Goal: Task Accomplishment & Management: Complete application form

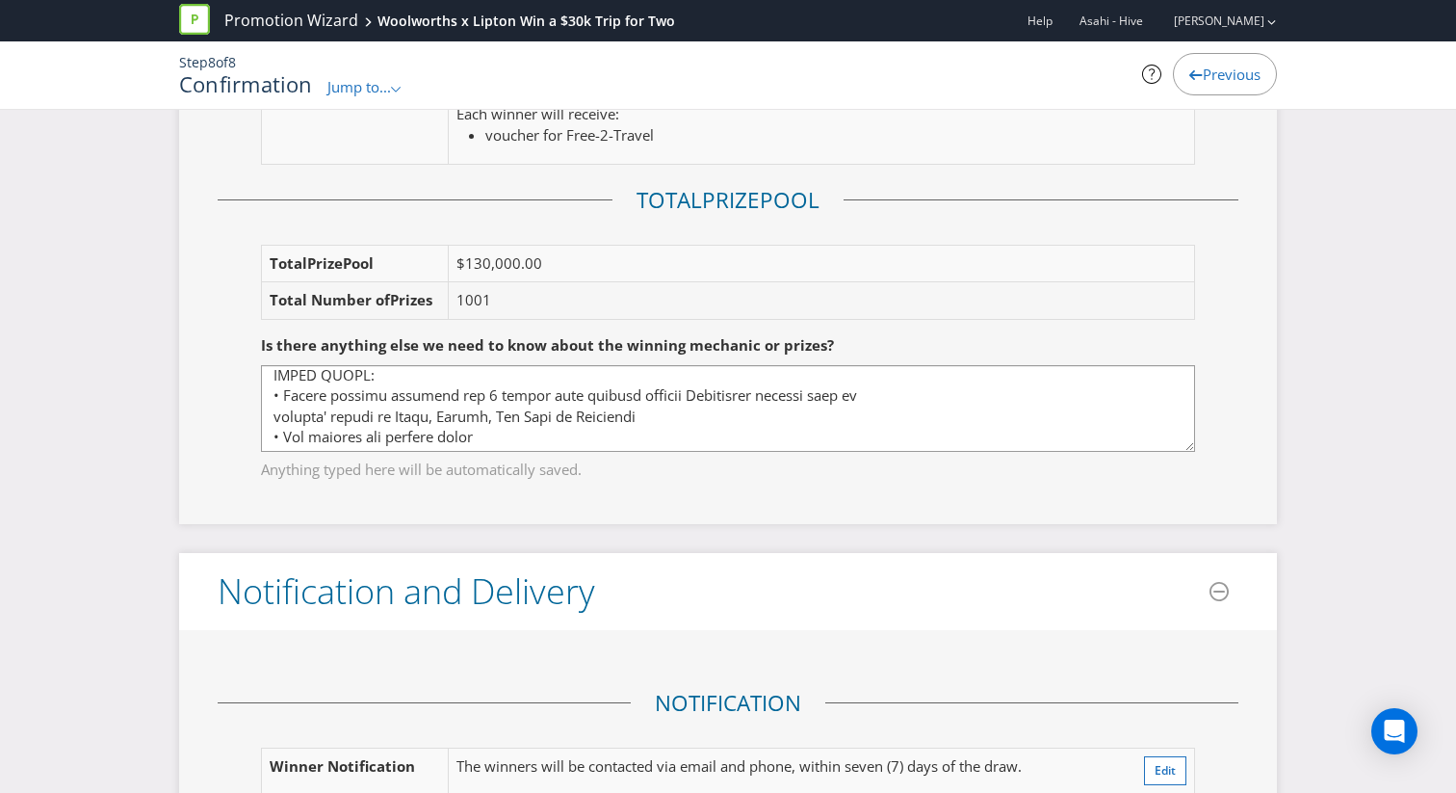
scroll to position [3212, 0]
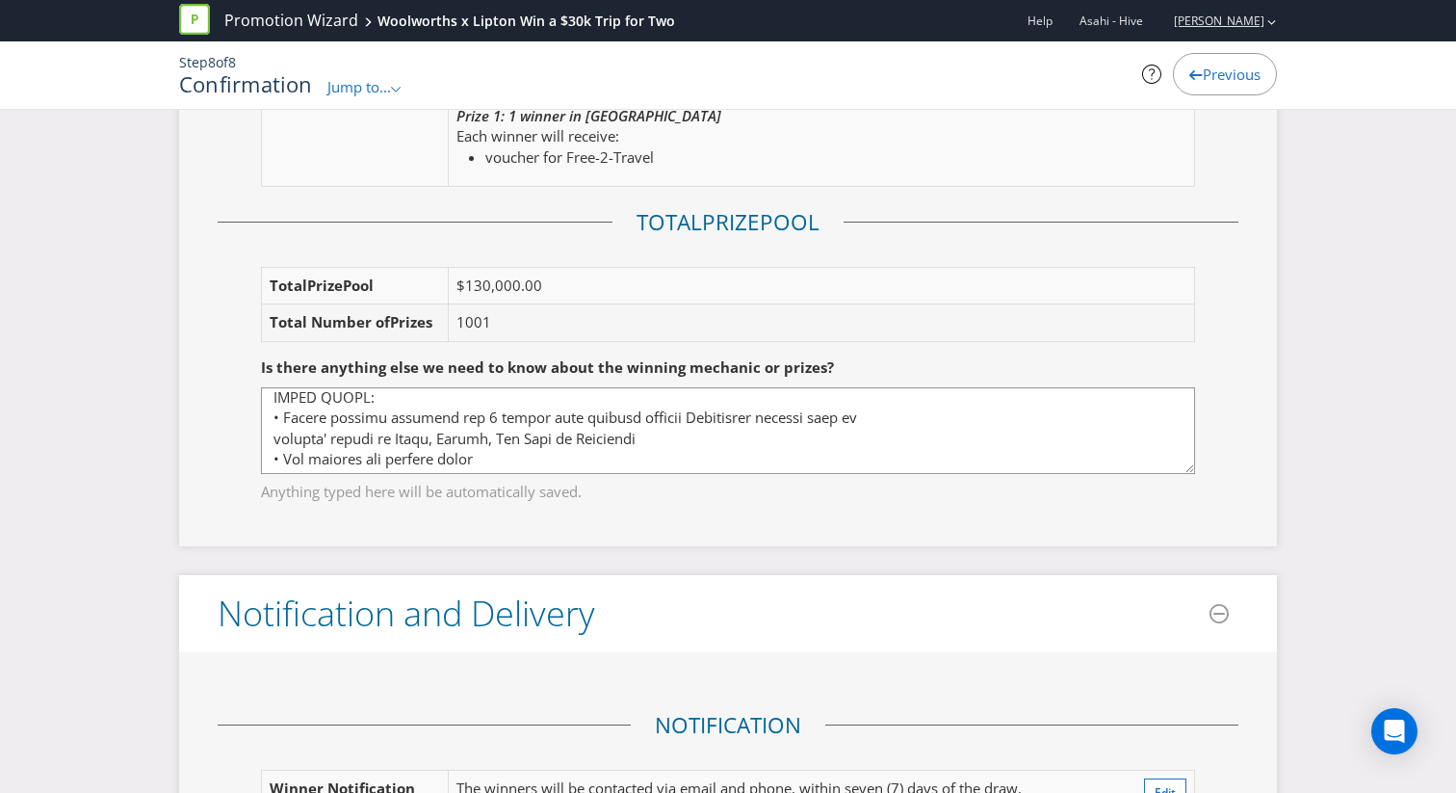
click at [1187, 34] on div "[PERSON_NAME]" at bounding box center [1216, 21] width 122 height 34
click at [1244, 51] on strong "Logout" at bounding box center [1262, 59] width 49 height 19
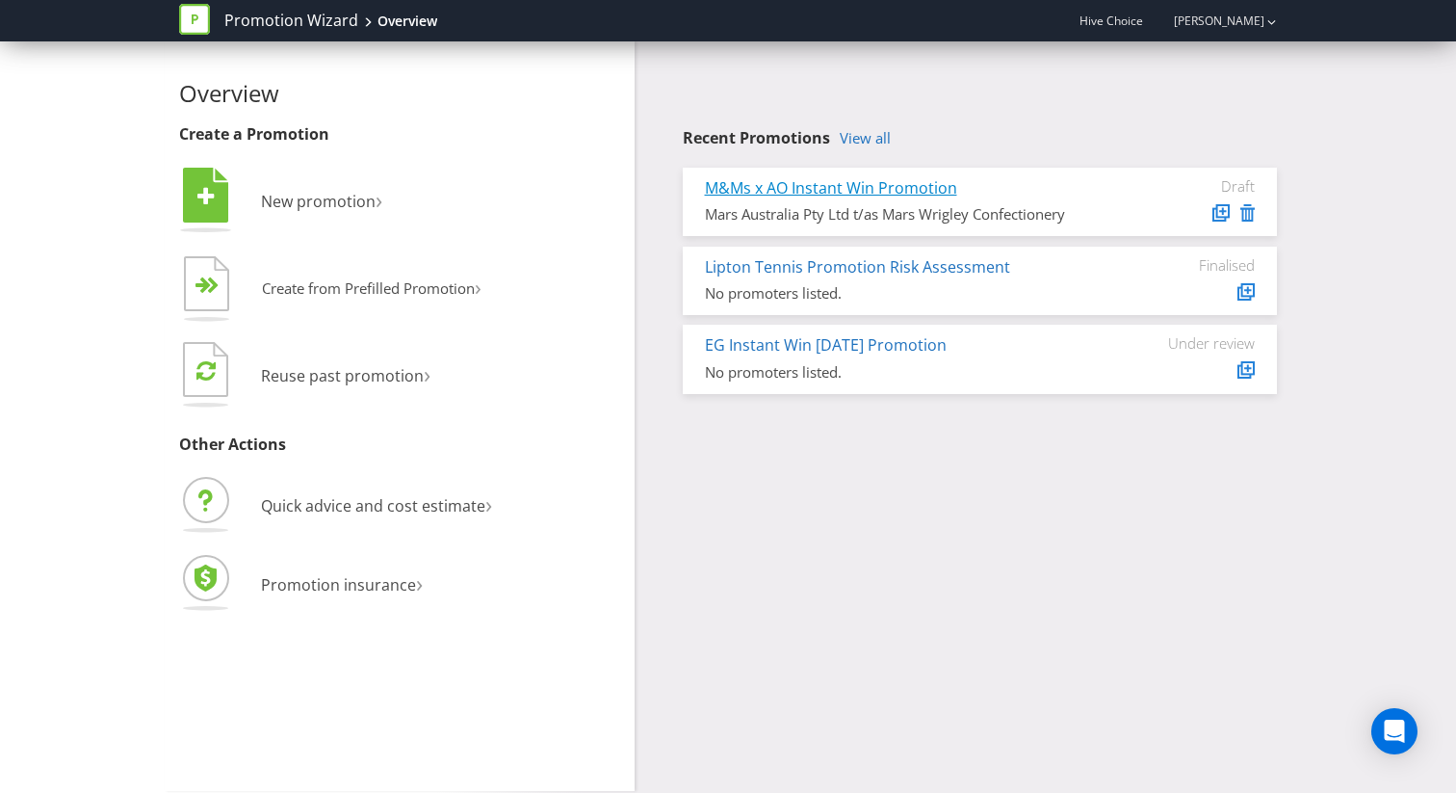
click at [824, 194] on link "M&Ms x AO Instant Win Promotion" at bounding box center [831, 187] width 252 height 21
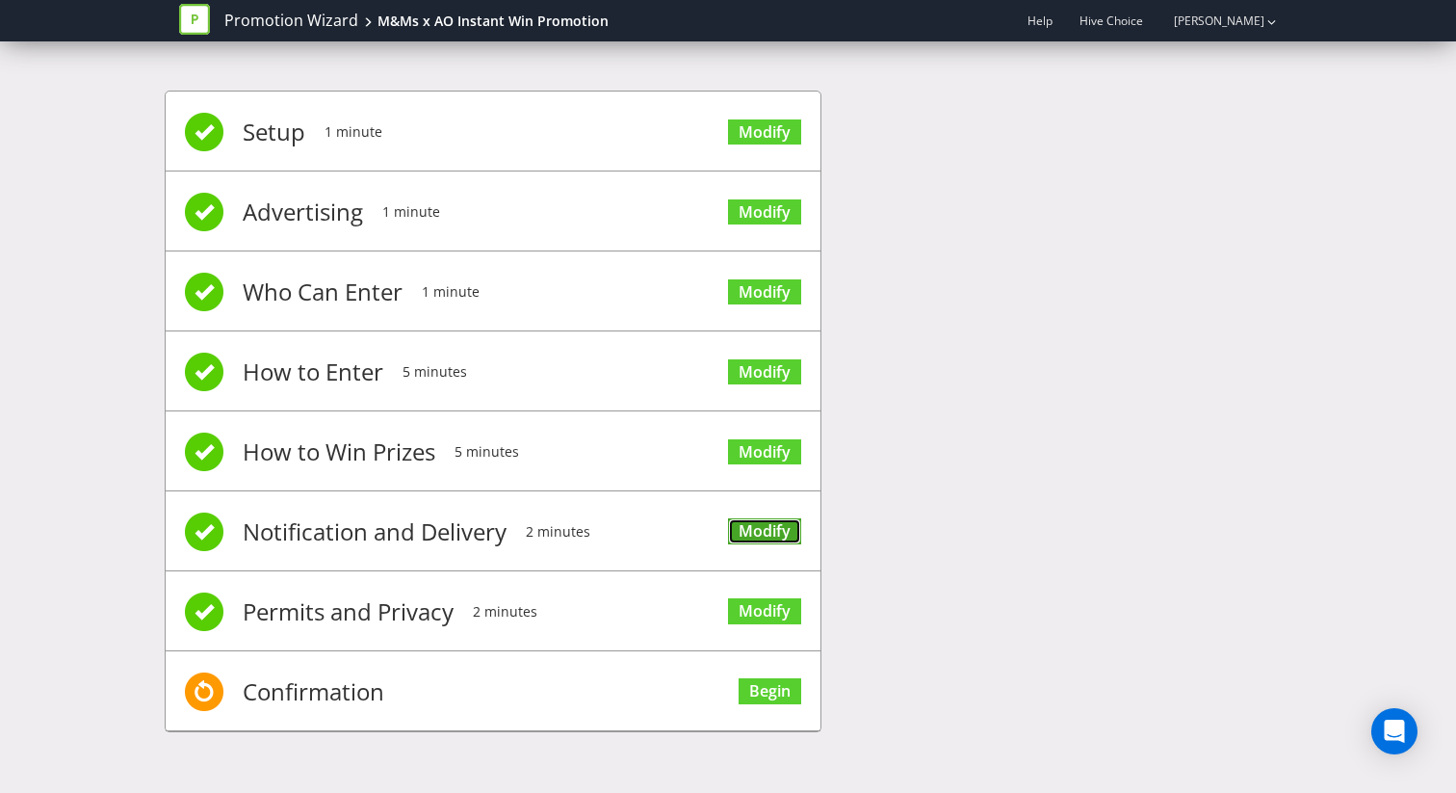
click at [746, 518] on link "Modify" at bounding box center [764, 531] width 73 height 26
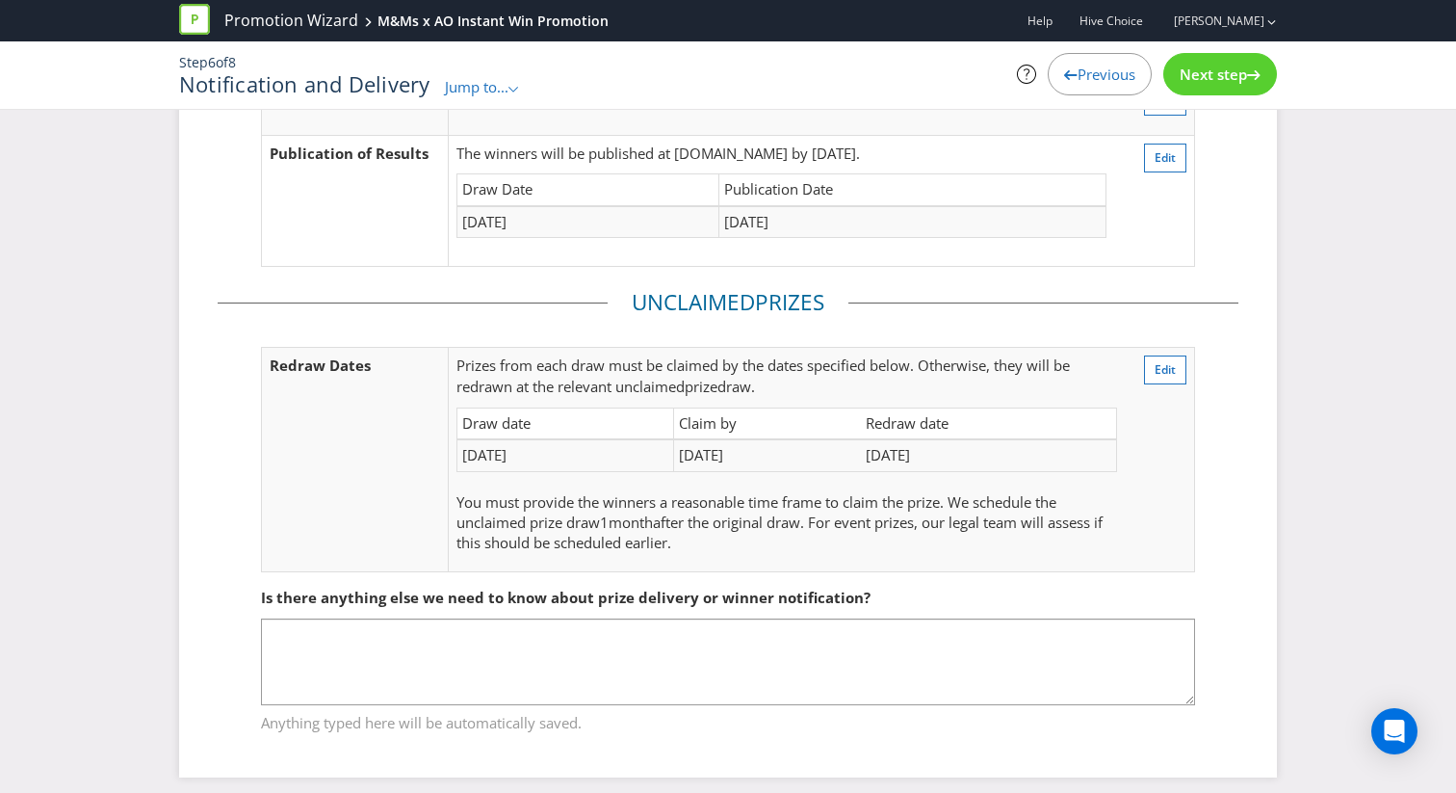
scroll to position [183, 0]
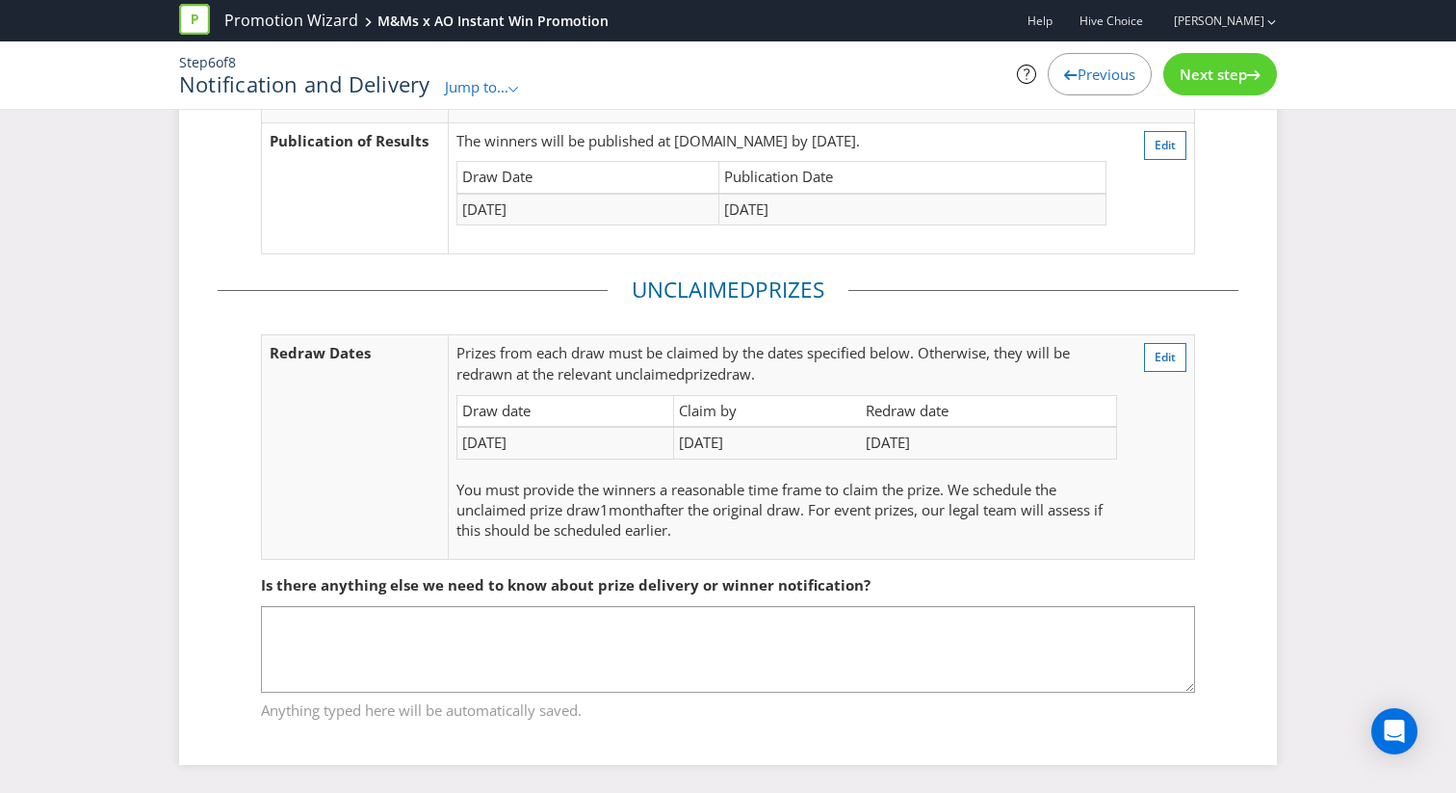
click at [1112, 86] on div "Previous" at bounding box center [1100, 74] width 104 height 42
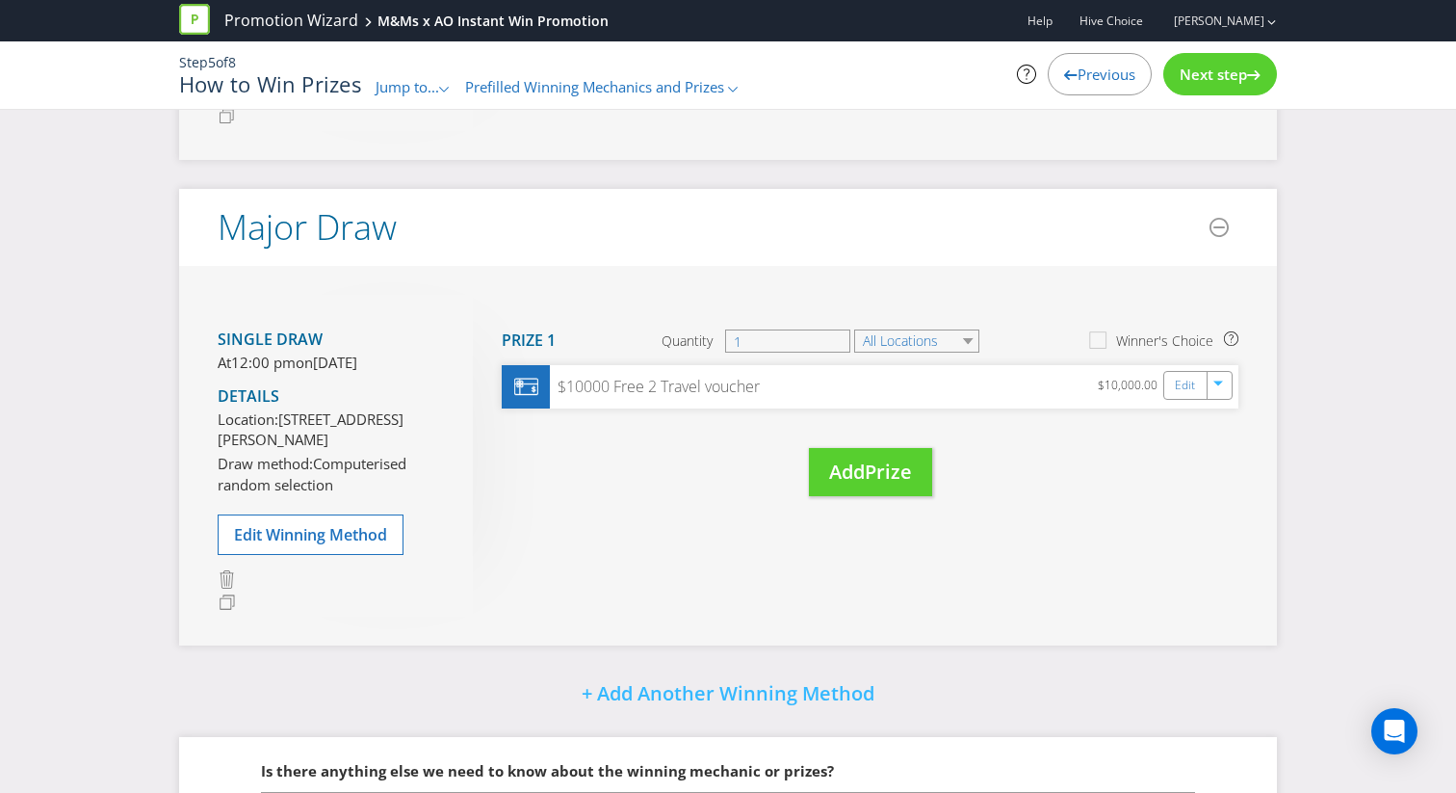
scroll to position [667, 0]
click at [1167, 382] on div "Edit" at bounding box center [1187, 383] width 43 height 27
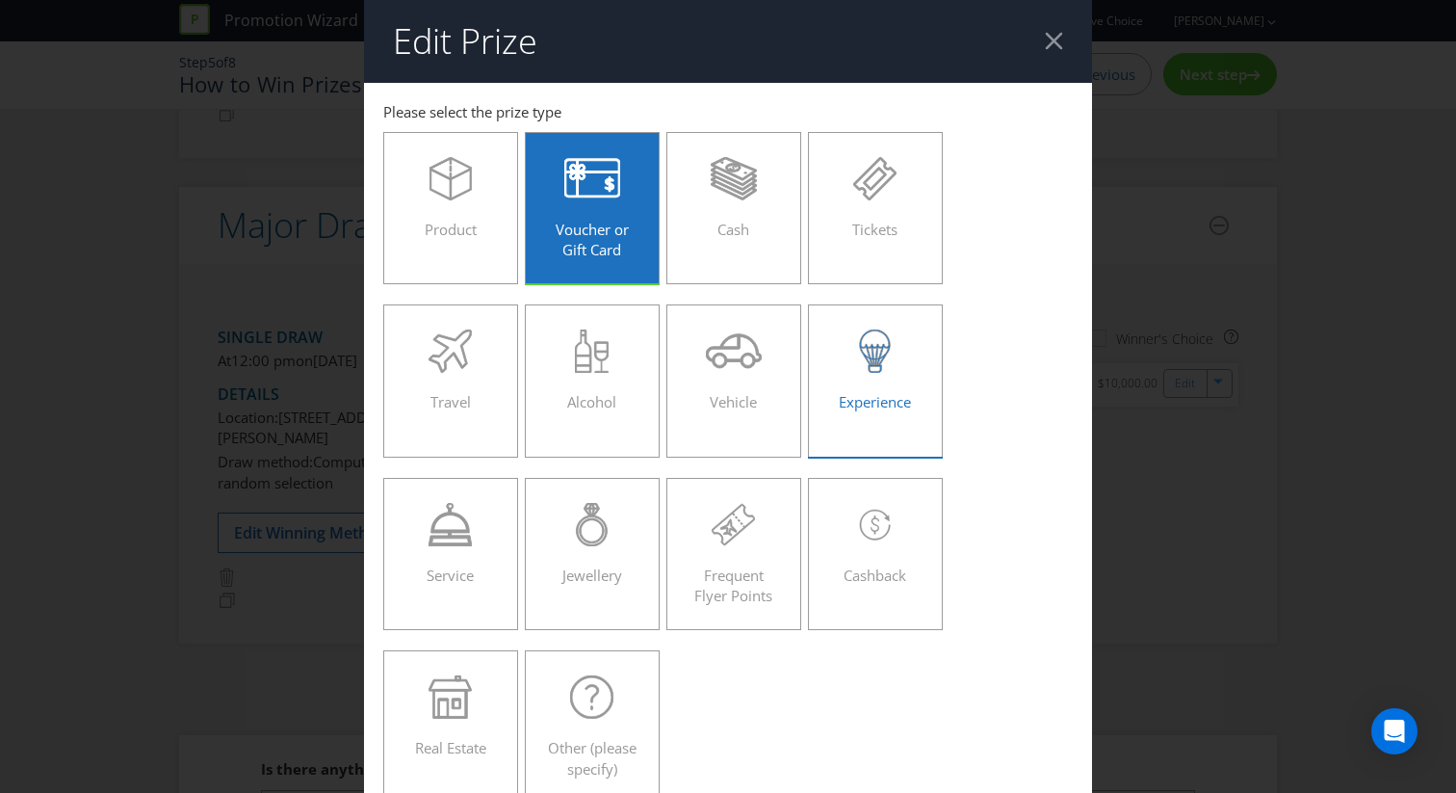
click at [837, 388] on div "Experience" at bounding box center [875, 372] width 94 height 87
click at [0, 0] on input "Experience" at bounding box center [0, 0] width 0 height 0
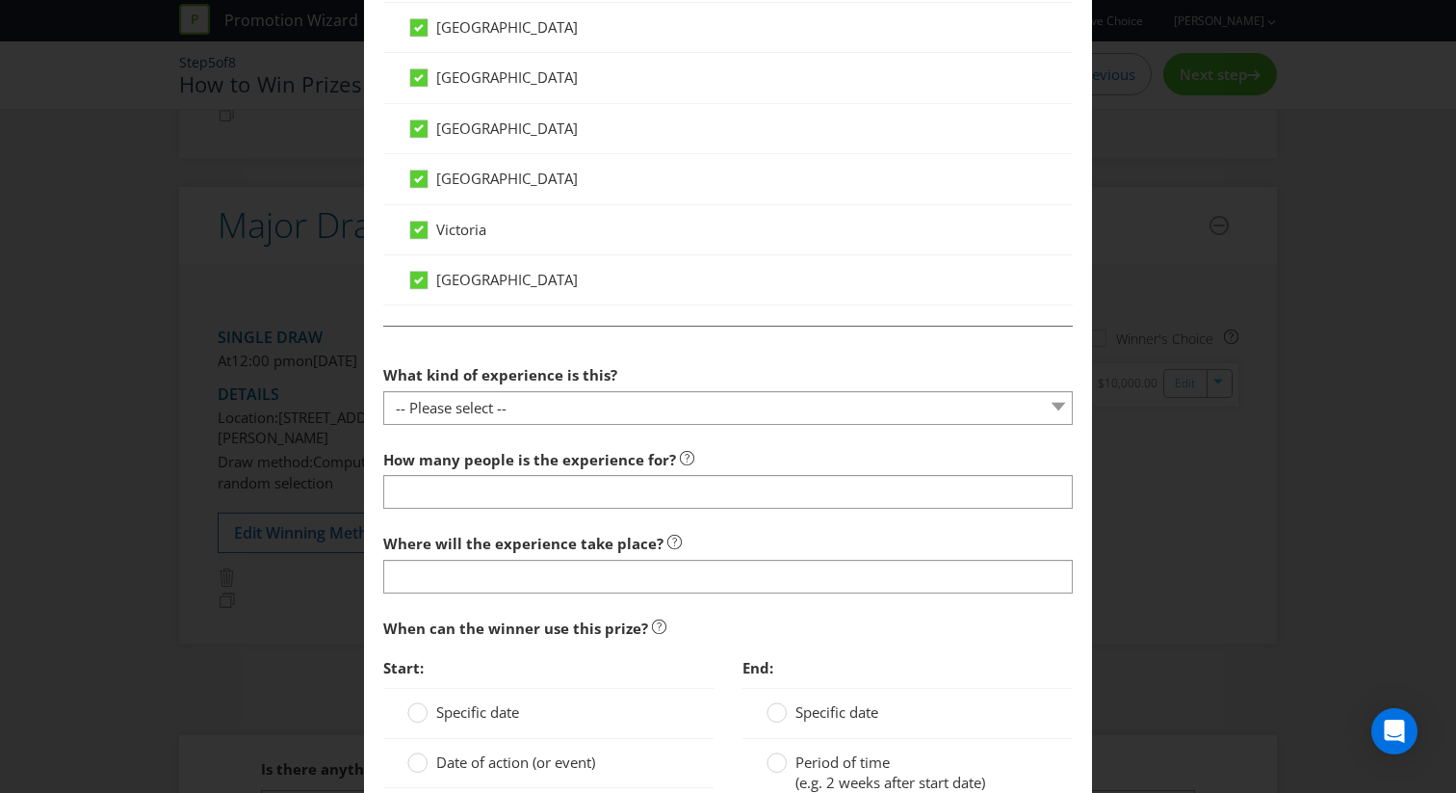
scroll to position [1438, 0]
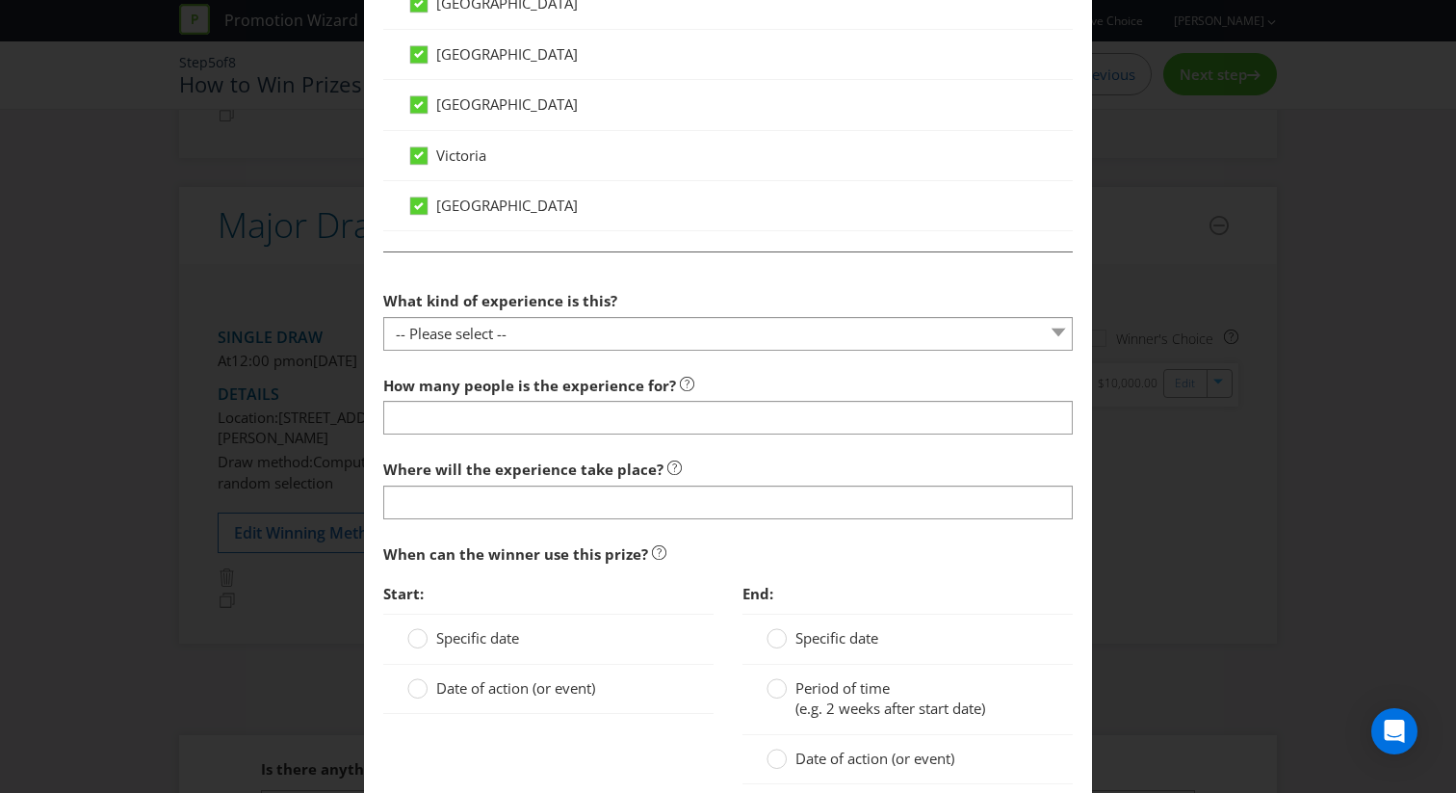
click at [556, 353] on section "What kind of experience is this? -- Please select -- Dining Wellness Celebrity …" at bounding box center [728, 563] width 690 height 565
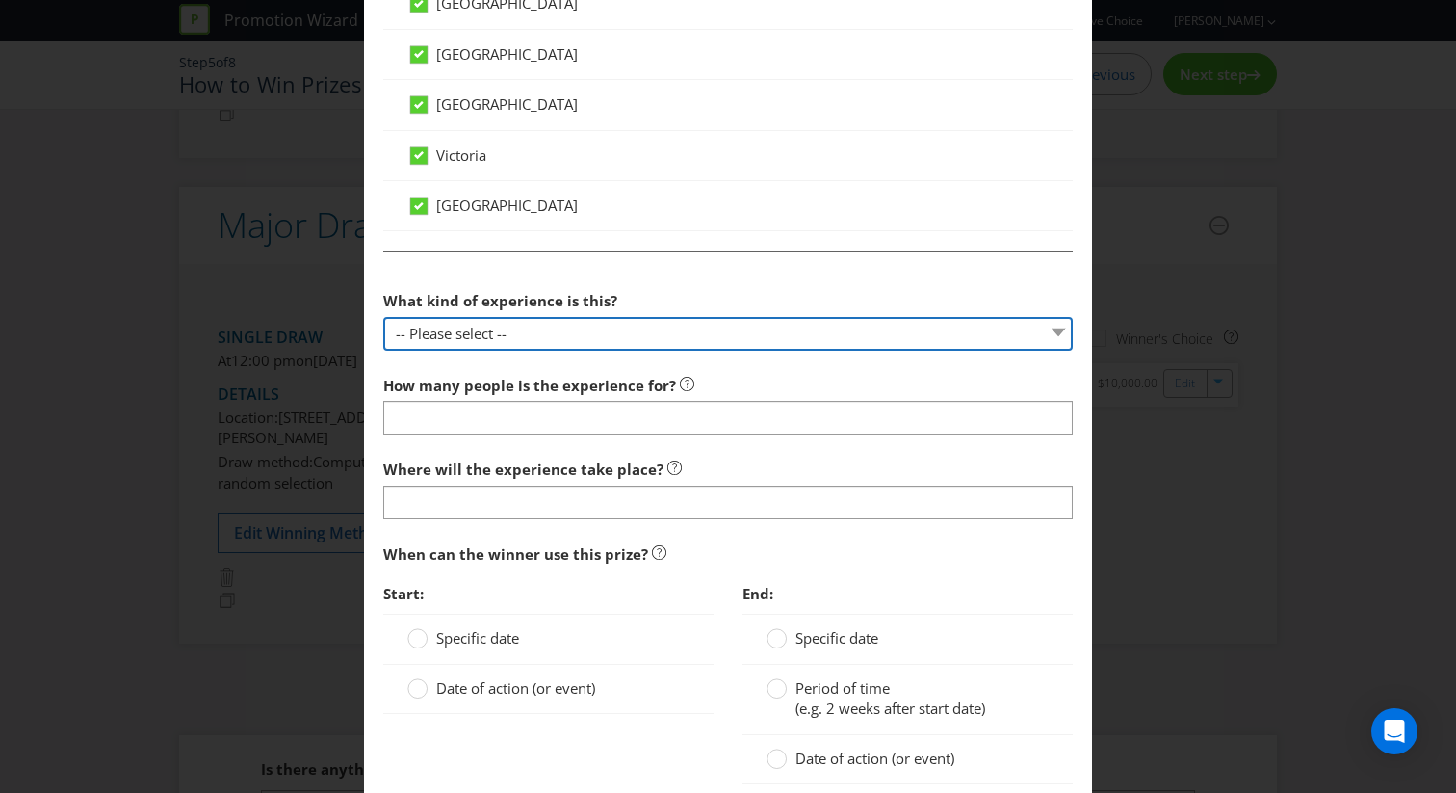
click at [556, 347] on select "-- Please select -- Dining Wellness Celebrity Encounter Activities and Sports O…" at bounding box center [728, 334] width 690 height 34
select select "ACTIVITIES"
click at [383, 317] on select "-- Please select -- Dining Wellness Celebrity Encounter Activities and Sports O…" at bounding box center [728, 334] width 690 height 34
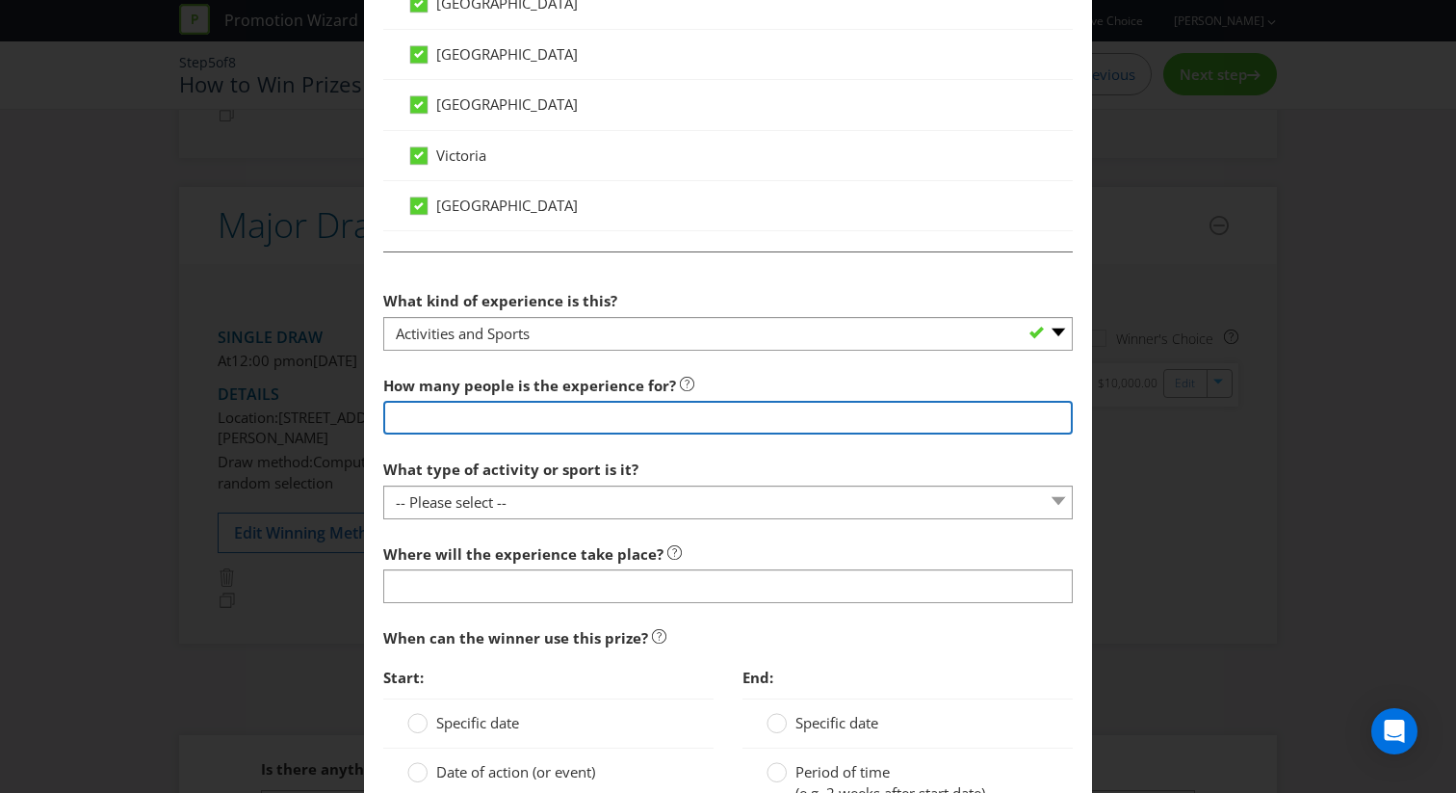
click at [544, 428] on input "number" at bounding box center [728, 418] width 690 height 34
type input "2"
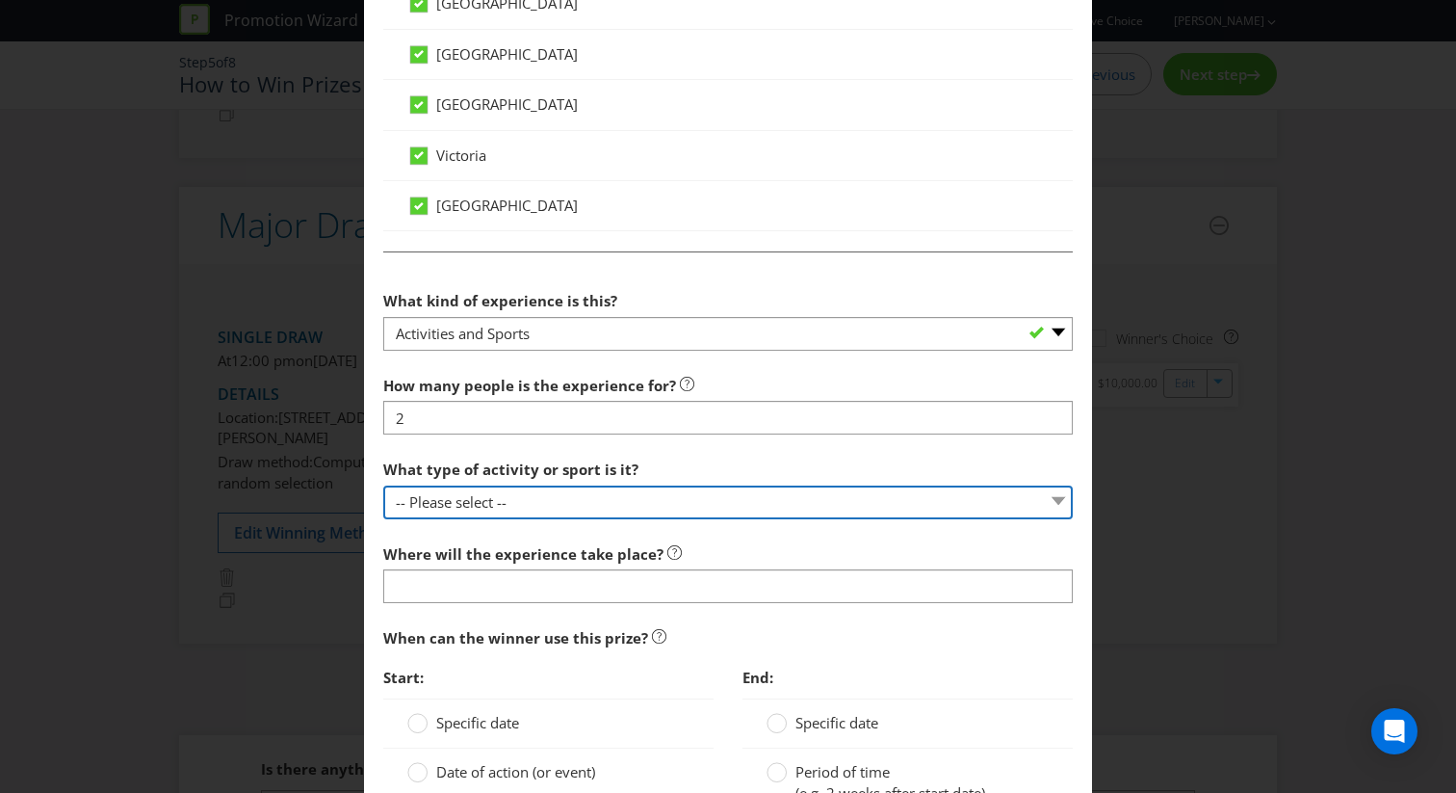
click at [565, 507] on select "-- Please select -- Land sports (please specify) Water sports Snow sports (plea…" at bounding box center [728, 502] width 690 height 34
select select "LAND_SPORTS"
click at [383, 485] on select "-- Please select -- Land sports (please specify) Water sports Snow sports (plea…" at bounding box center [728, 502] width 690 height 34
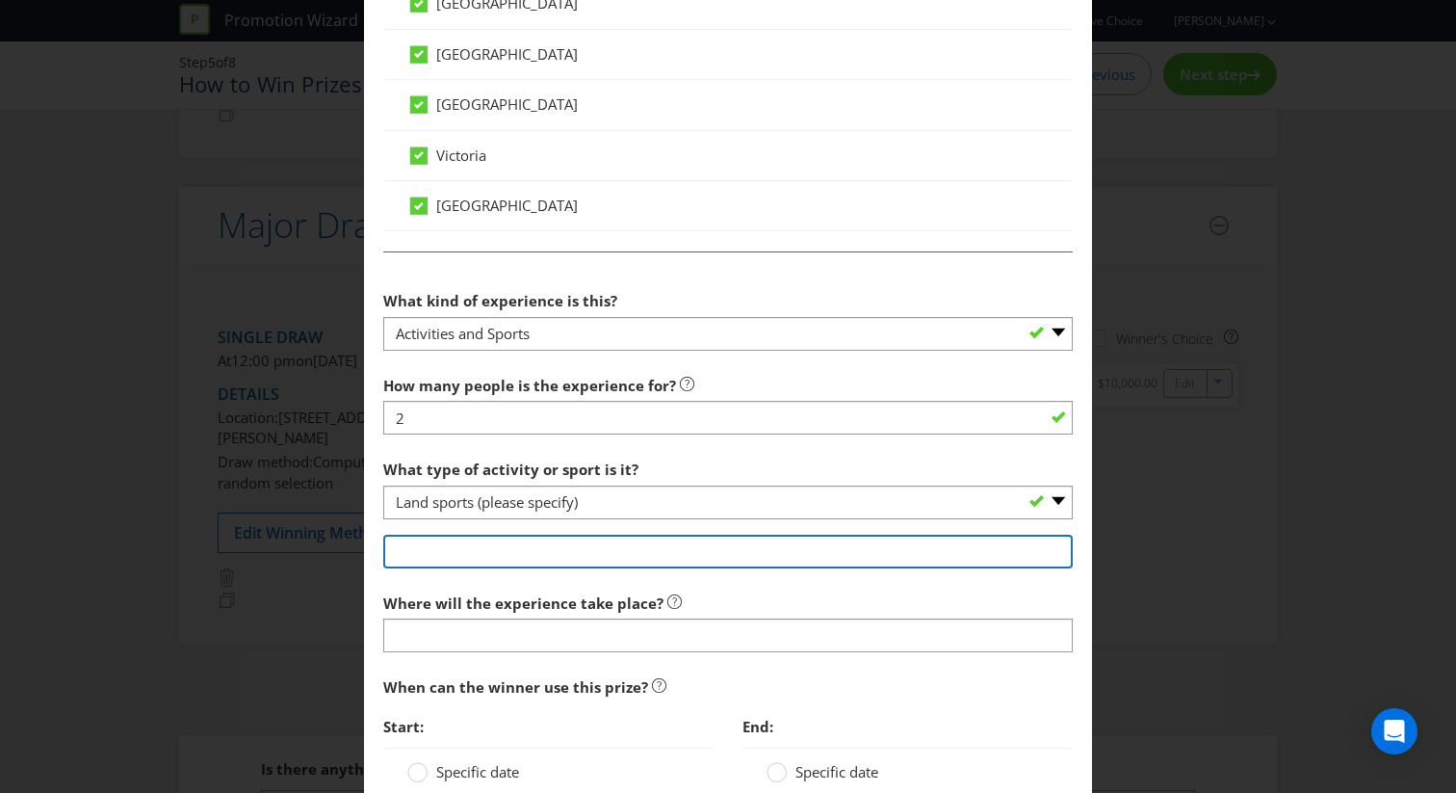
click at [515, 539] on input "text" at bounding box center [728, 552] width 690 height 34
type input "Tennis"
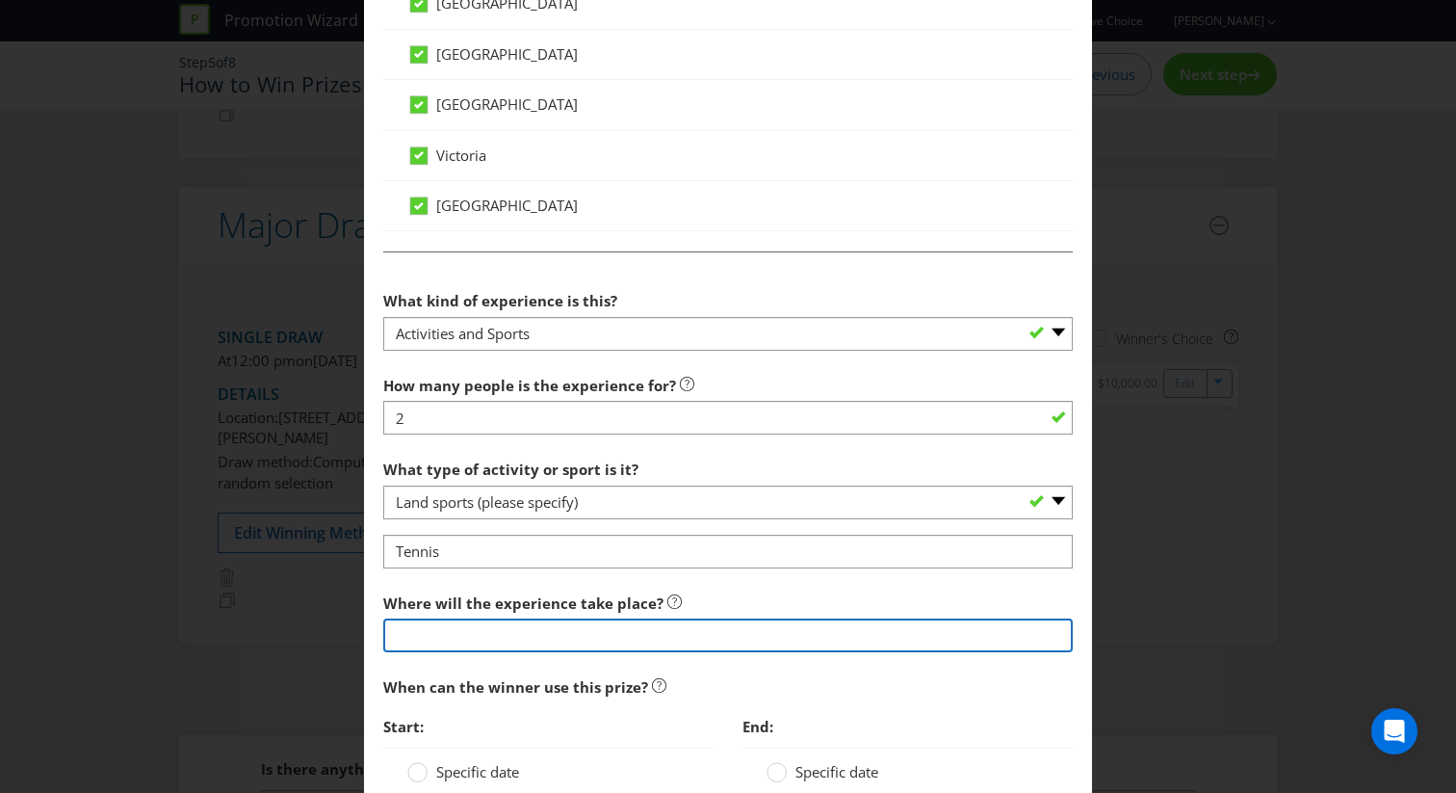
click at [505, 635] on input "text" at bounding box center [728, 635] width 690 height 34
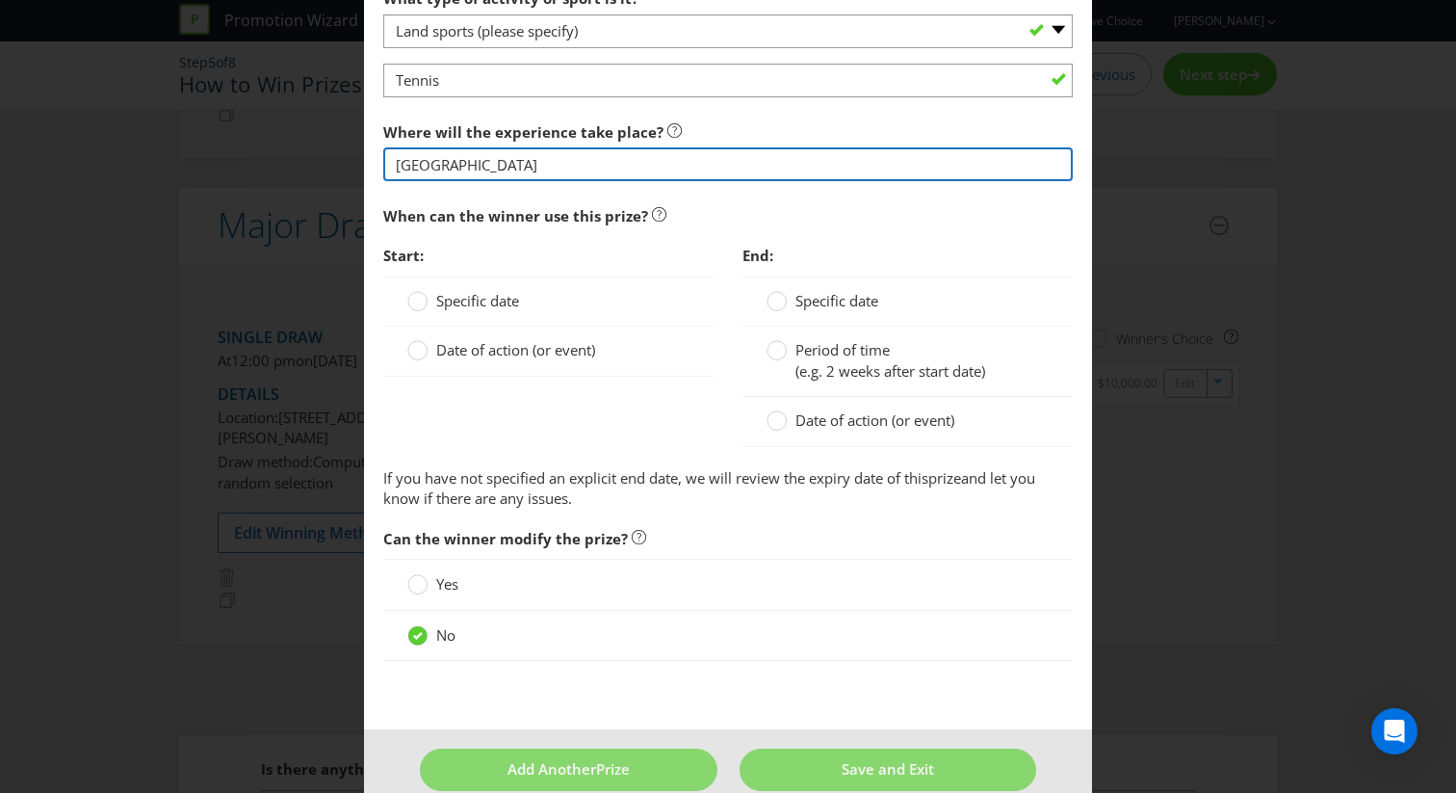
scroll to position [1919, 0]
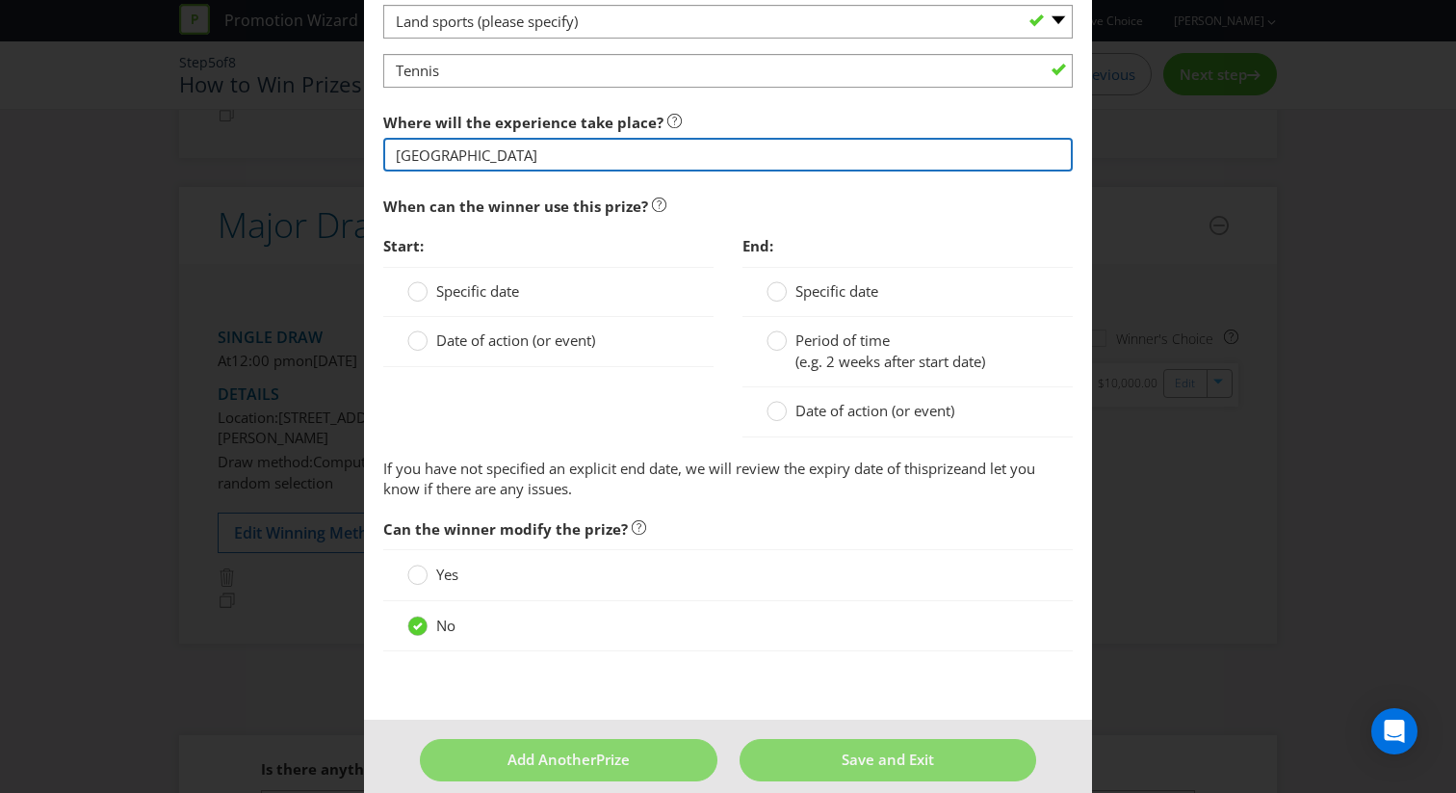
type input "[GEOGRAPHIC_DATA]"
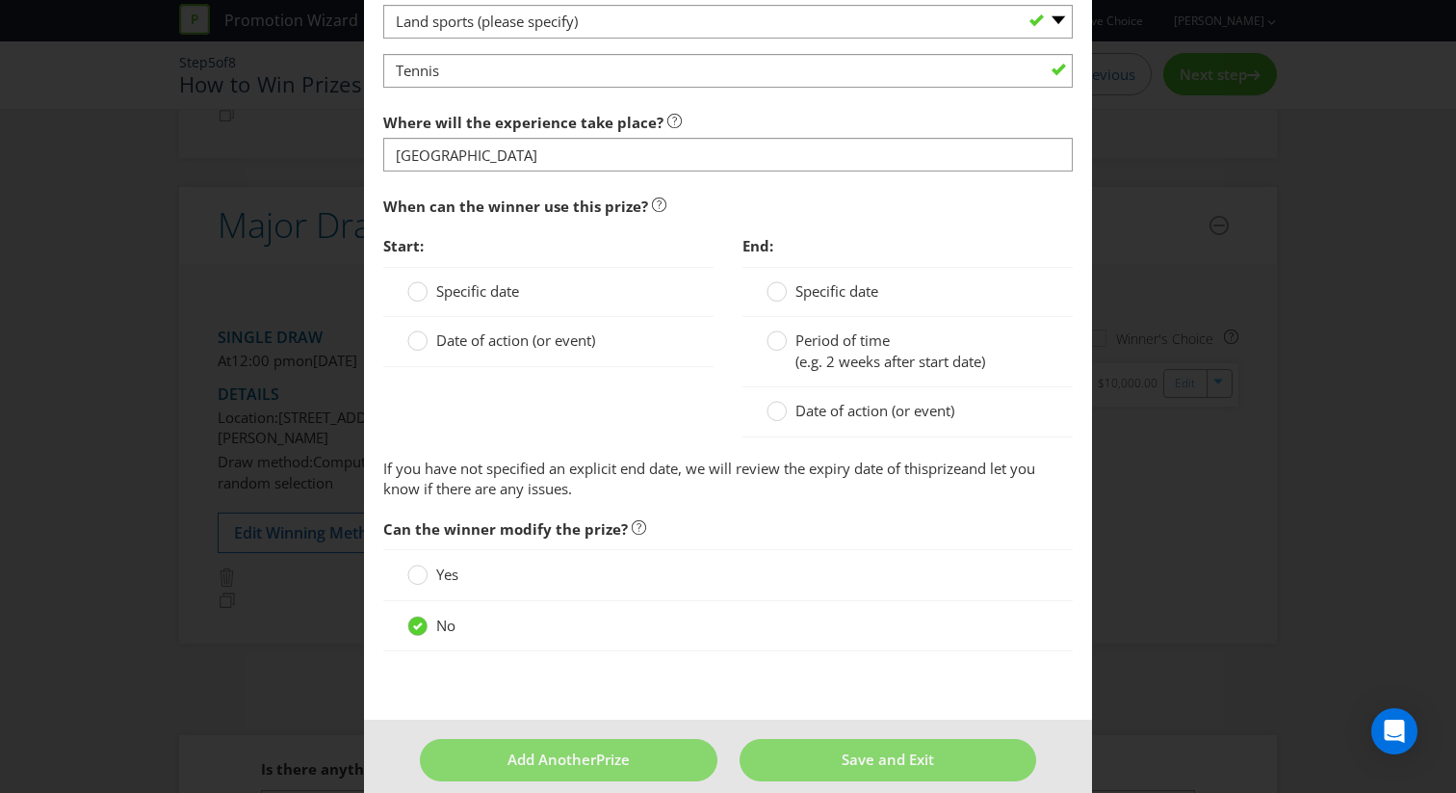
click at [482, 340] on span "Date of action (or event)" at bounding box center [515, 339] width 159 height 19
click at [0, 0] on input "Date of action (or event)" at bounding box center [0, 0] width 0 height 0
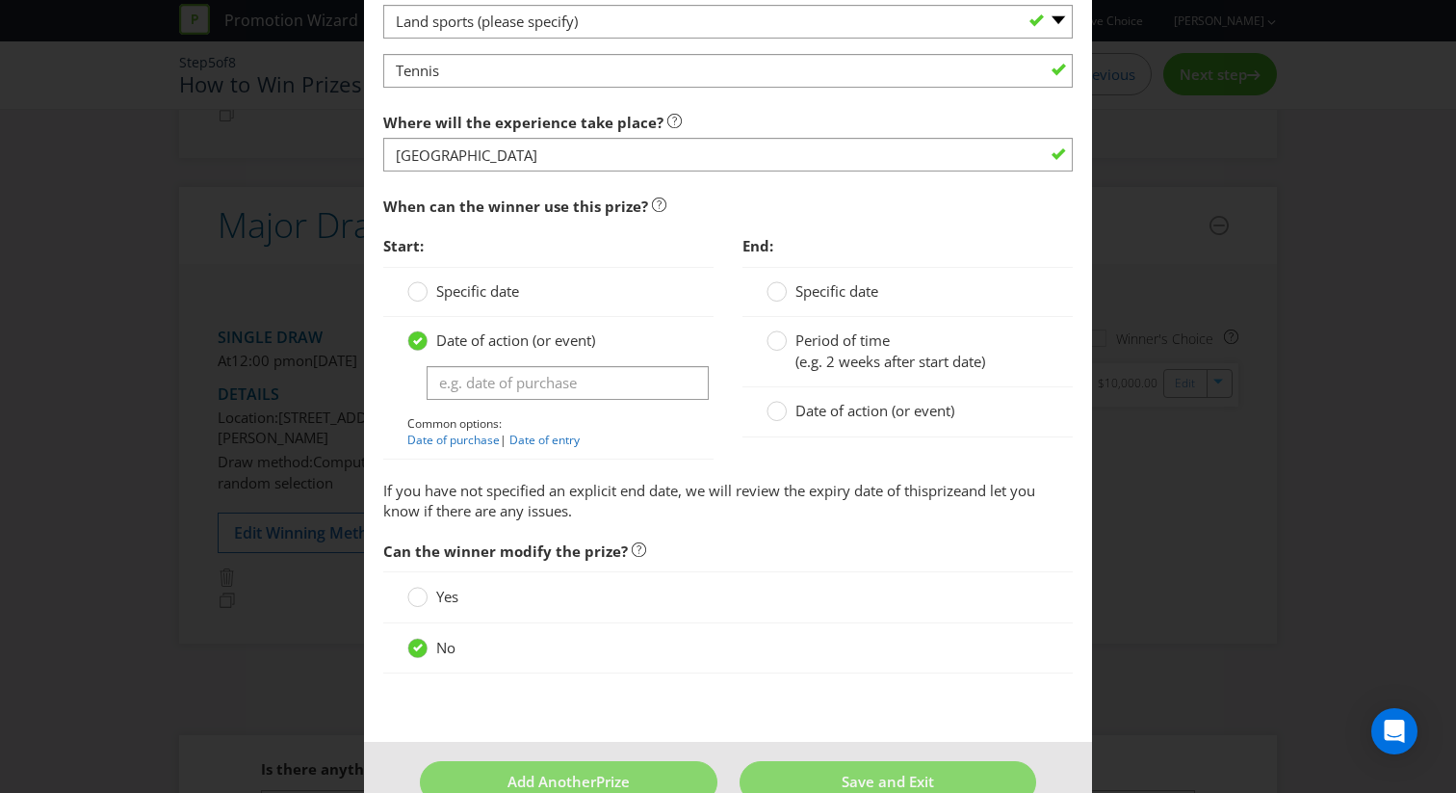
click at [469, 418] on span "Common options:" at bounding box center [454, 423] width 94 height 16
click at [476, 386] on input "text" at bounding box center [568, 383] width 282 height 34
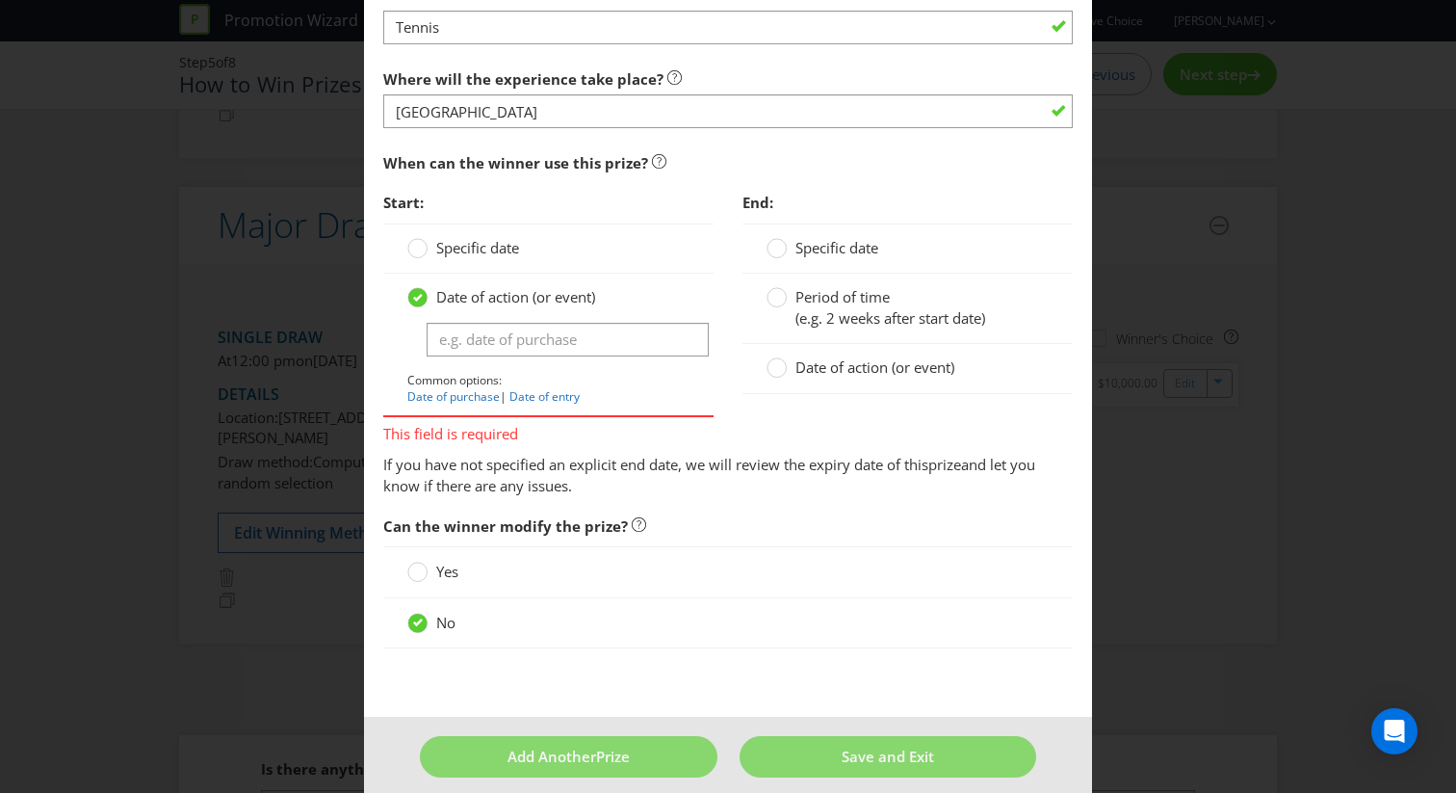
click at [483, 257] on label "Specific date" at bounding box center [465, 248] width 116 height 20
click at [0, 0] on input "Specific date" at bounding box center [0, 0] width 0 height 0
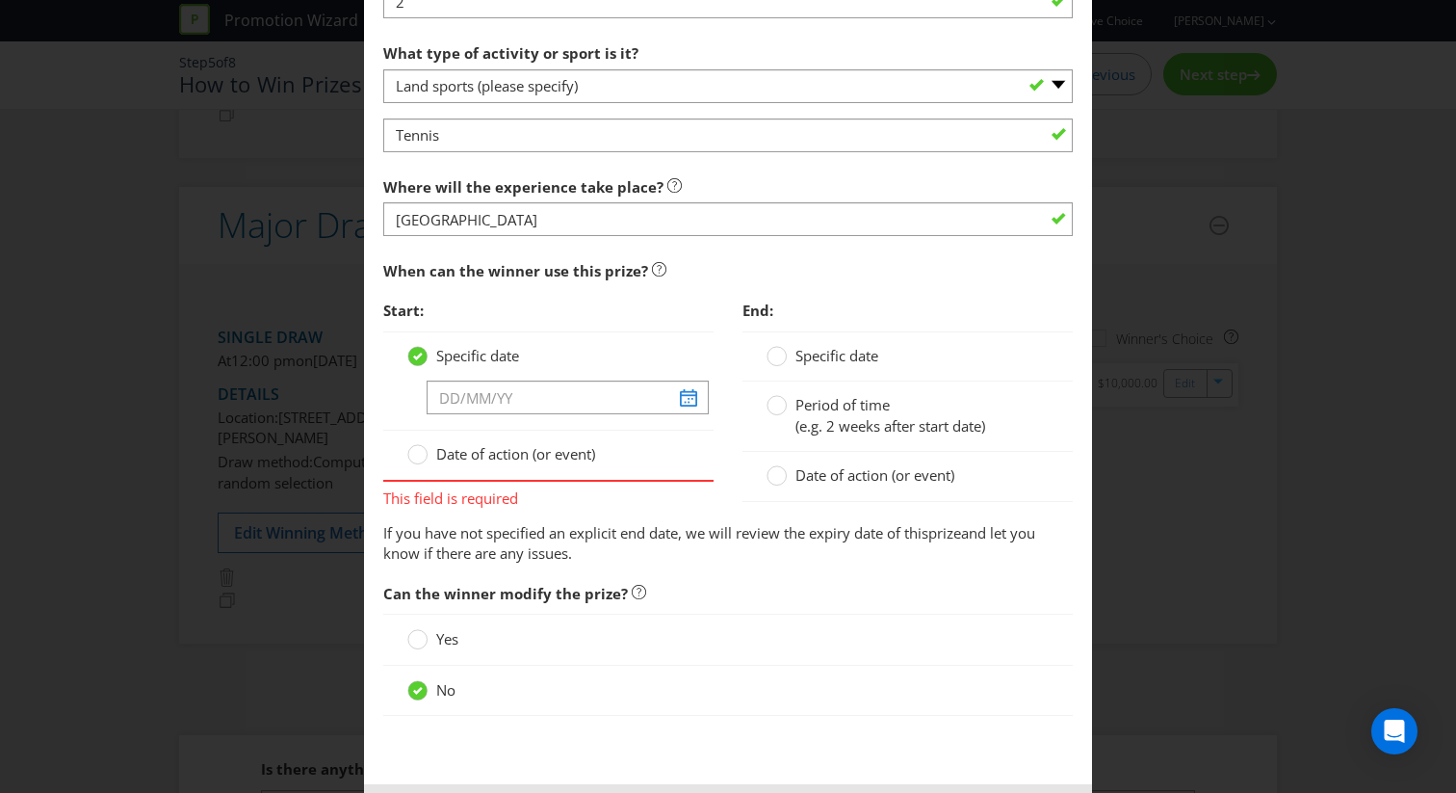
scroll to position [1940, 0]
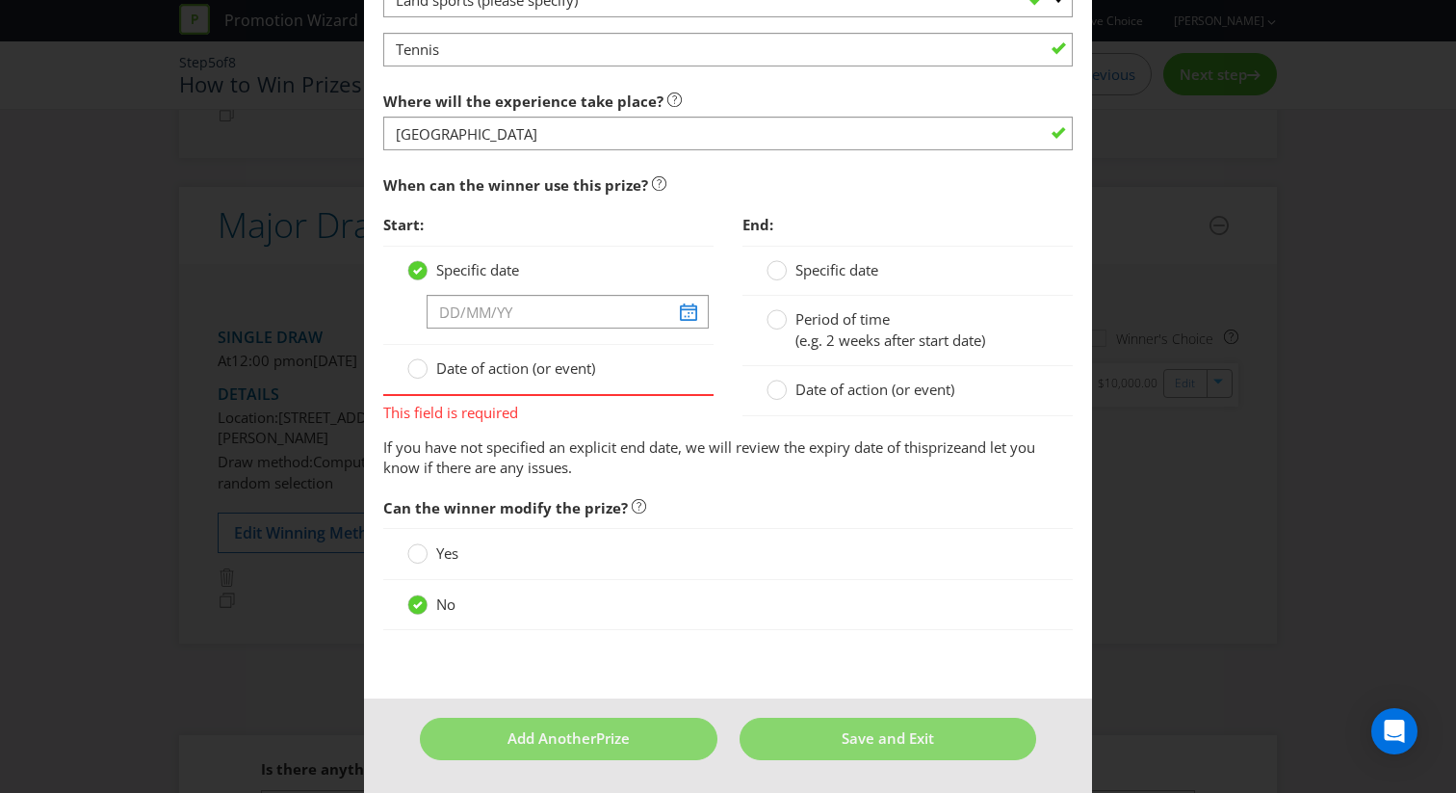
click at [794, 381] on label "Date of action (or event)" at bounding box center [863, 389] width 192 height 20
click at [0, 0] on input "Date of action (or event)" at bounding box center [0, 0] width 0 height 0
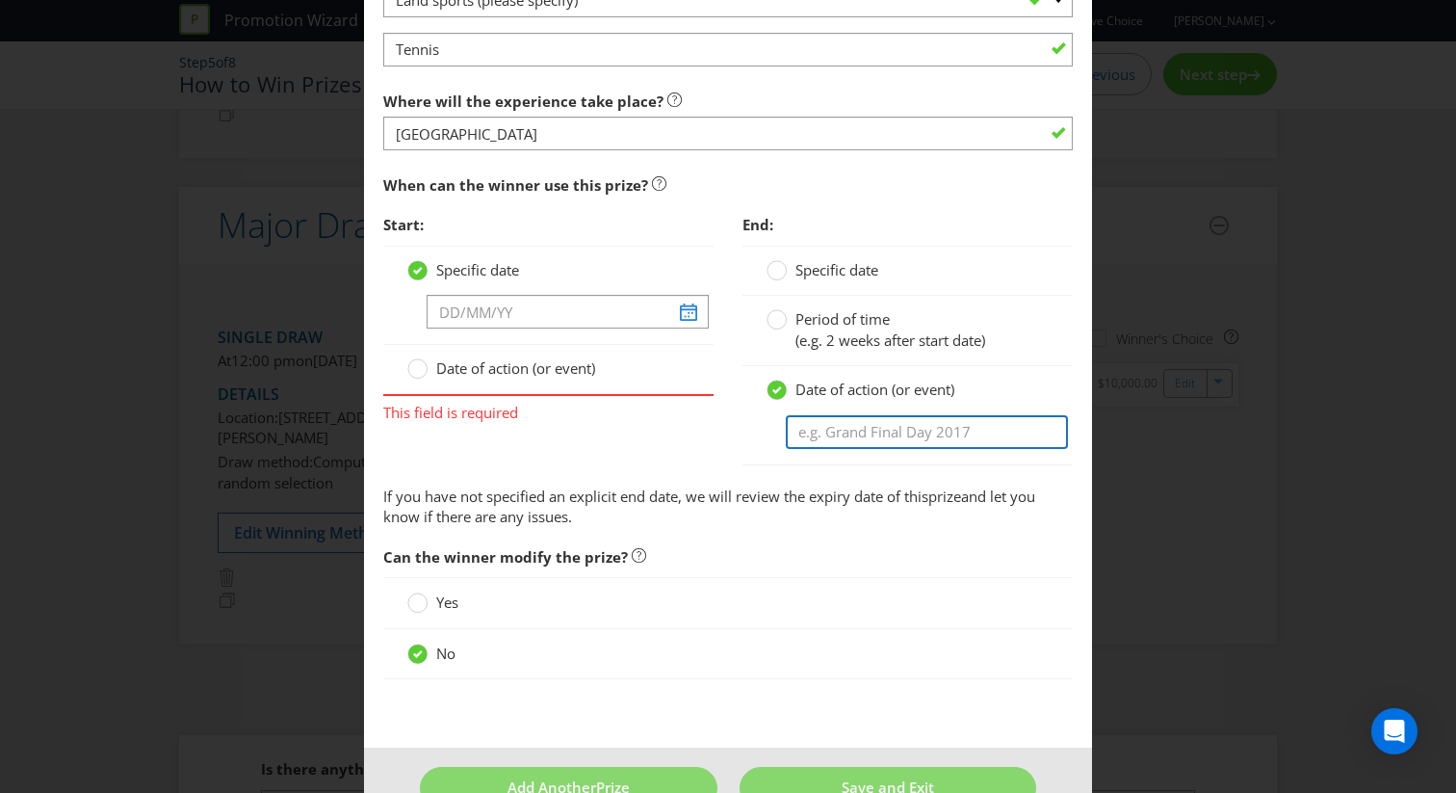
click at [821, 431] on input "text" at bounding box center [927, 432] width 282 height 34
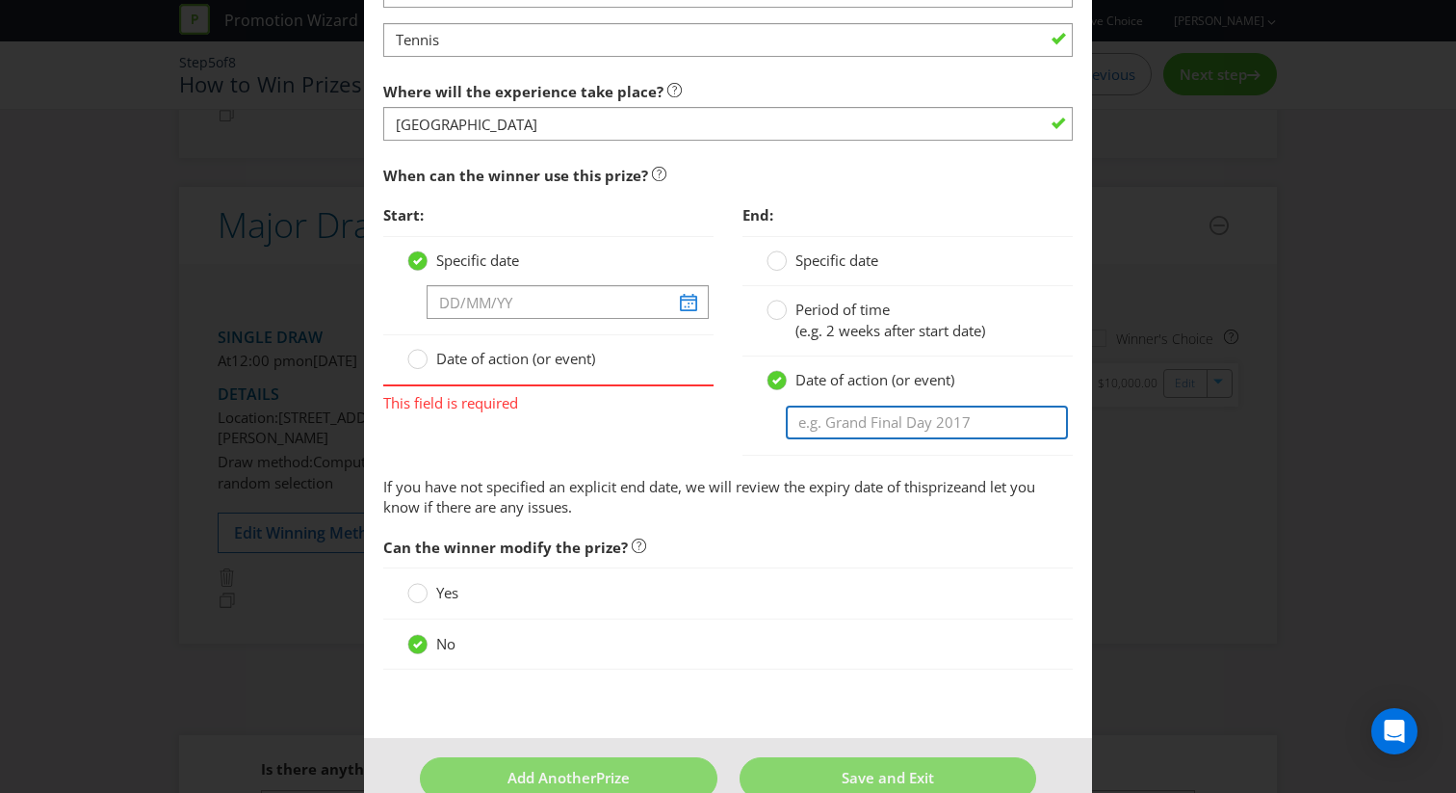
scroll to position [1967, 0]
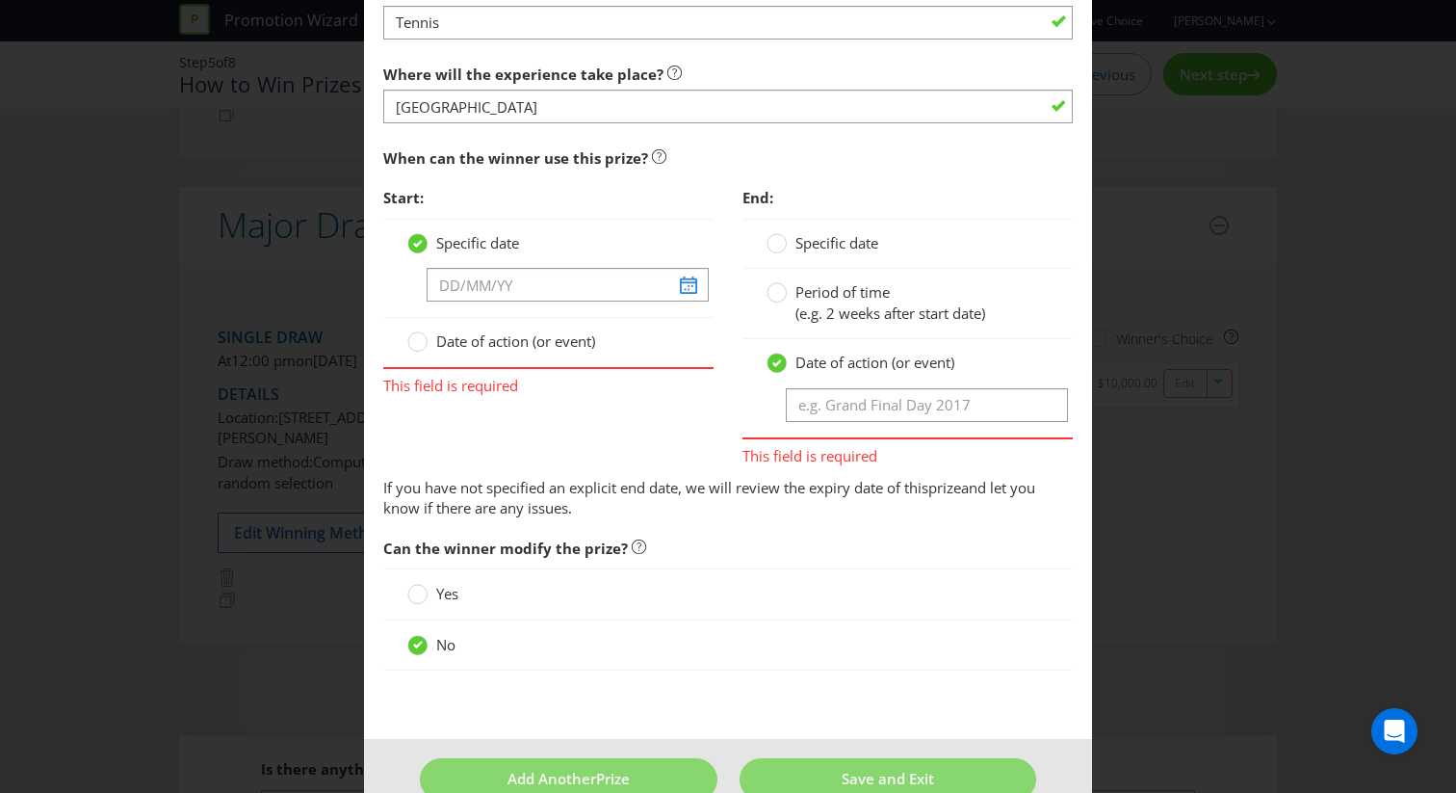
click at [531, 336] on span "Date of action (or event)" at bounding box center [515, 340] width 159 height 19
click at [0, 0] on input "Date of action (or event)" at bounding box center [0, 0] width 0 height 0
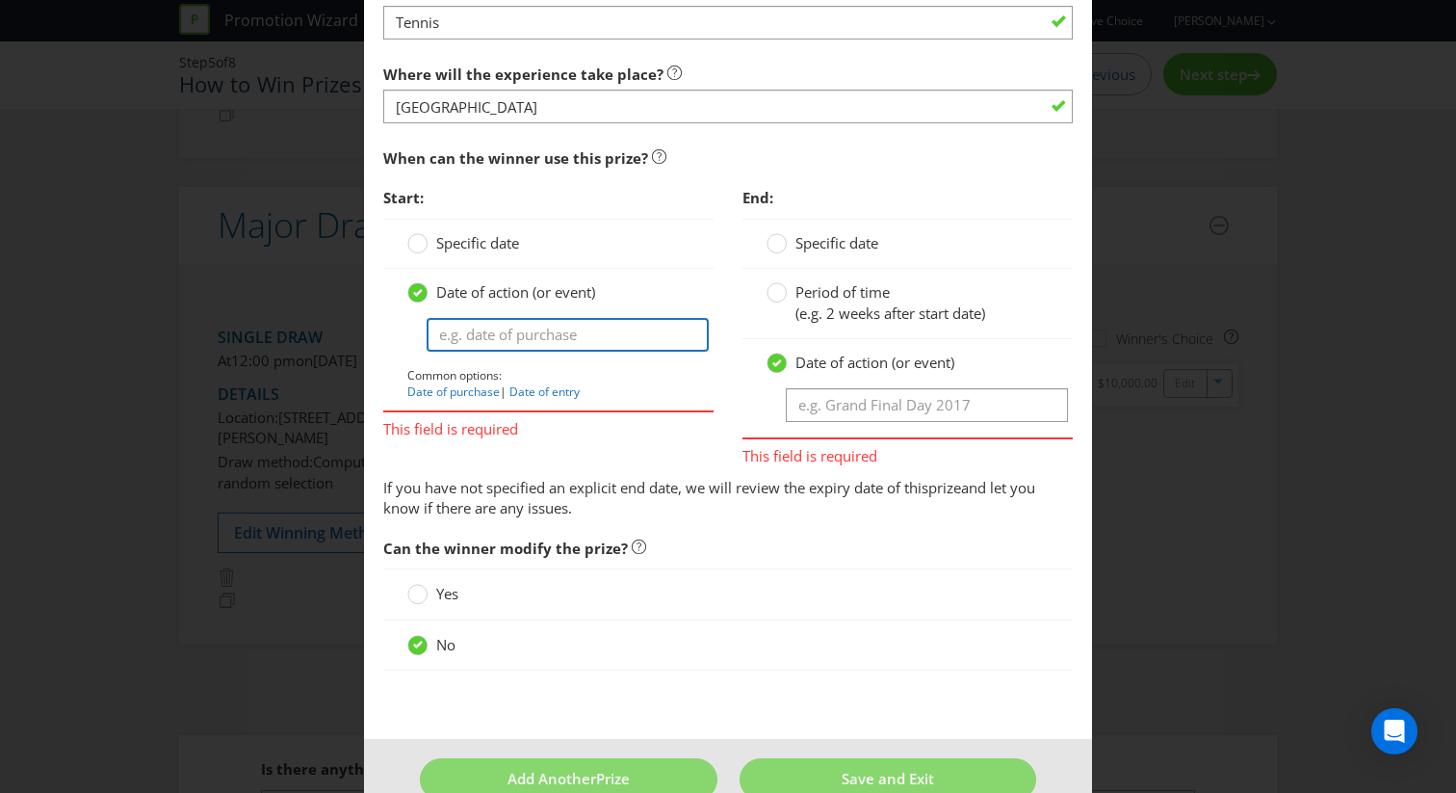
click at [545, 345] on input "text" at bounding box center [568, 335] width 282 height 34
paste input "• Travel must be taken to coincide with the corresponding 2027 Australian Open®…"
click at [664, 375] on p "Common options: Date of purchase | Date of entry" at bounding box center [548, 383] width 282 height 33
drag, startPoint x: 467, startPoint y: 336, endPoint x: 257, endPoint y: 322, distance: 210.5
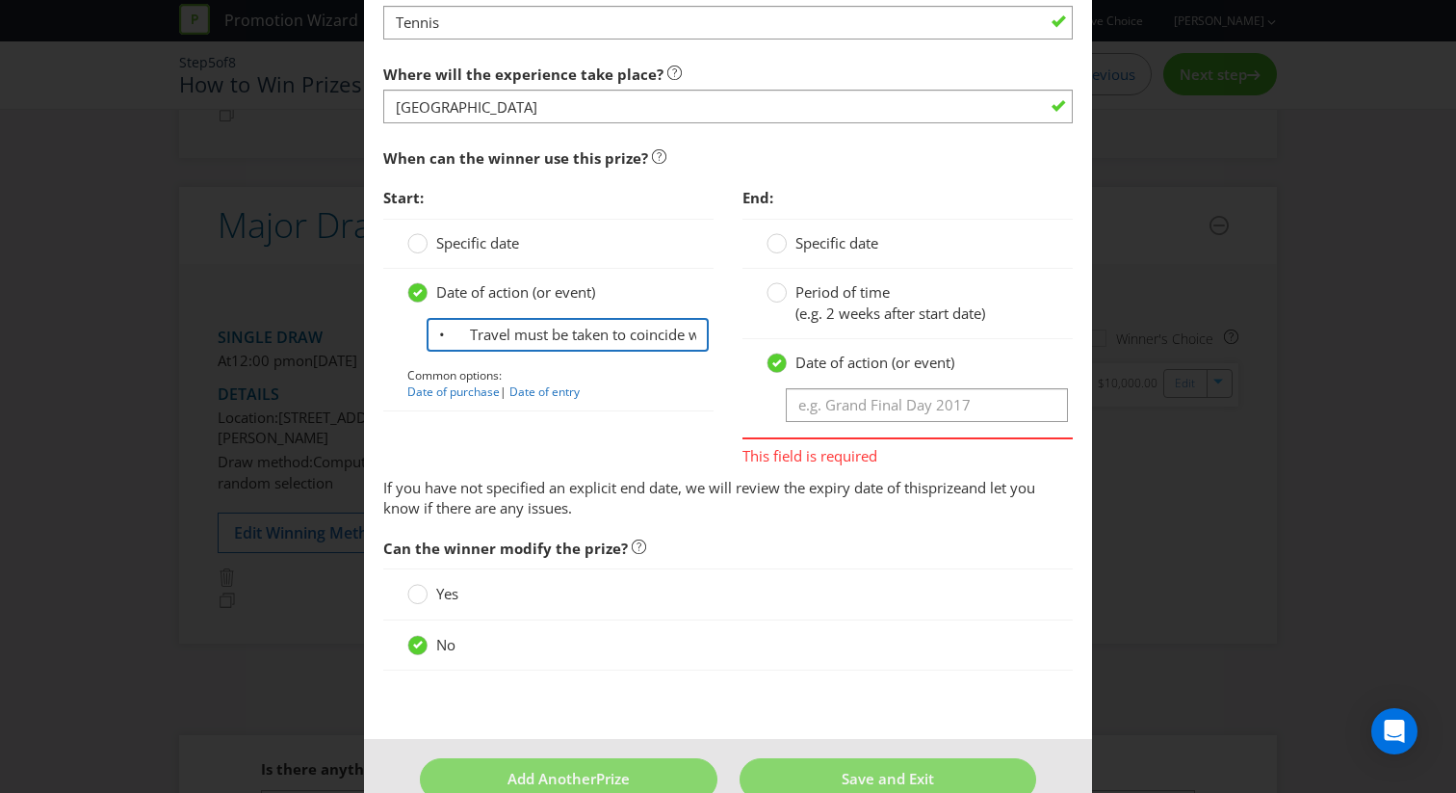
click at [257, 322] on div "Edit Prize [GEOGRAPHIC_DATA] [GEOGRAPHIC_DATA] [GEOGRAPHIC_DATA] [GEOGRAPHIC_DA…" at bounding box center [728, 396] width 1456 height 793
type input "Travel must be taken to coincide with the corresponding 2027 Australian Open® m…"
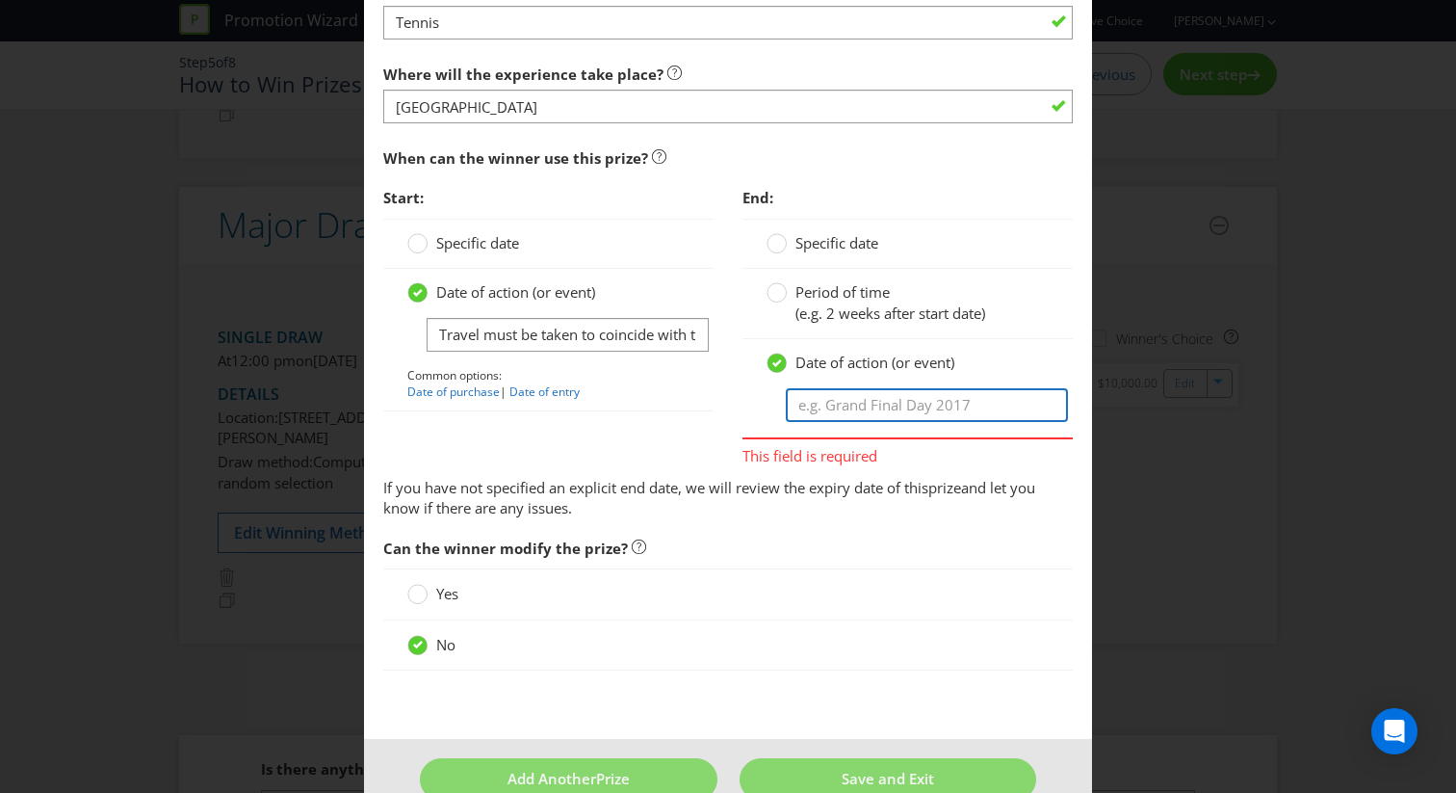
click at [886, 418] on input "text" at bounding box center [927, 405] width 282 height 34
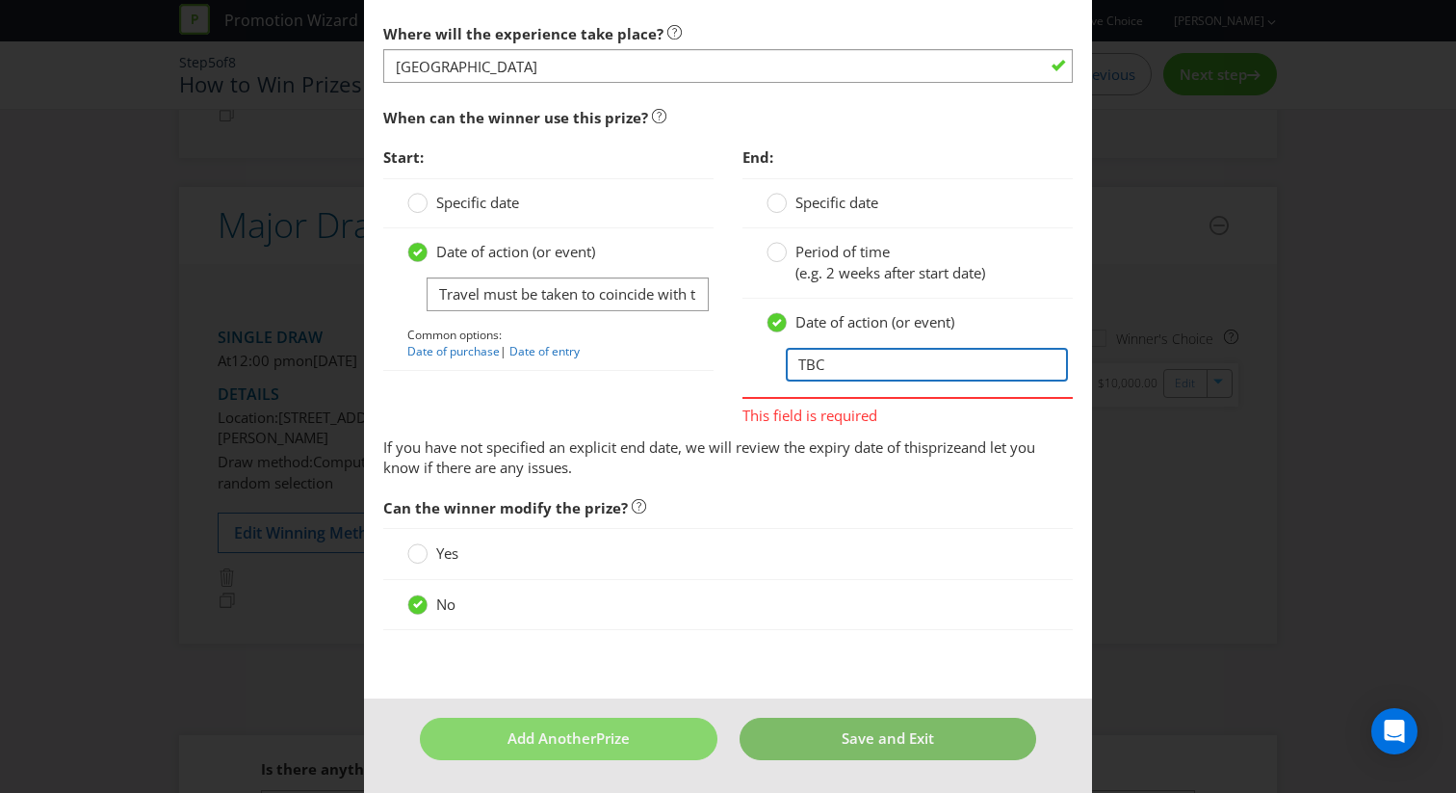
type input "TBC"
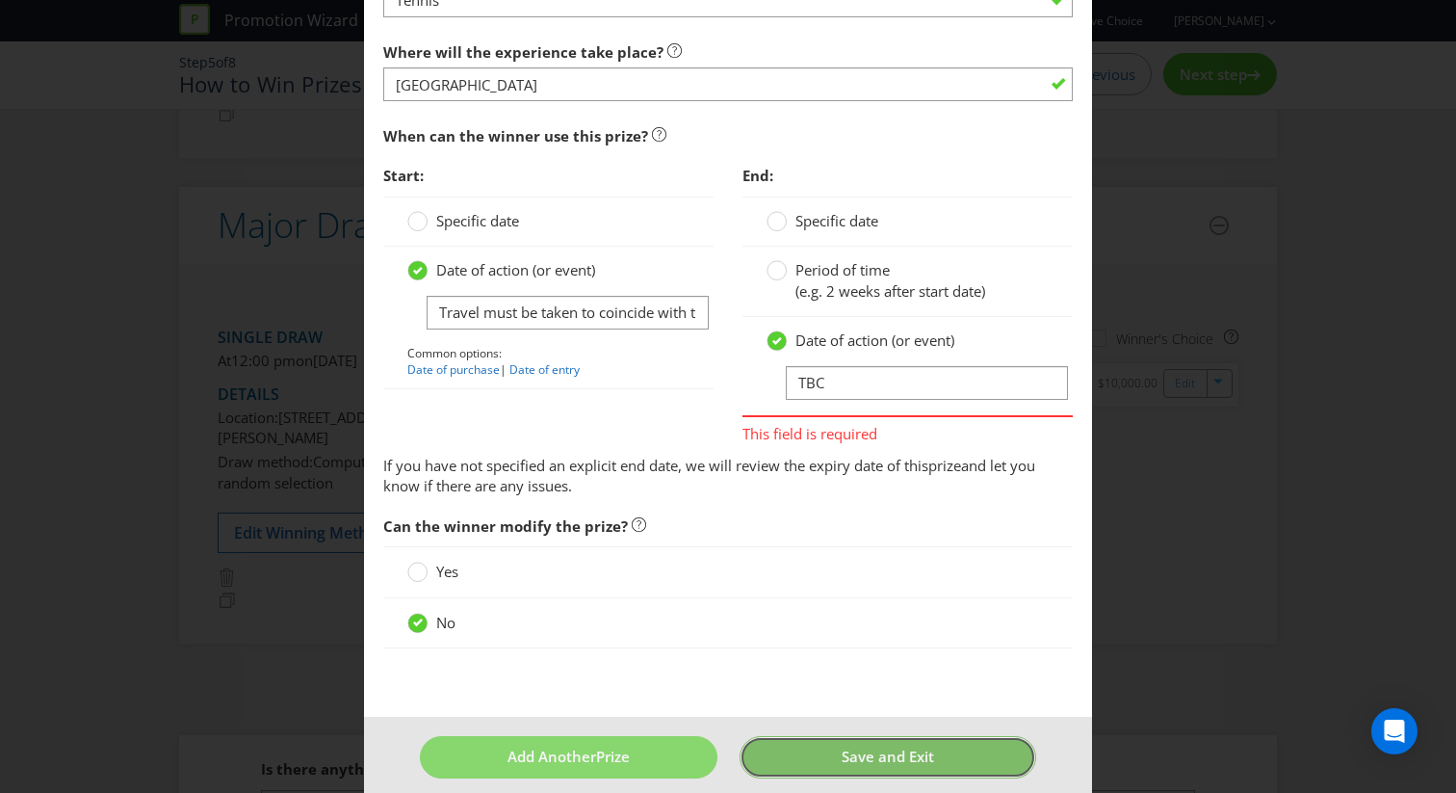
click at [882, 736] on button "Save and Exit" at bounding box center [889, 756] width 298 height 41
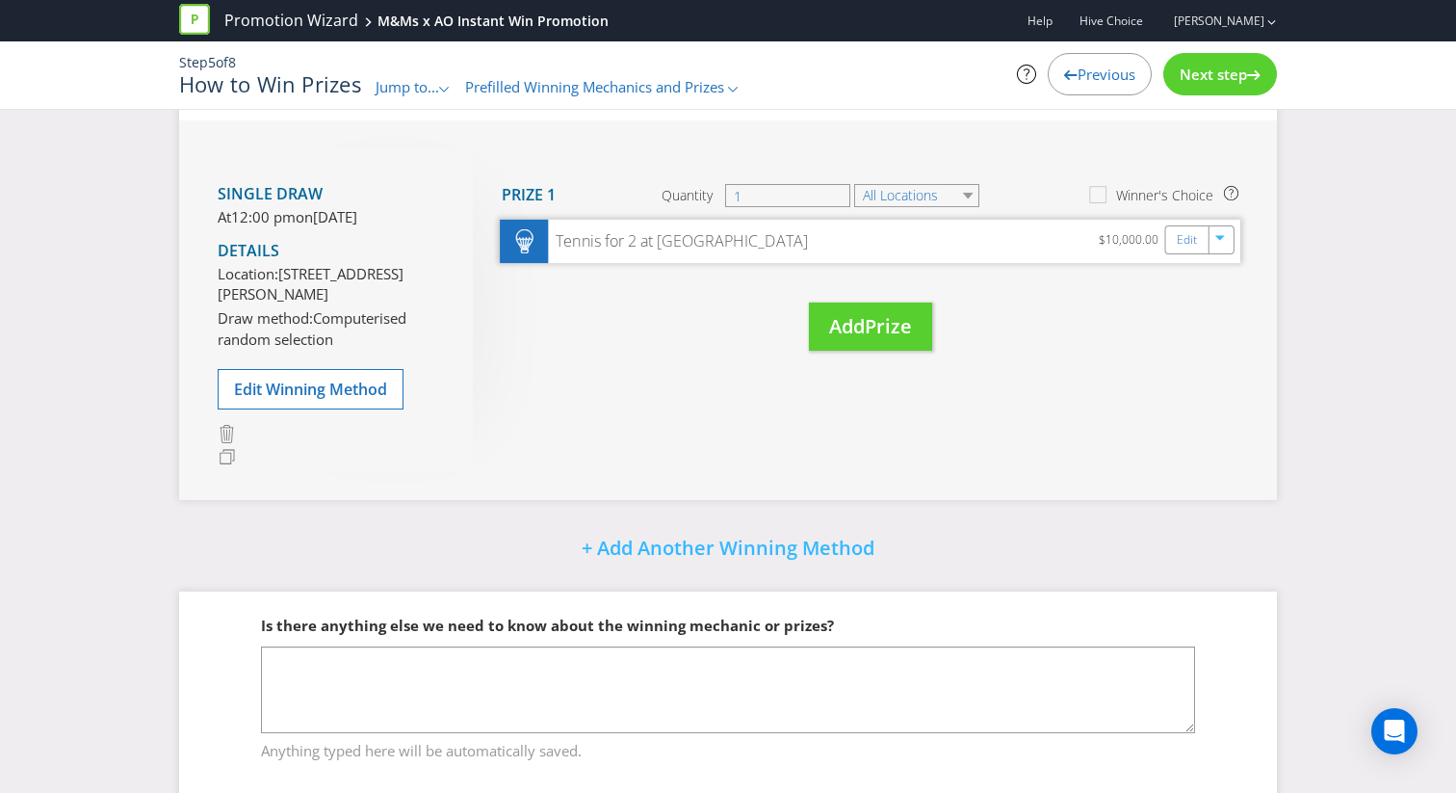
scroll to position [892, 0]
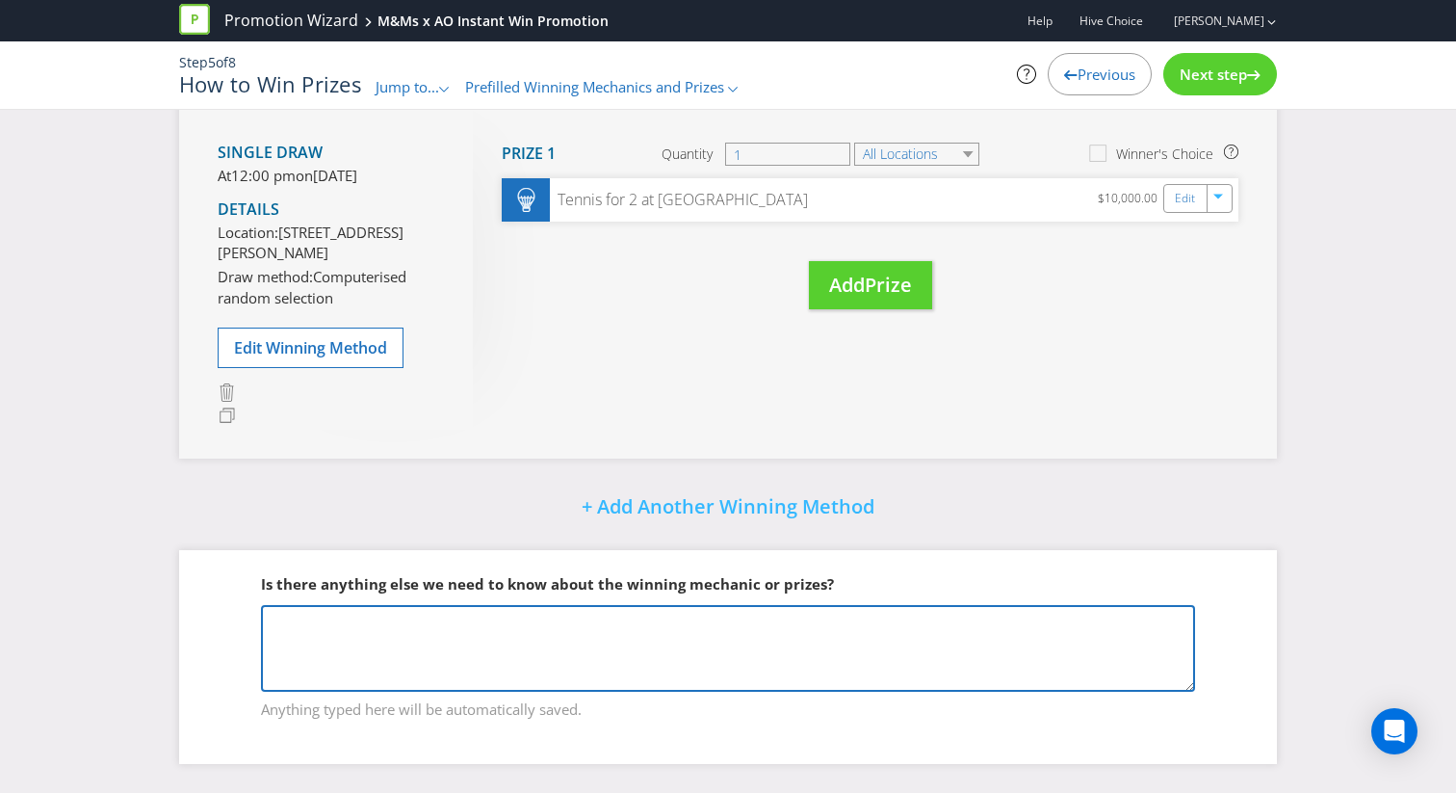
click at [670, 643] on textarea at bounding box center [728, 648] width 934 height 87
click at [376, 620] on textarea at bounding box center [728, 648] width 934 height 87
paste textarea "Draw Prize: • The prize is a 2027 Australian Open® experience for the winner an…"
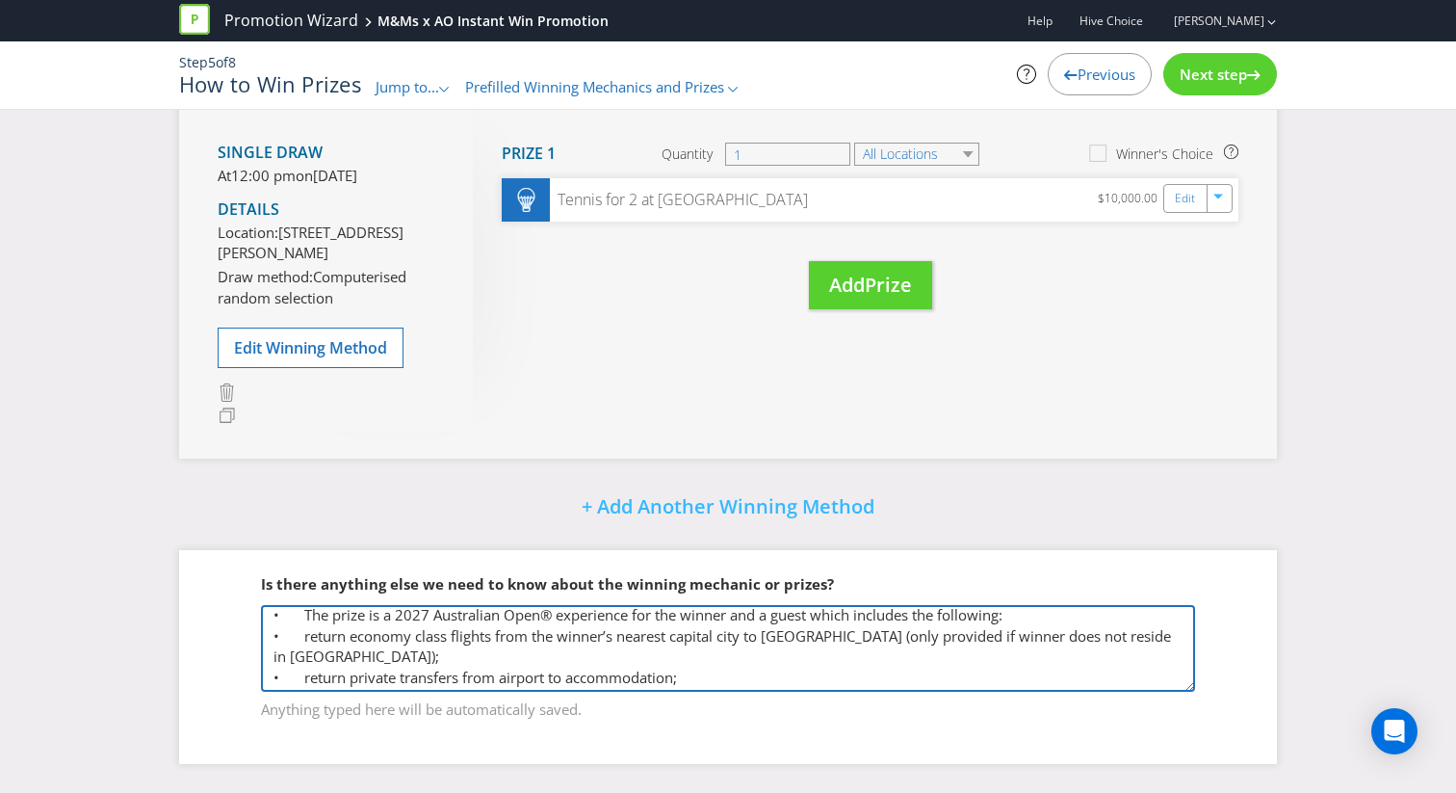
scroll to position [0, 0]
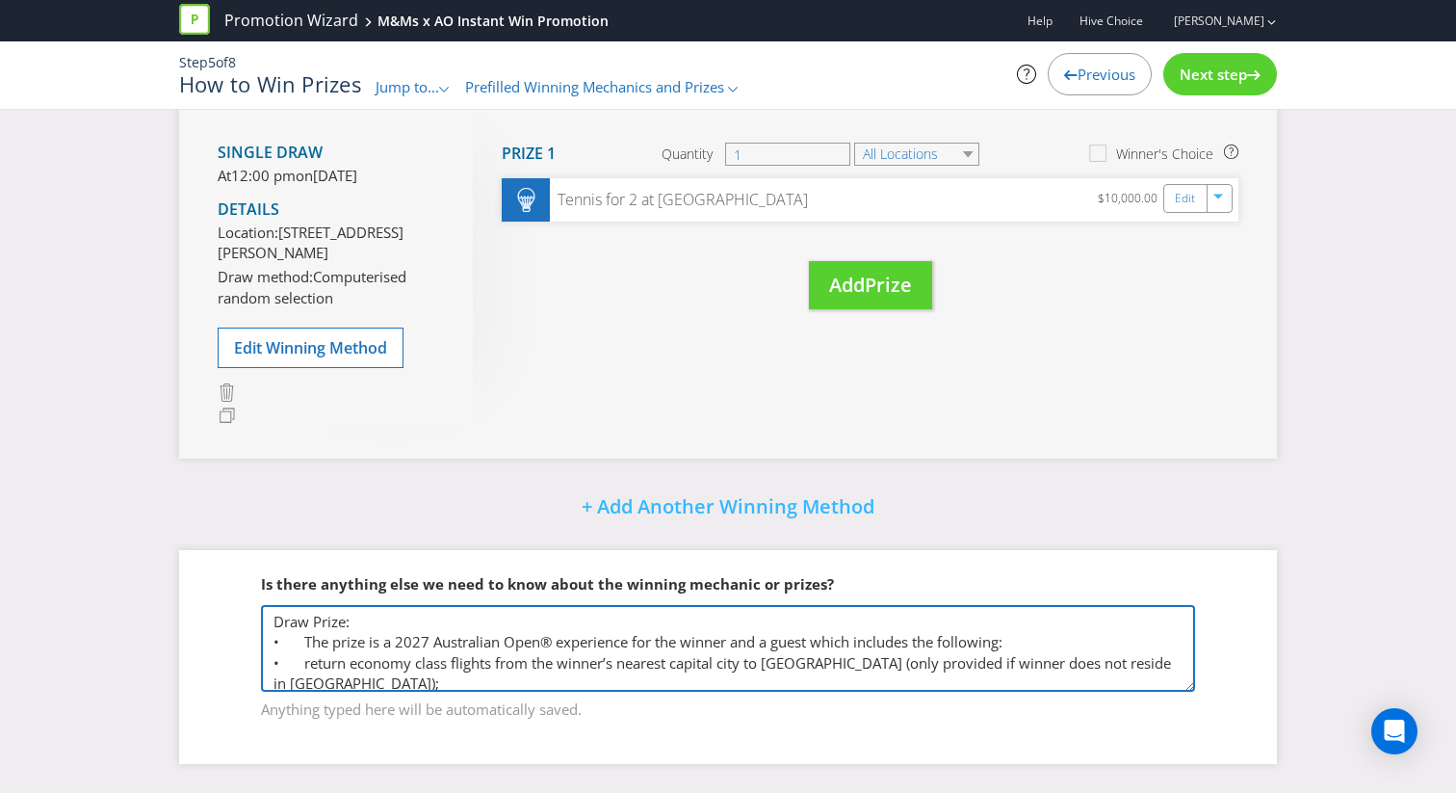
click at [275, 622] on textarea "Draw Prize: • The prize is a 2027 Australian Open® experience for the winner an…" at bounding box center [728, 648] width 934 height 87
click at [305, 627] on textarea "Draw Prize: • The prize is a 2027 Australian Open® experience for the winner an…" at bounding box center [728, 648] width 934 height 87
paste textarea "● There will be one thousand (1,000) pre-determined ‘winning moments’ during th…"
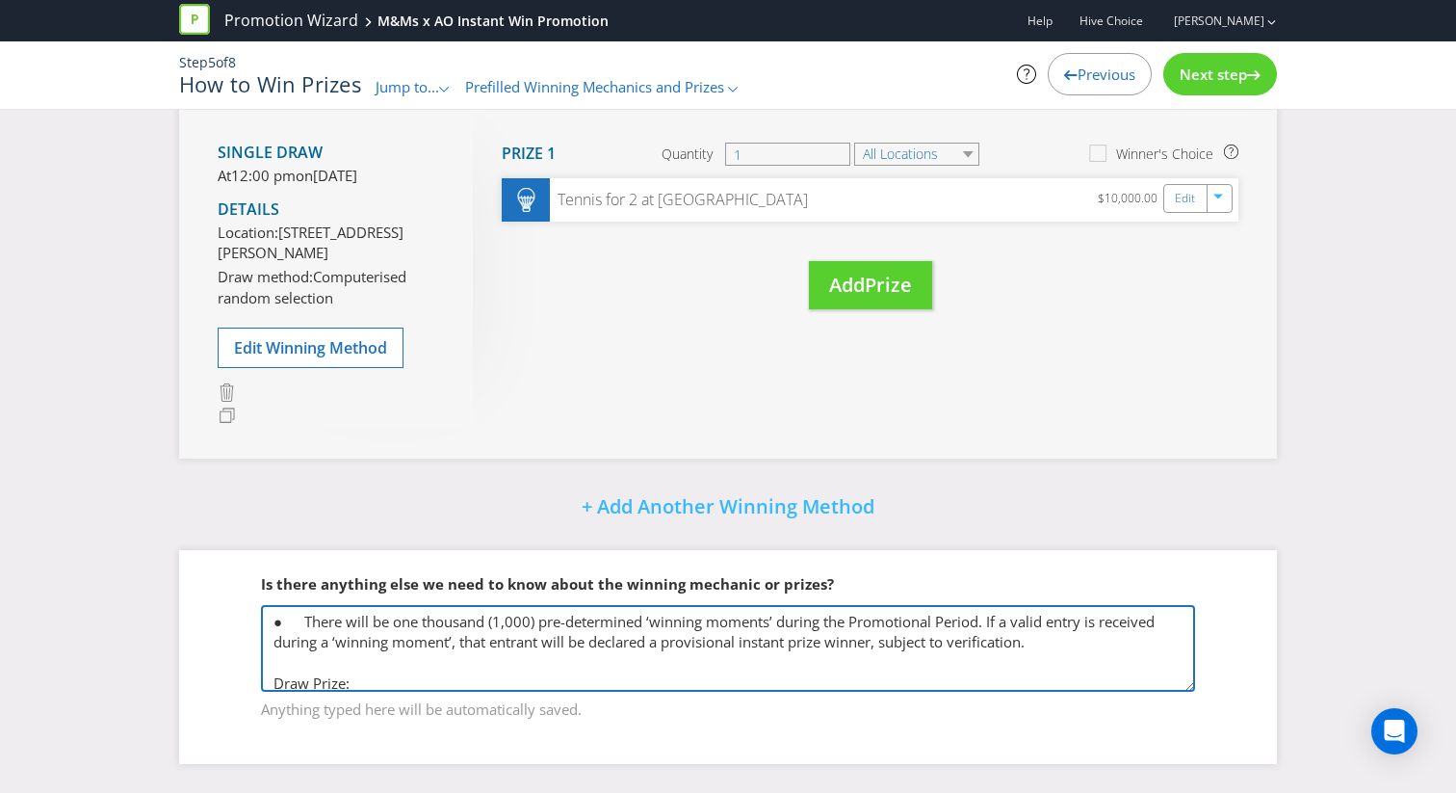
click at [305, 619] on textarea "● There will be one thousand (1,000) pre-determined ‘winning moments’ during th…" at bounding box center [728, 648] width 934 height 87
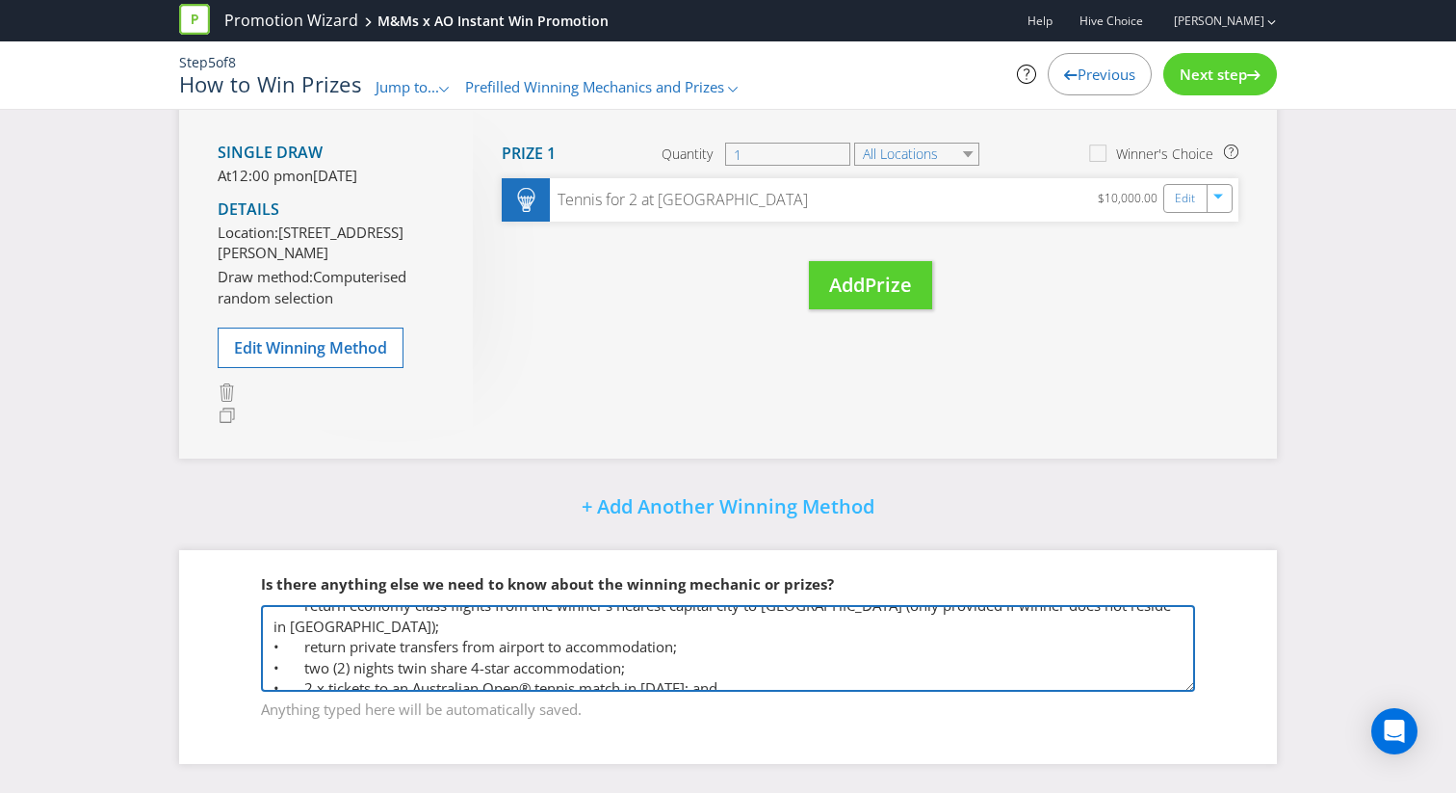
scroll to position [153, 0]
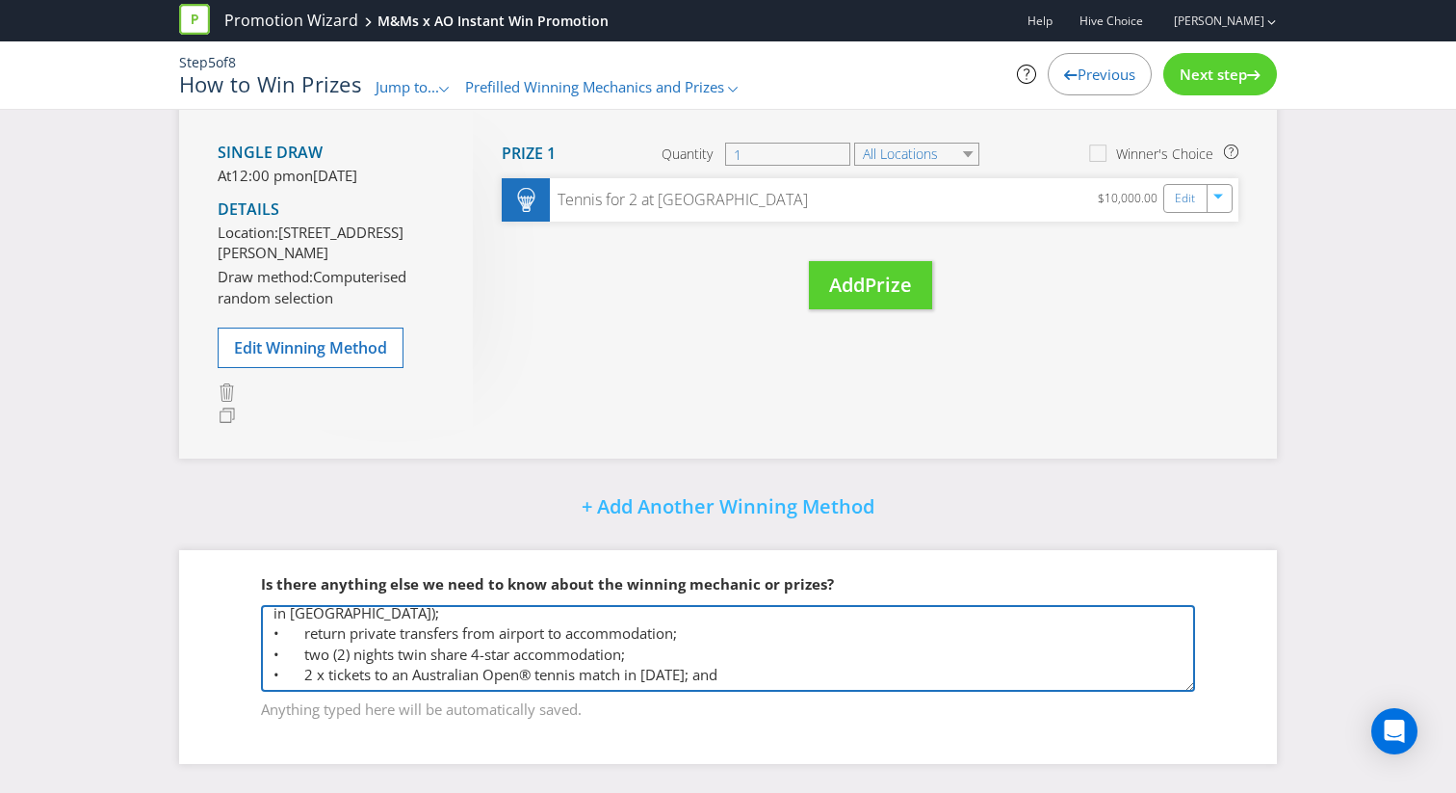
click at [618, 674] on textarea "Instant Win: There will be one thousand (1,000) pre-determined ‘winning moments…" at bounding box center [728, 648] width 934 height 87
paste textarea "• Loremi dolo si ametc ad elitsedd eius tem incididuntutl 1920 Etdolorema Aliq®…"
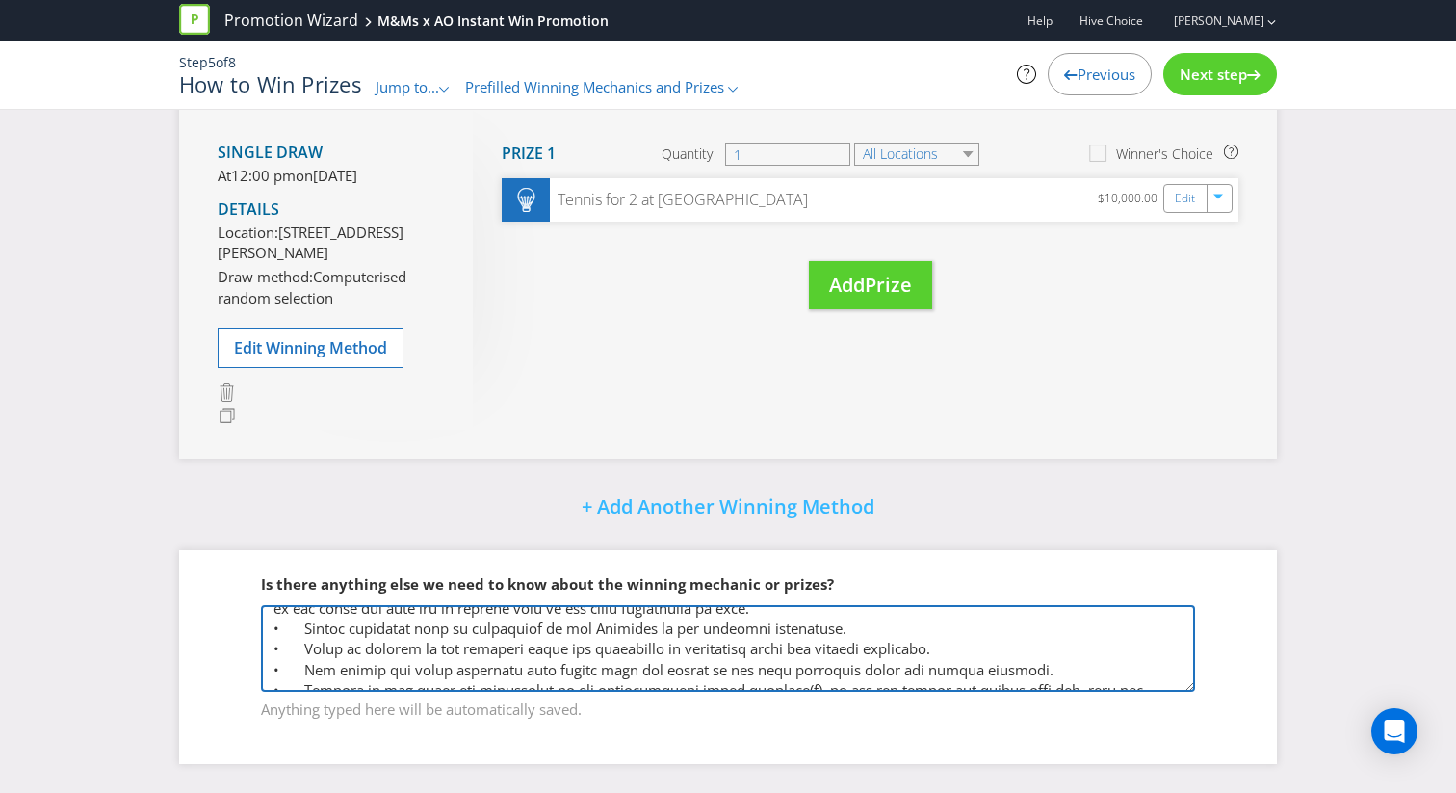
scroll to position [322, 0]
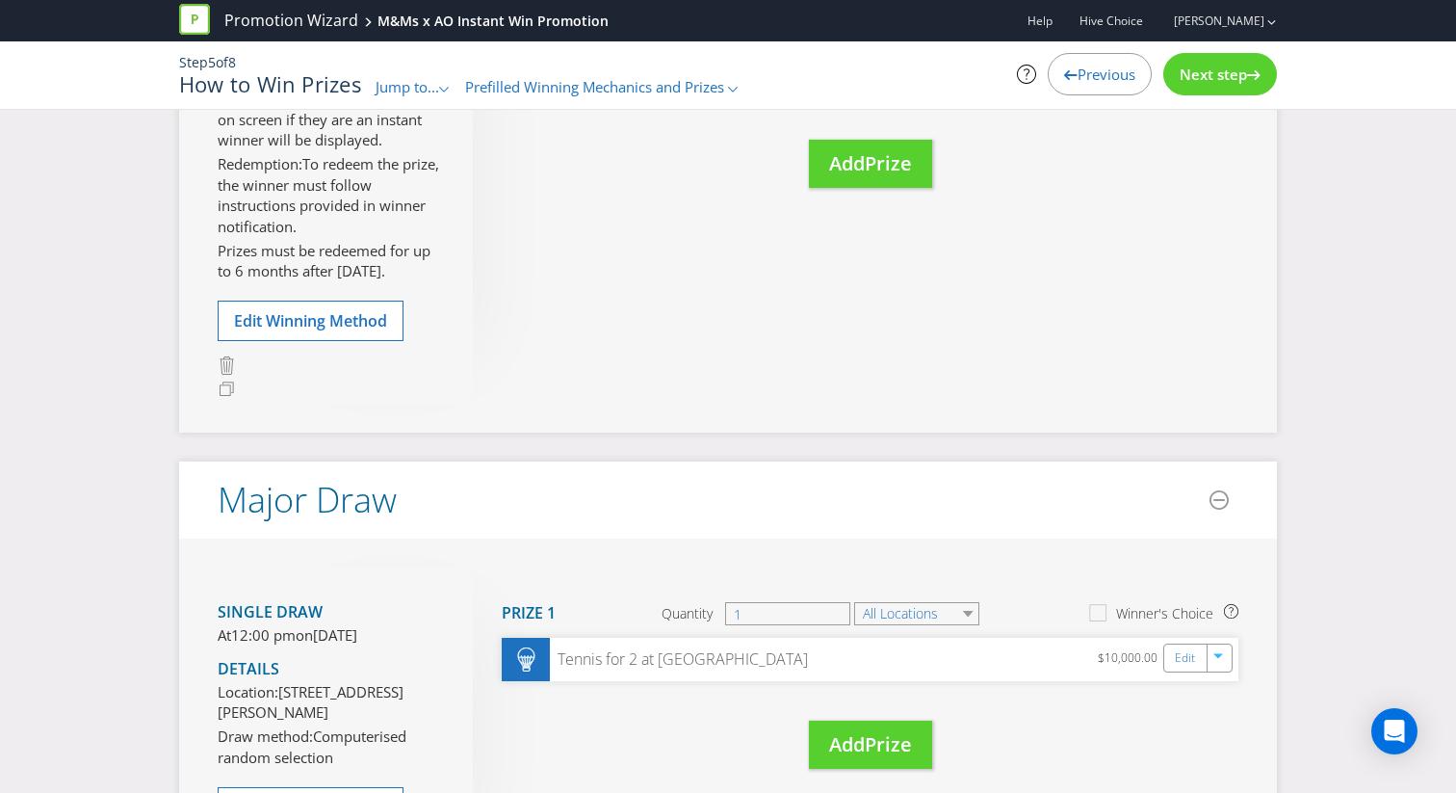
type textarea "Loremip Dol: Sitam cons ad eli seddoeiu (5,481) tem-incididunt ‘utlabor etdolor…"
click at [1213, 84] on div "Next step" at bounding box center [1221, 74] width 114 height 42
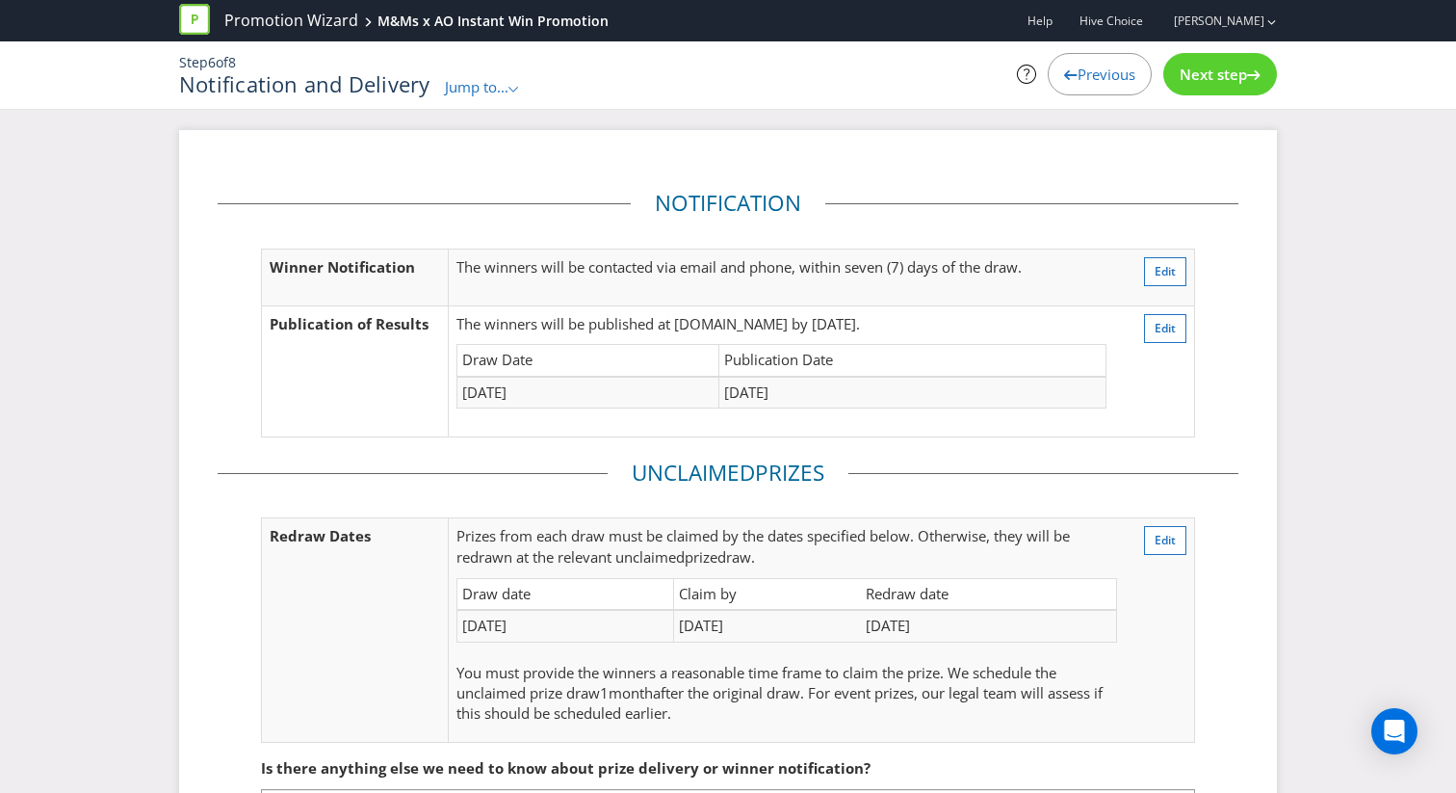
click at [1228, 88] on div "Next step" at bounding box center [1221, 74] width 114 height 42
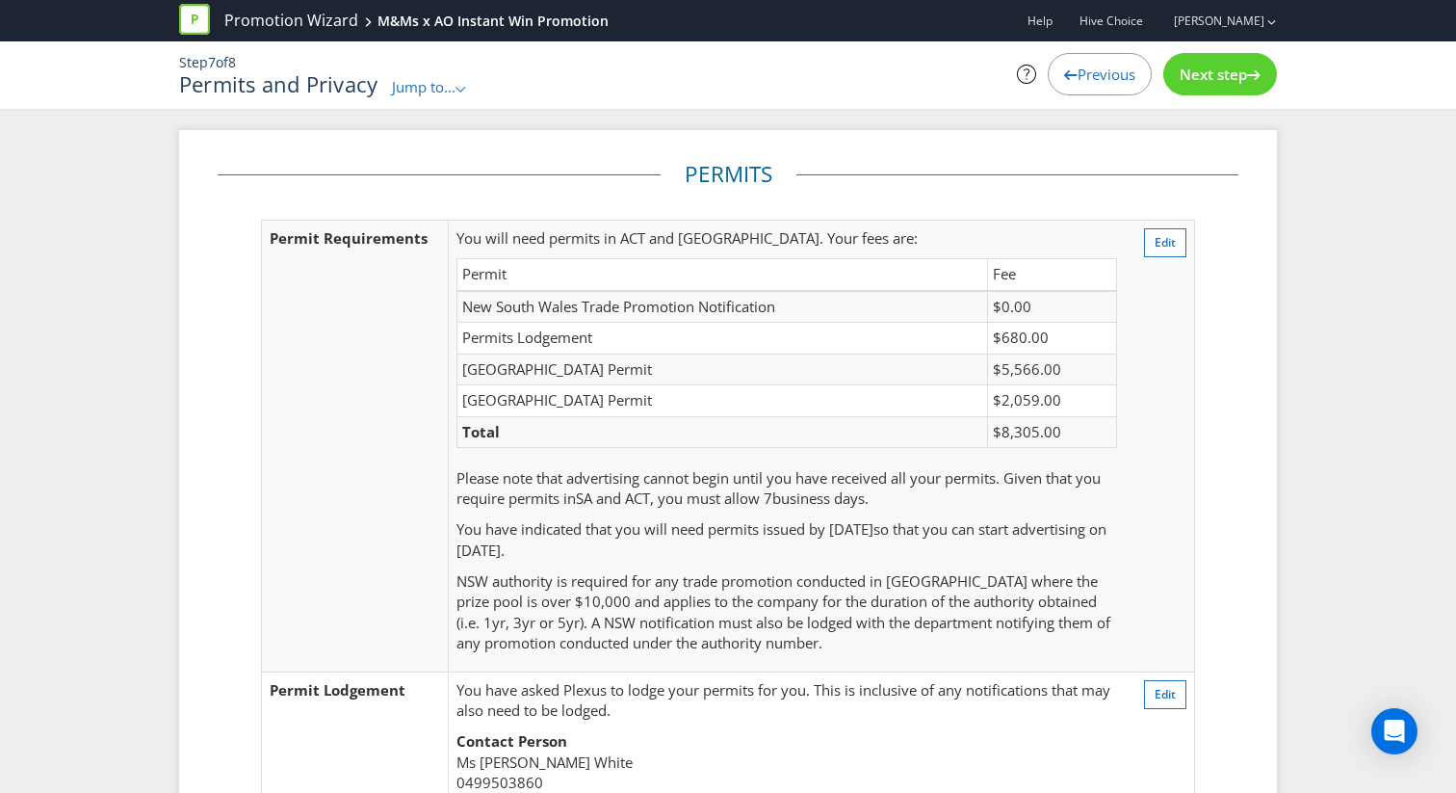
click at [1134, 96] on div "Step 7 of 8 Permits and Privacy Jump to... .st0{fill-rule:evenodd;clip-rule:eve…" at bounding box center [728, 75] width 1127 height 44
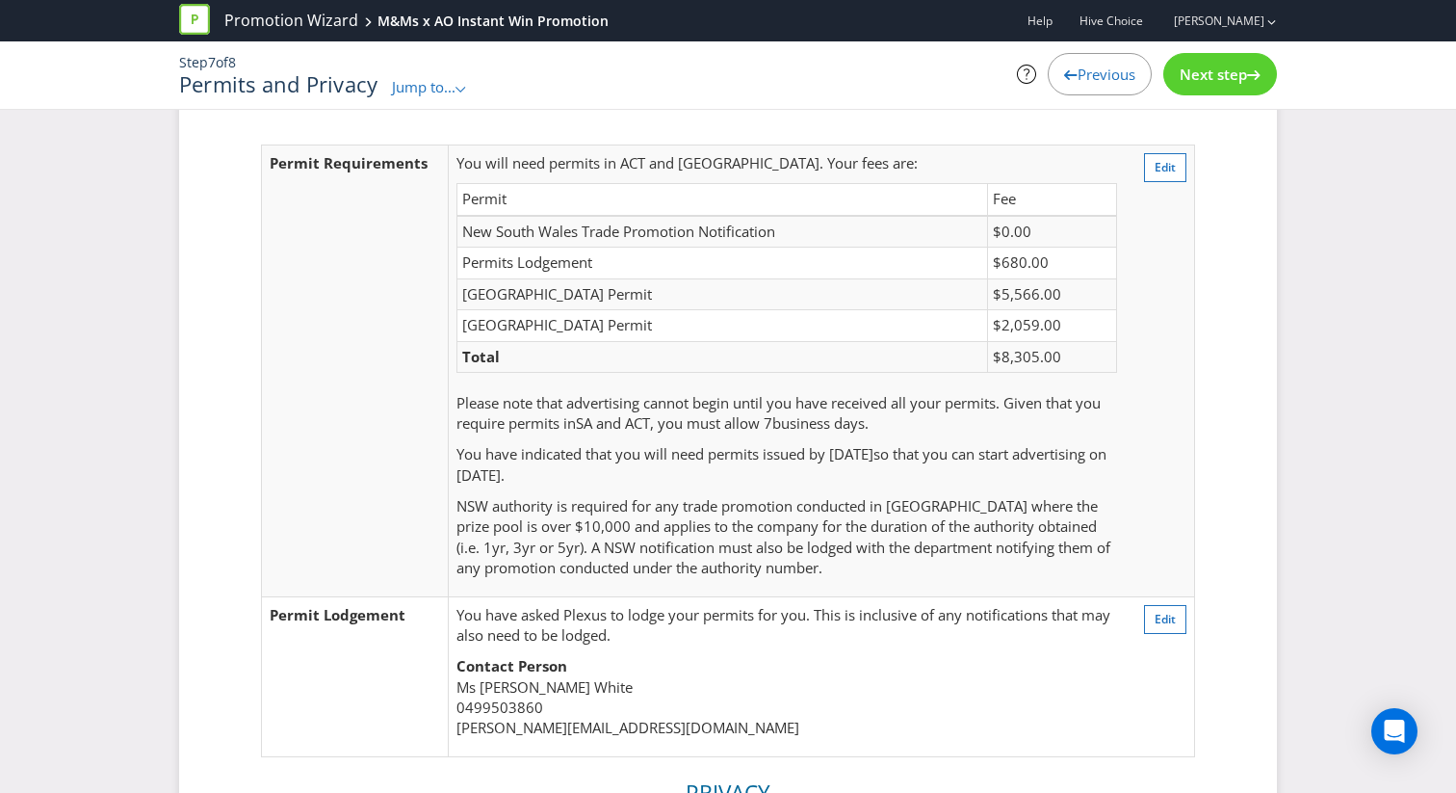
scroll to position [10, 0]
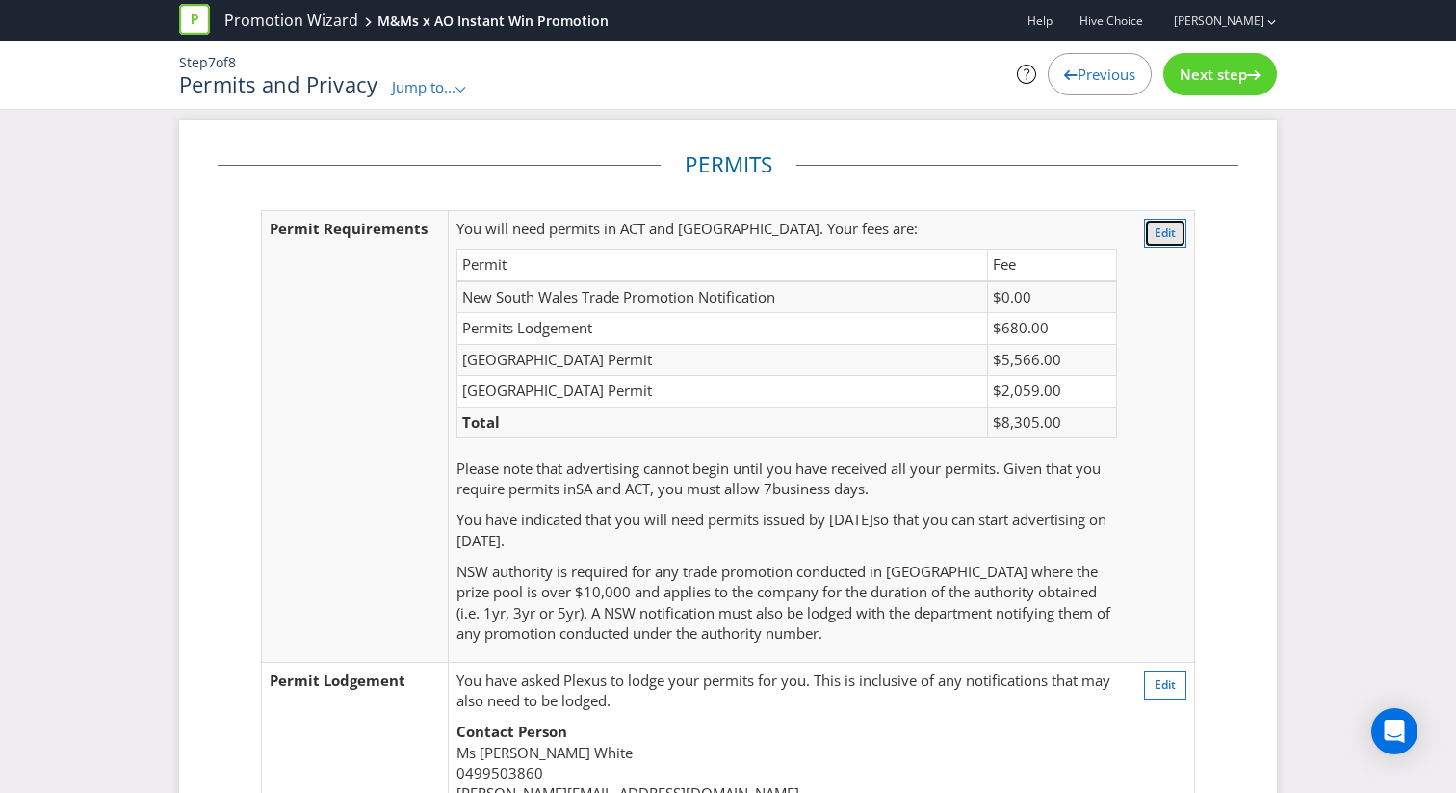
click at [1178, 235] on button "Edit" at bounding box center [1165, 233] width 42 height 29
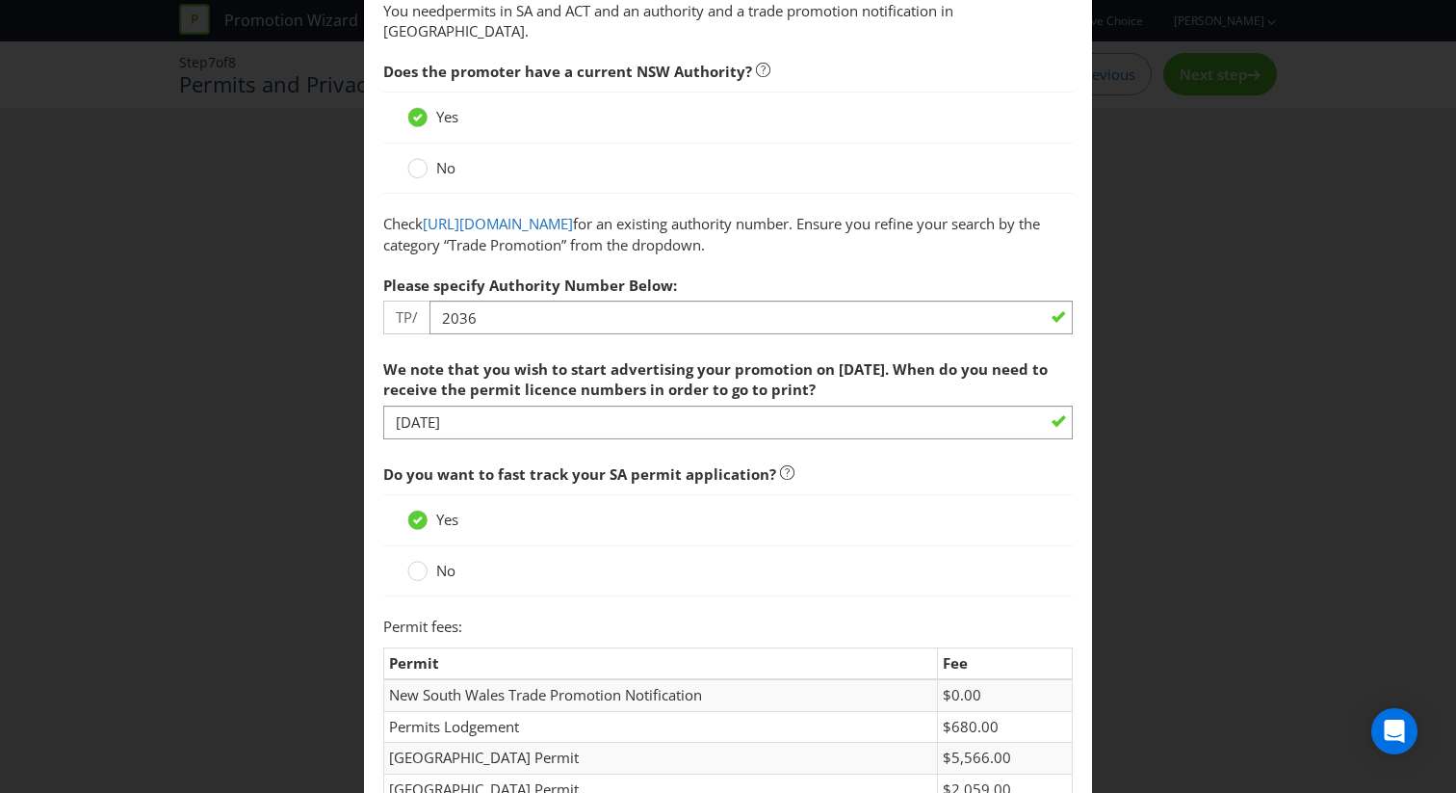
scroll to position [278, 0]
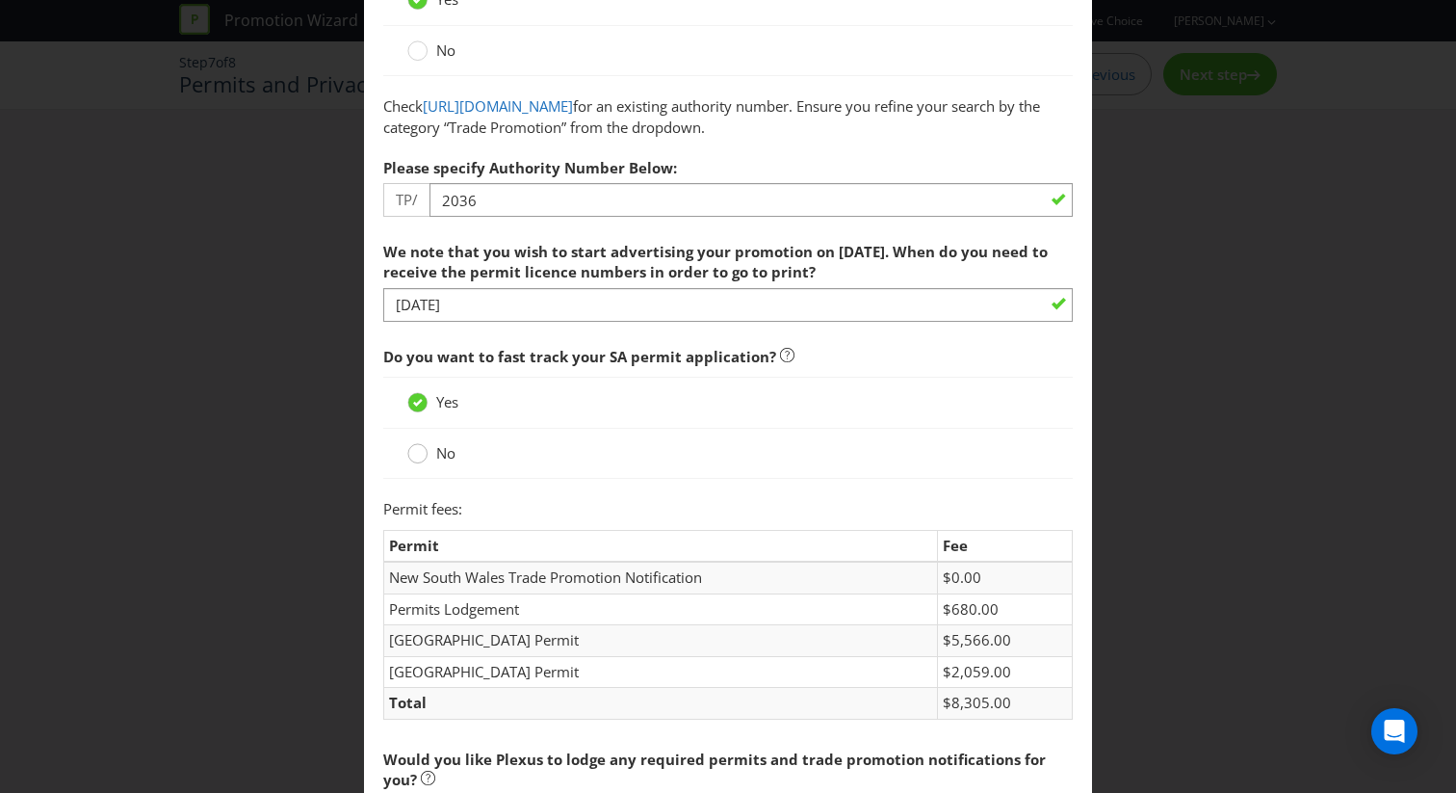
click at [422, 458] on circle at bounding box center [417, 453] width 19 height 19
click at [0, 0] on input "No" at bounding box center [0, 0] width 0 height 0
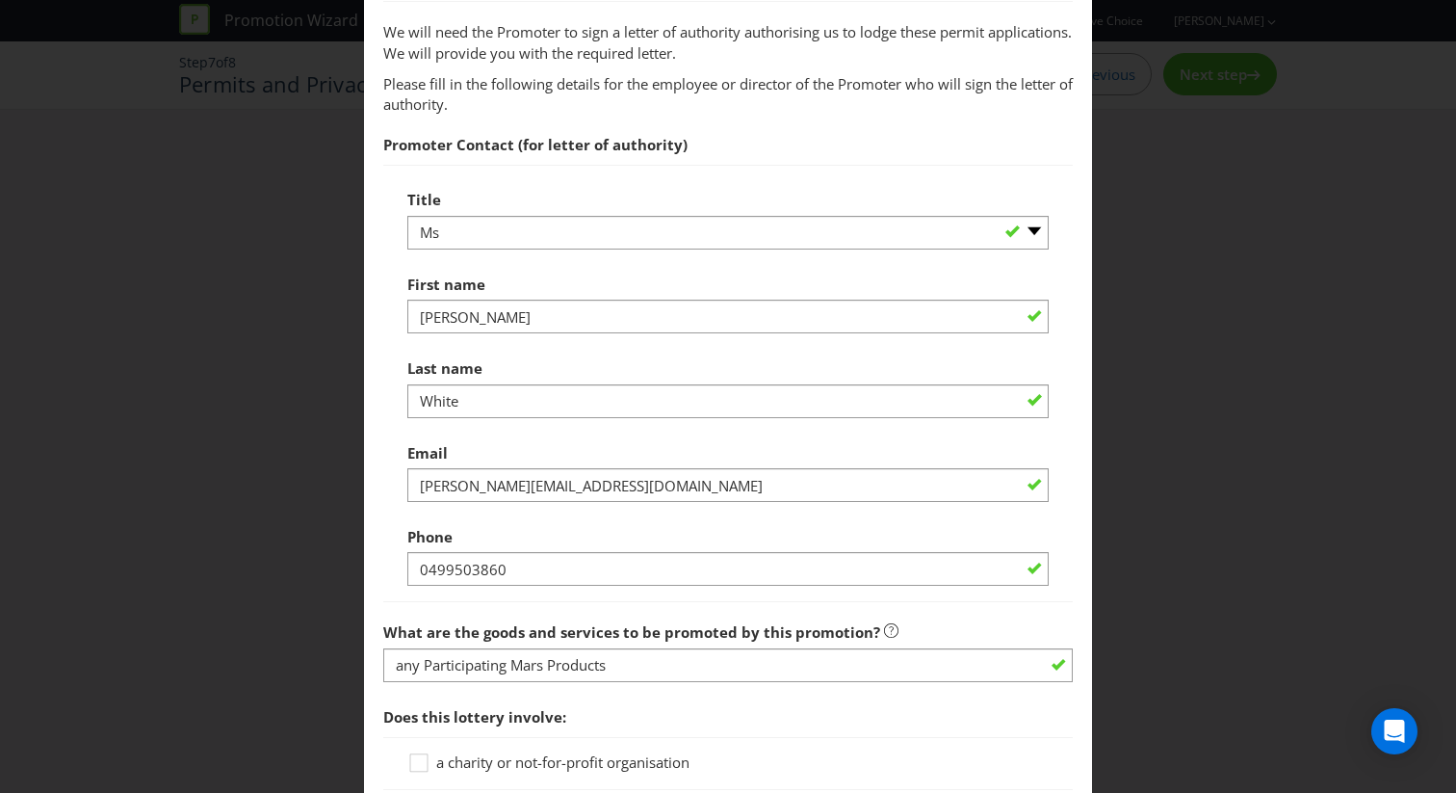
scroll to position [1182, 0]
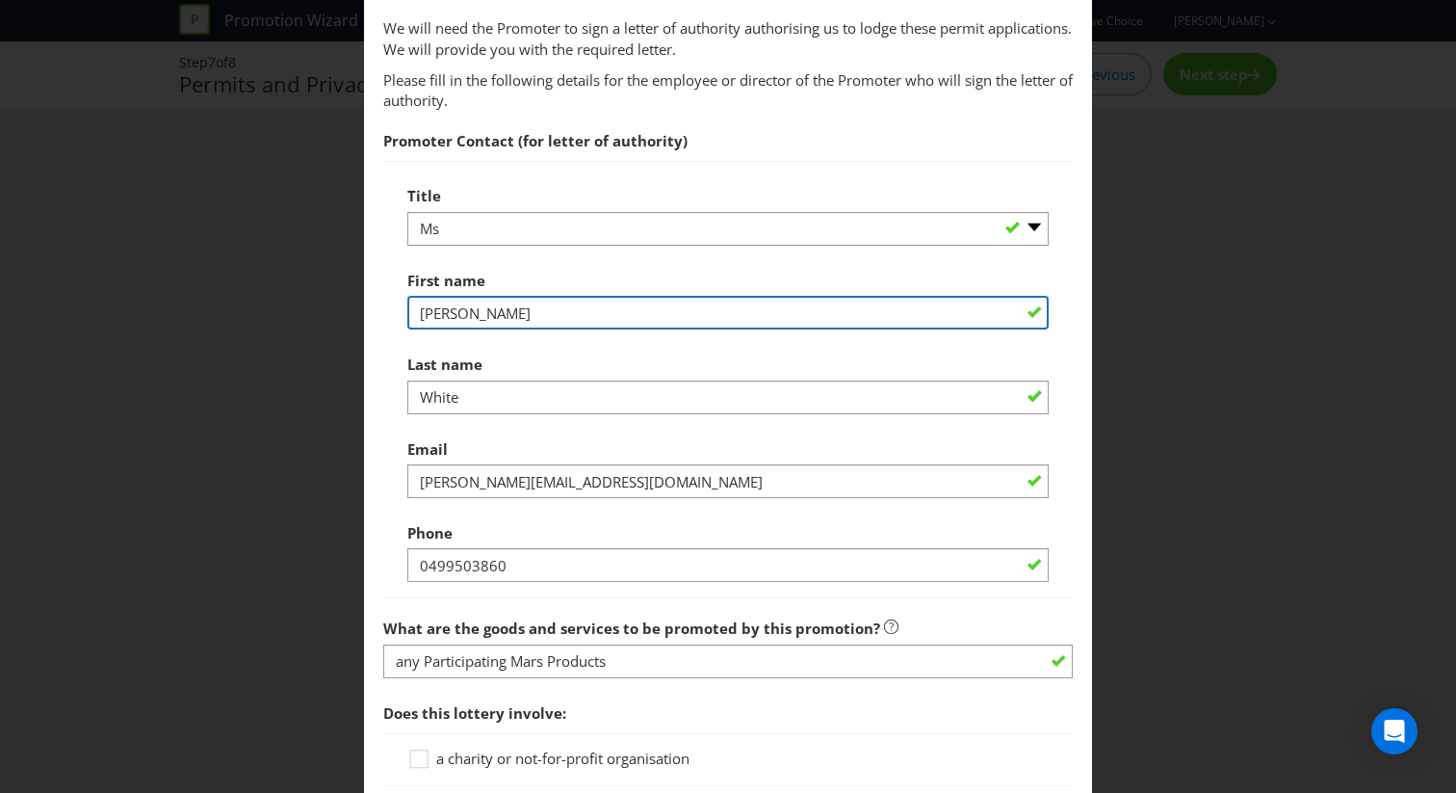
drag, startPoint x: 513, startPoint y: 311, endPoint x: 209, endPoint y: 311, distance: 304.4
click at [209, 311] on div "Permits and Privacy Permits You need permits in SA and ACT and an authority and…" at bounding box center [728, 396] width 1456 height 793
type input "Abbie"
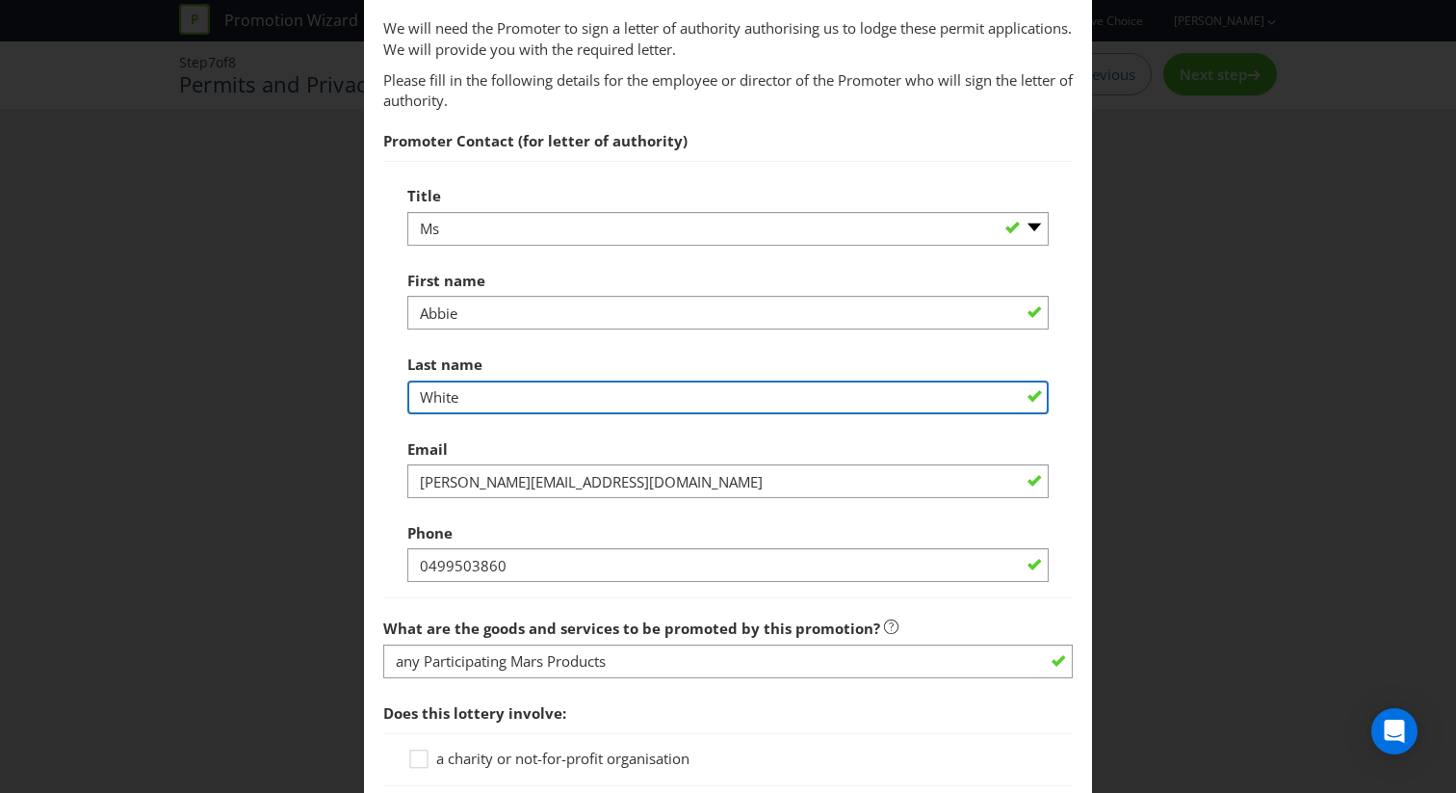
drag, startPoint x: 496, startPoint y: 402, endPoint x: 158, endPoint y: 402, distance: 338.1
click at [158, 402] on div "Permits and Privacy Permits You need permits in SA and ACT and an authority and…" at bounding box center [728, 396] width 1456 height 793
type input "[PERSON_NAME]"
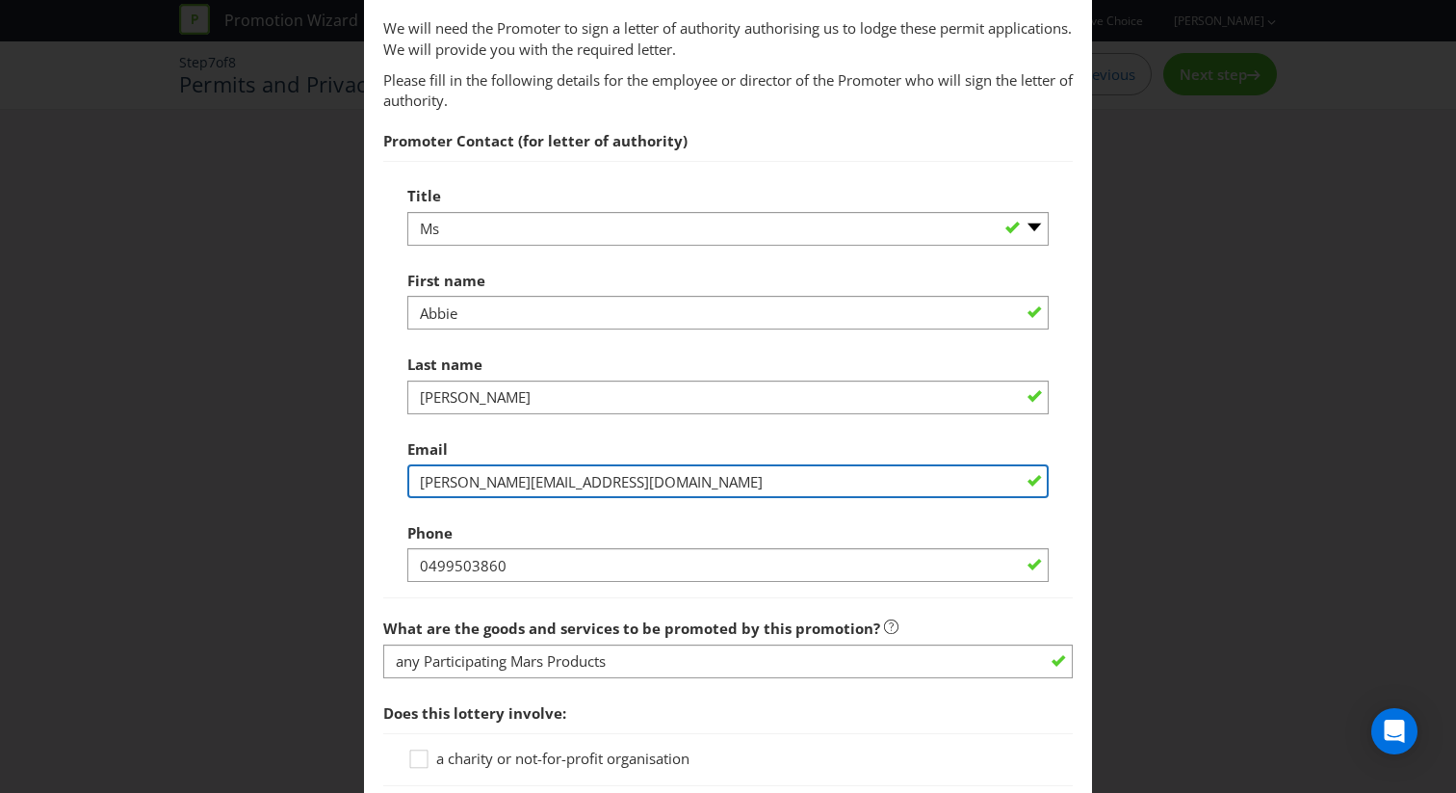
drag, startPoint x: 667, startPoint y: 486, endPoint x: 318, endPoint y: 486, distance: 348.7
click at [318, 486] on div "Permits and Privacy Permits You need permits in SA and ACT and an authority and…" at bounding box center [728, 396] width 1456 height 793
paste input "[EMAIL_ADDRESS][PERSON_NAME][DOMAIN_NAME]"
type input "[EMAIL_ADDRESS][PERSON_NAME][DOMAIN_NAME]"
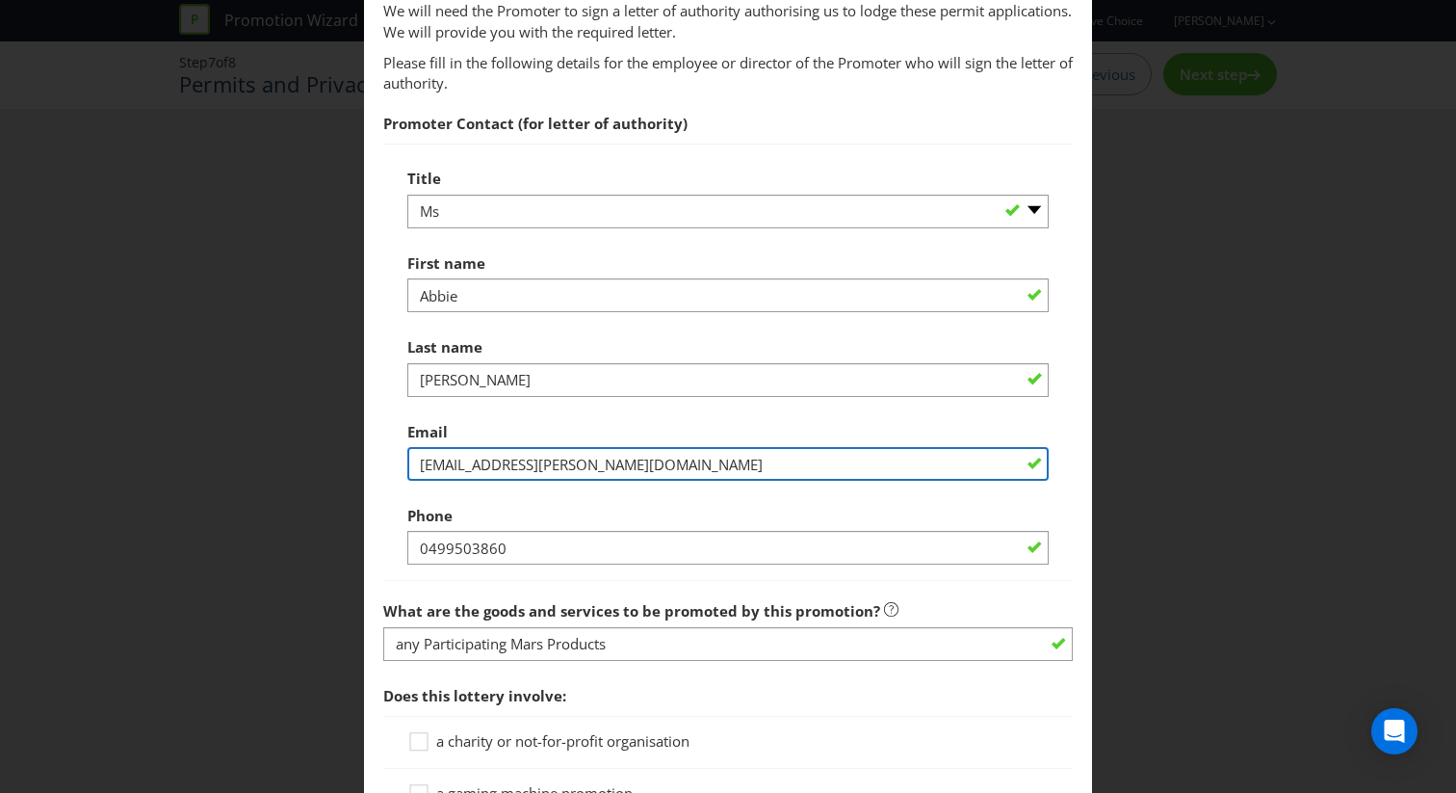
scroll to position [1202, 0]
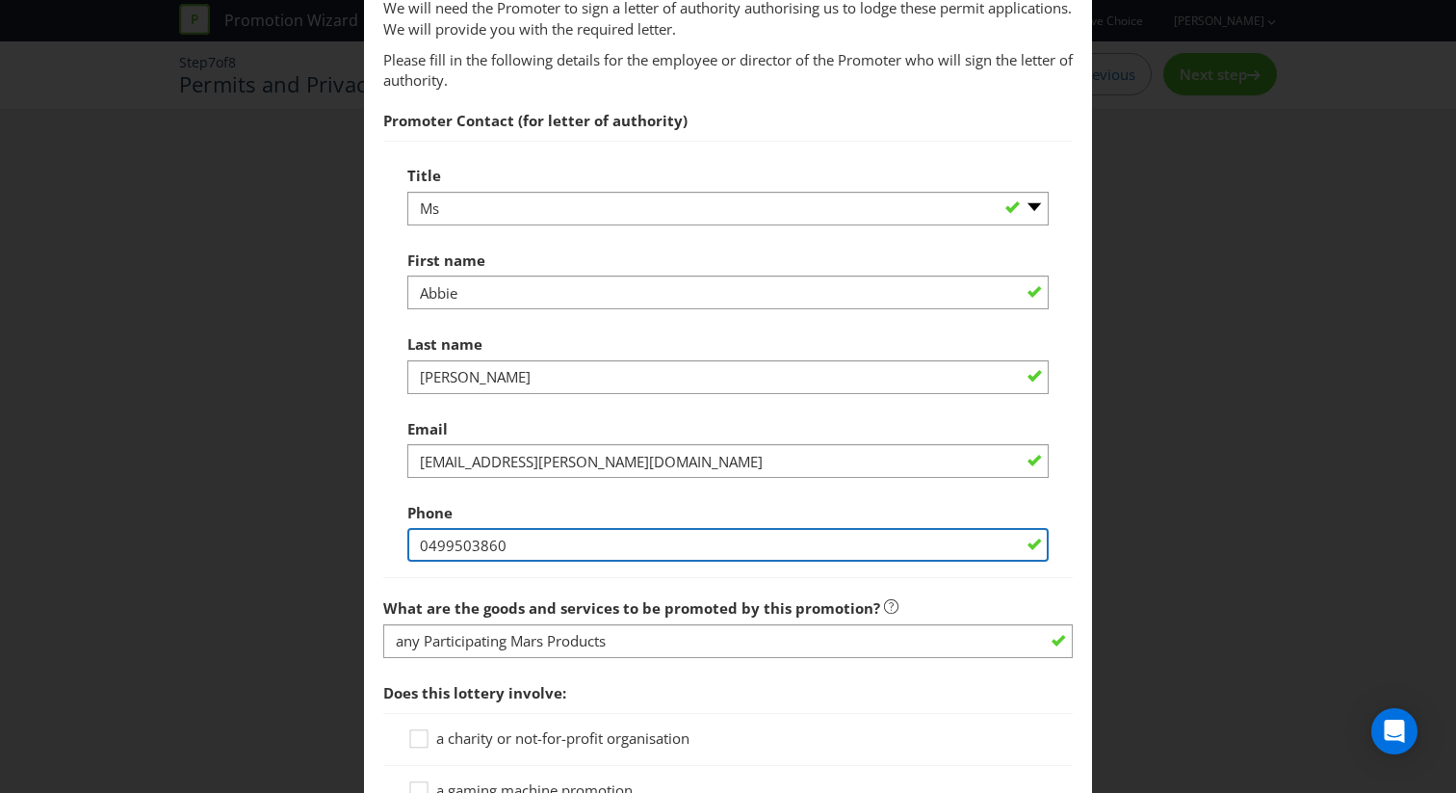
drag, startPoint x: 516, startPoint y: 537, endPoint x: 327, endPoint y: 537, distance: 188.8
click at [327, 537] on div "Permits and Privacy Permits You need permits in SA and ACT and an authority and…" at bounding box center [728, 396] width 1456 height 793
paste input "273416583"
type input "0273416583"
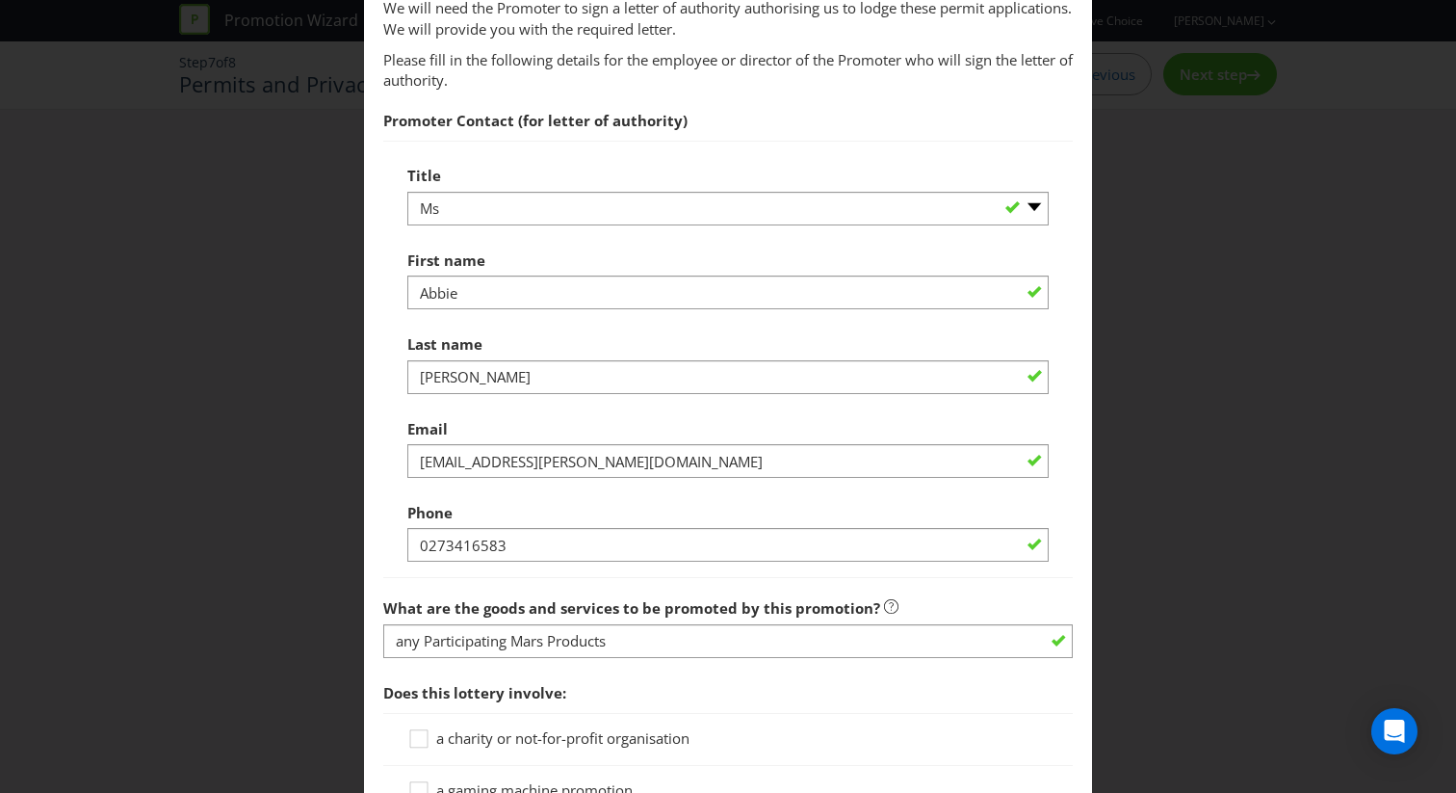
click at [453, 514] on span at bounding box center [455, 512] width 4 height 19
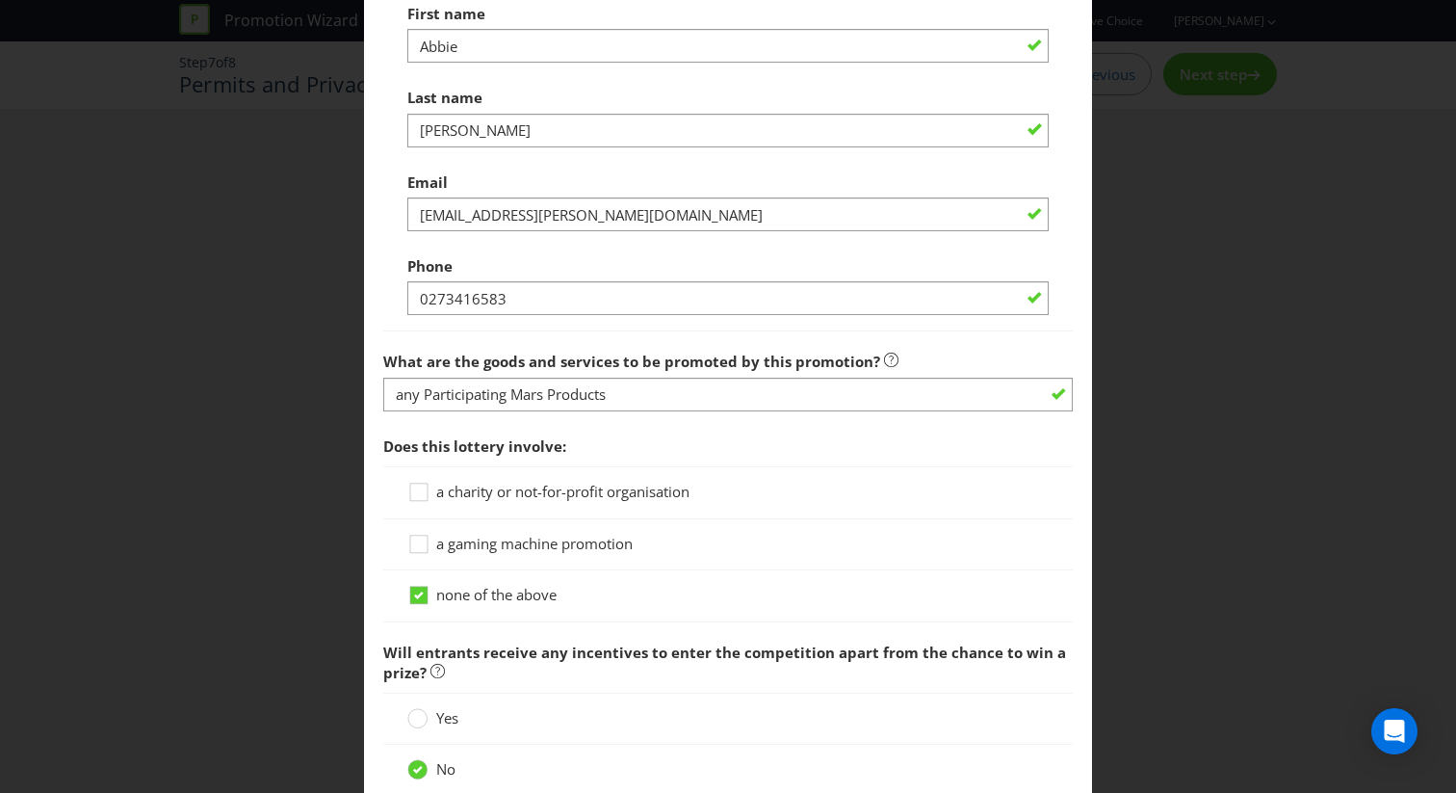
scroll to position [1453, 0]
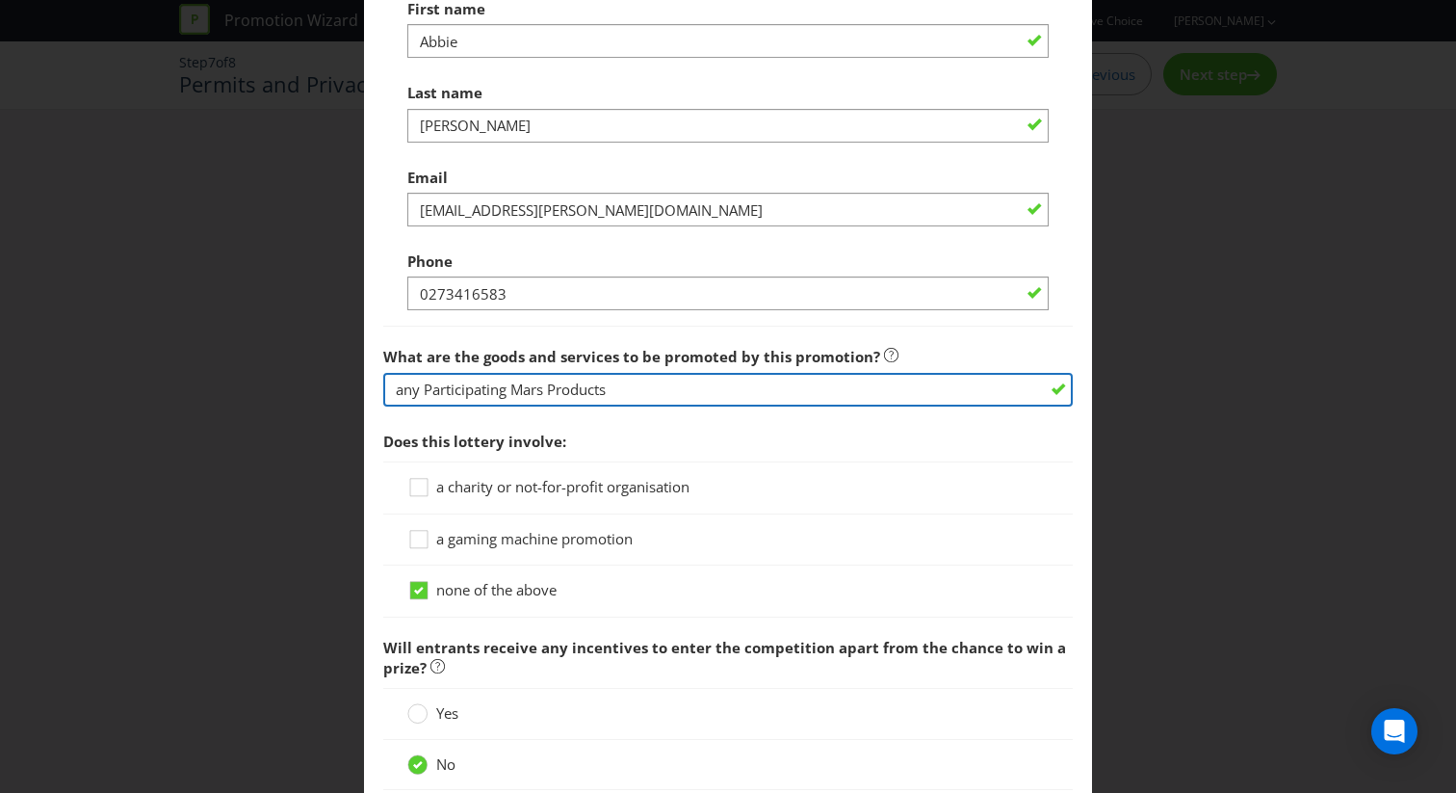
click at [546, 391] on input "any Participating Mars Products" at bounding box center [728, 390] width 690 height 34
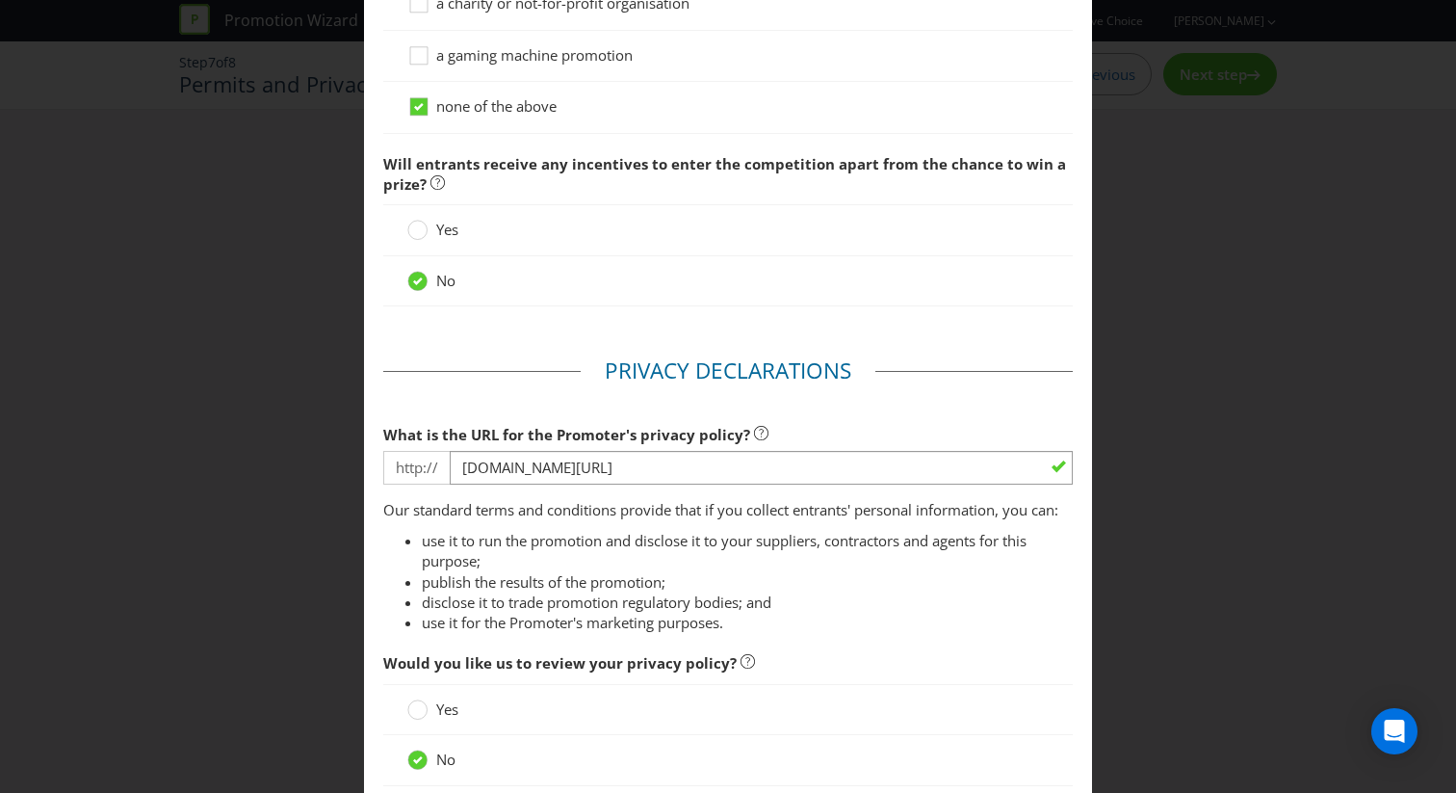
scroll to position [2095, 0]
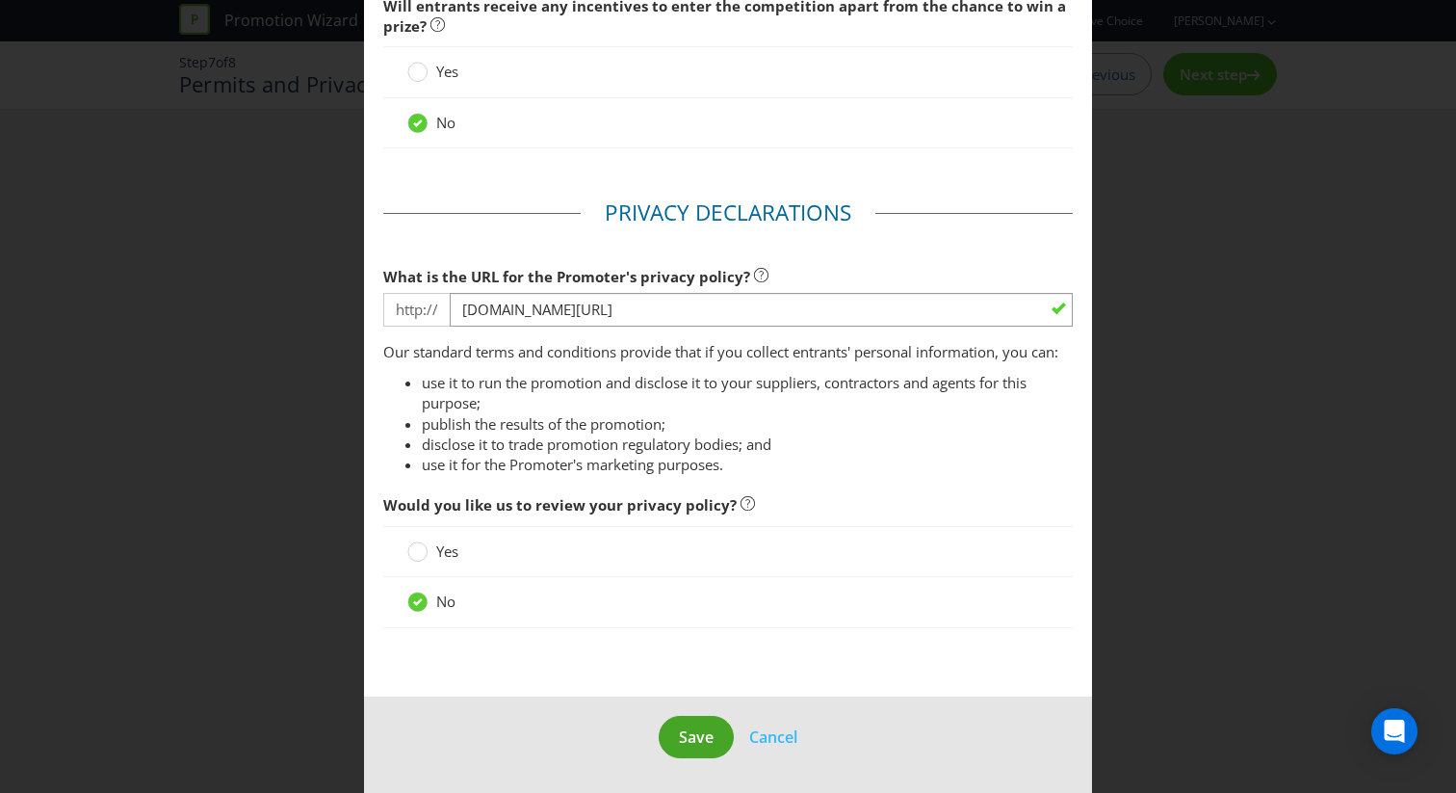
type input "any Participating M&M Products"
click at [691, 733] on span "Save" at bounding box center [696, 736] width 35 height 21
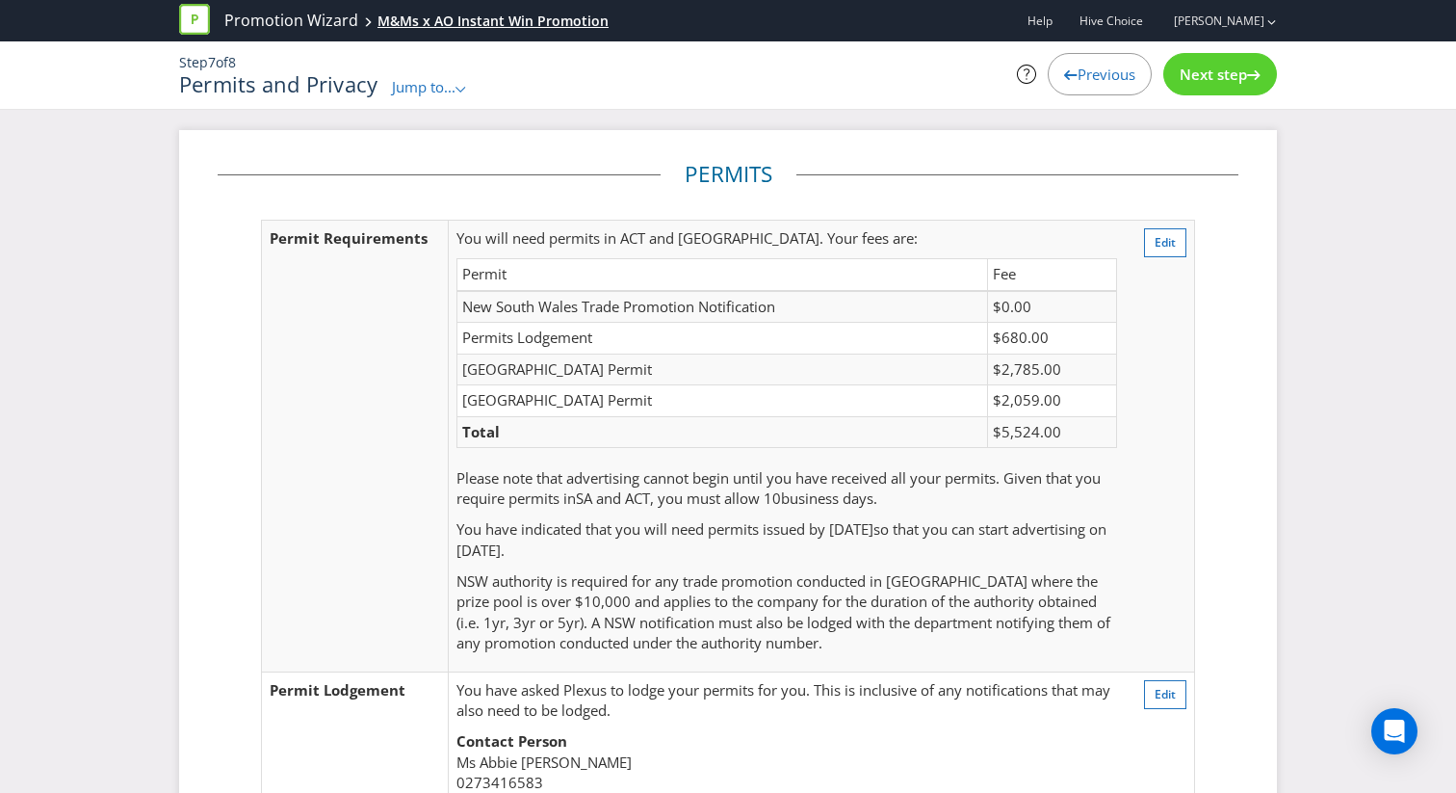
click at [425, 17] on div "M&Ms x AO Instant Win Promotion" at bounding box center [493, 21] width 231 height 19
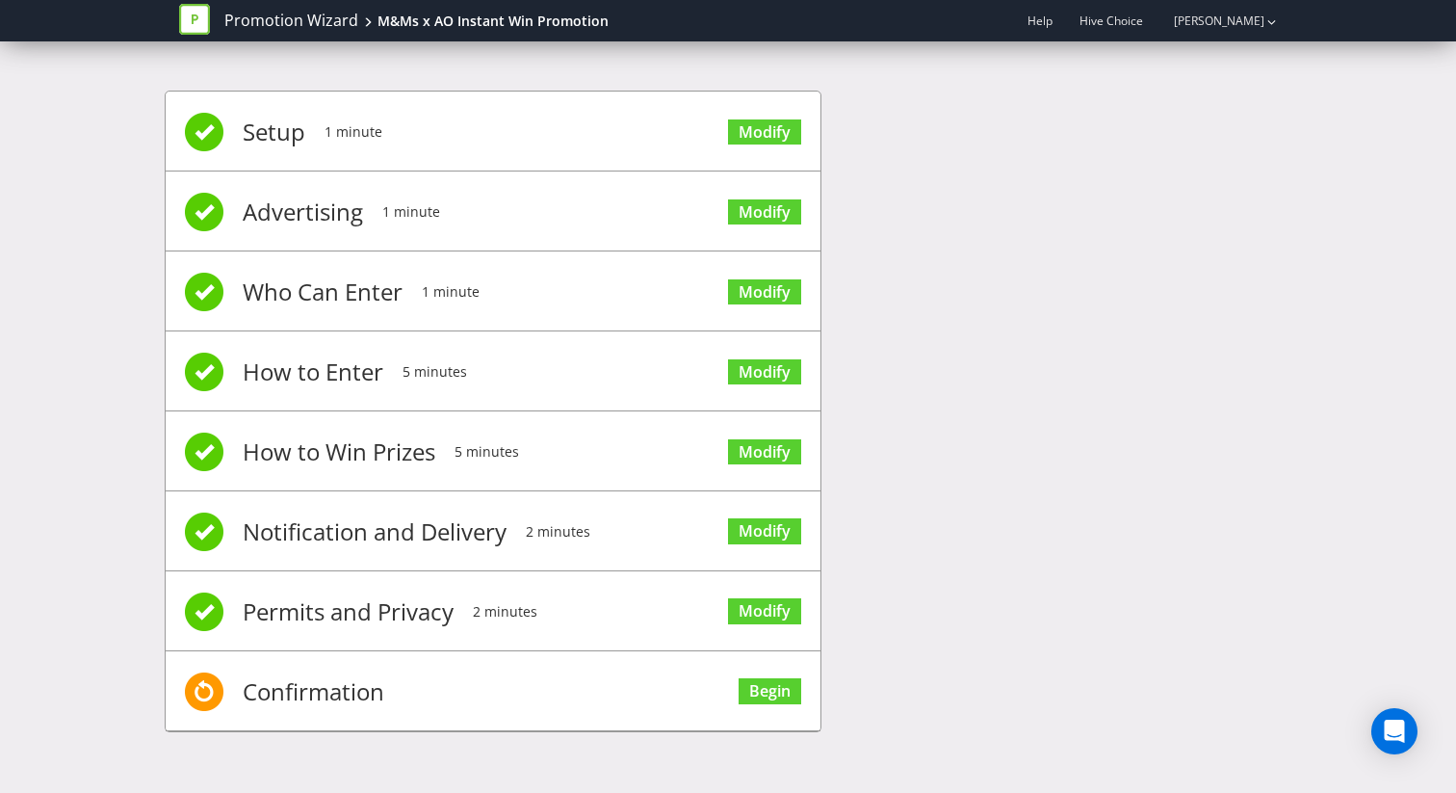
click at [687, 134] on li "Setup 1 minute Modify" at bounding box center [493, 132] width 655 height 80
click at [757, 134] on link "Modify" at bounding box center [764, 132] width 73 height 26
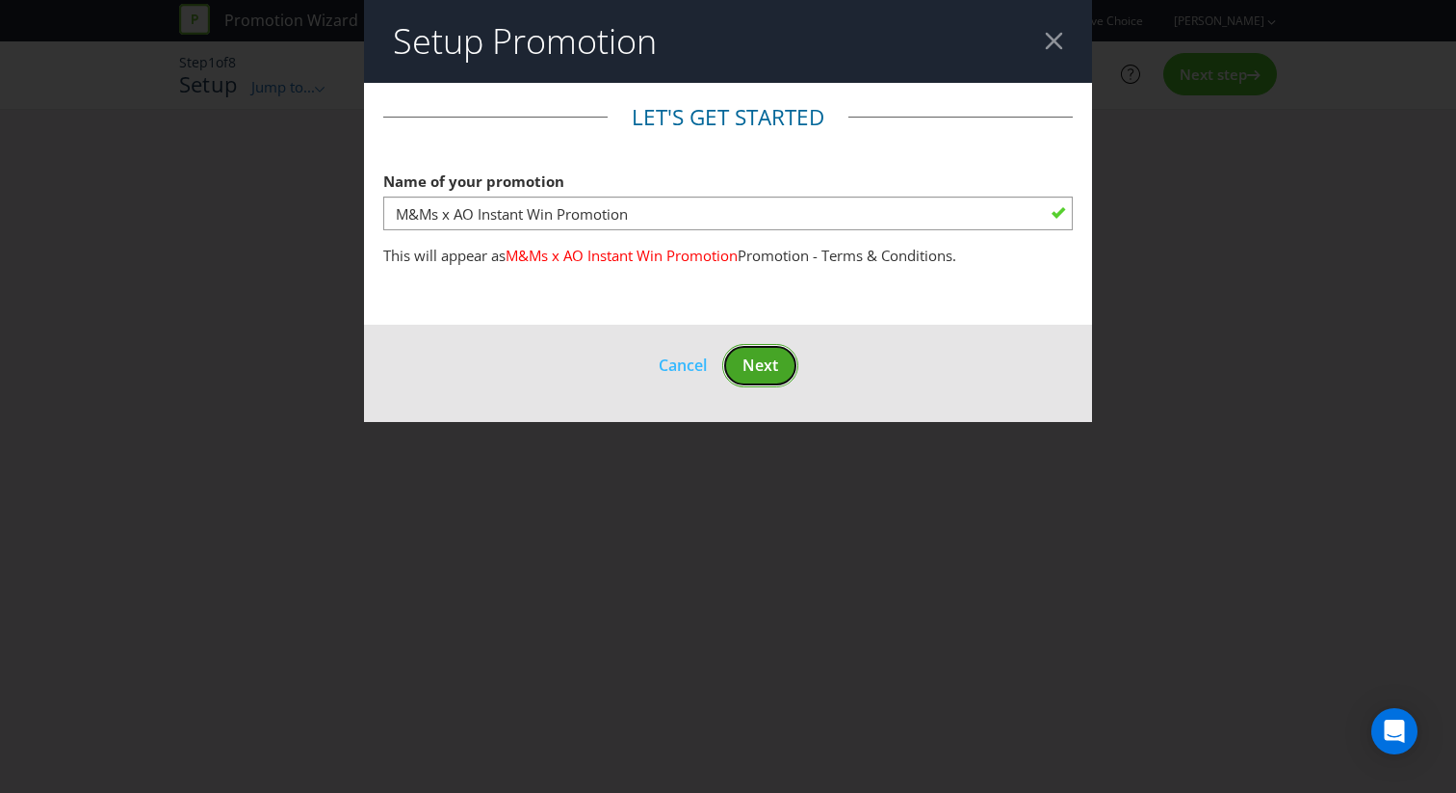
click at [749, 364] on span "Next" at bounding box center [761, 364] width 36 height 21
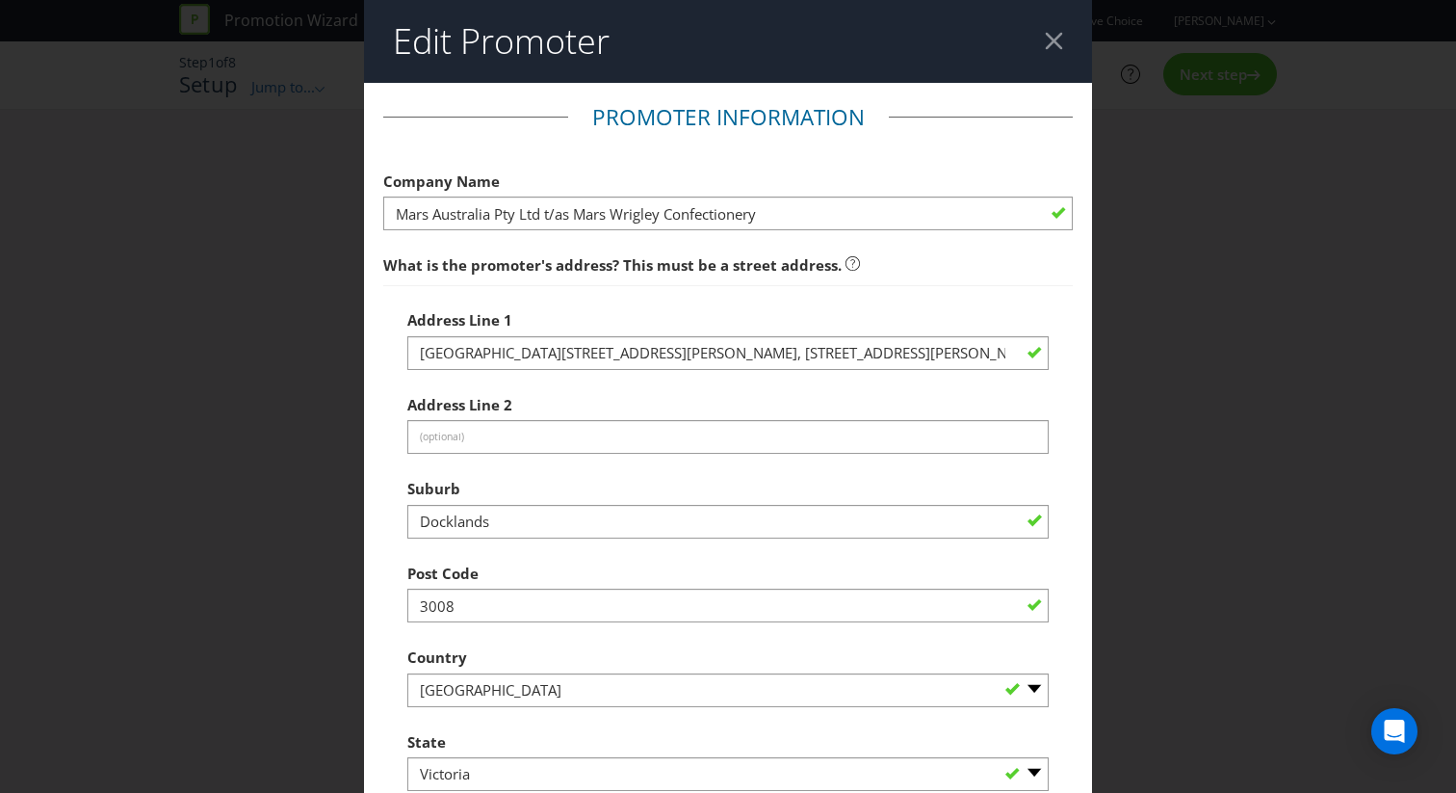
click at [1045, 55] on header "Edit Promoter" at bounding box center [728, 41] width 728 height 83
click at [1047, 48] on div at bounding box center [1054, 41] width 18 height 18
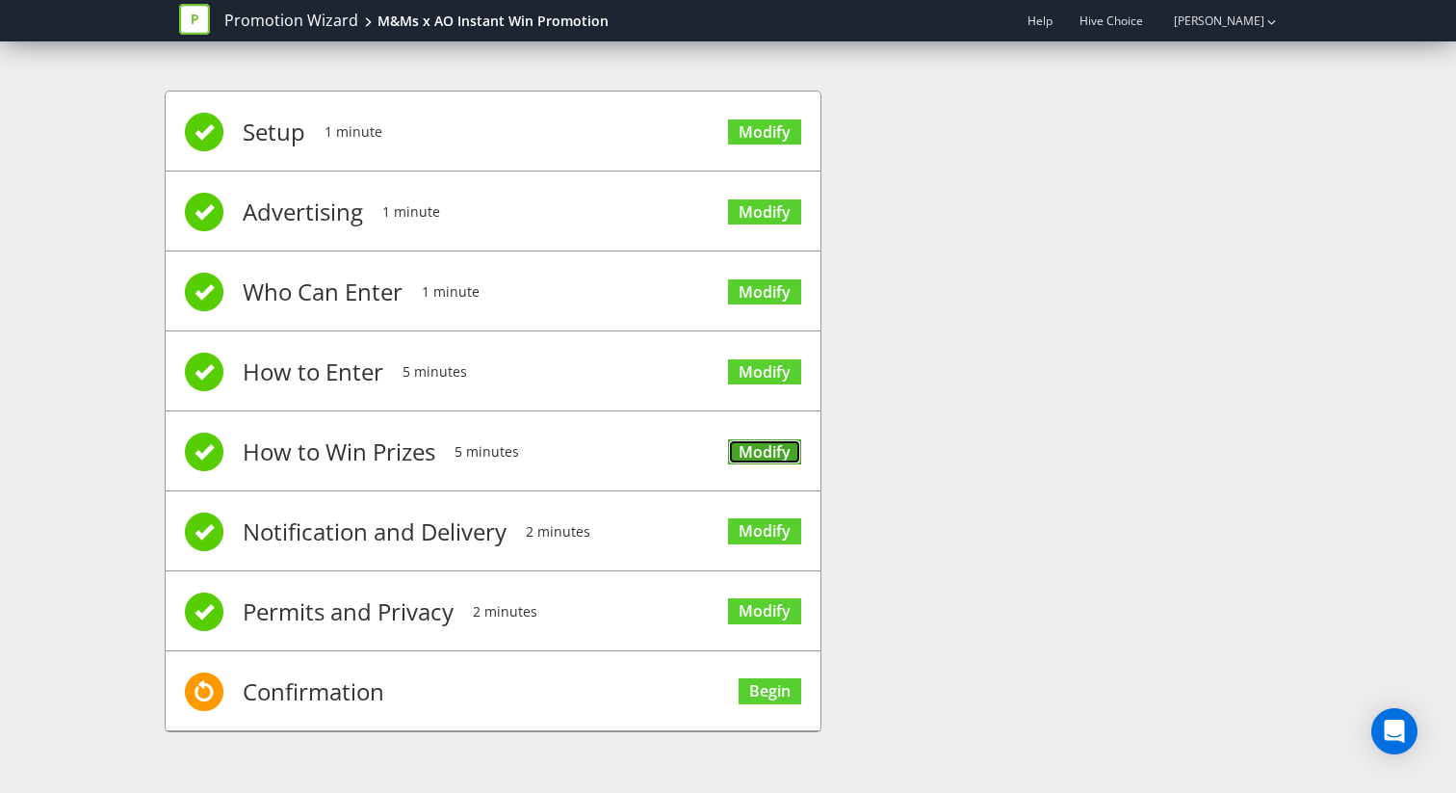
click at [776, 446] on link "Modify" at bounding box center [764, 452] width 73 height 26
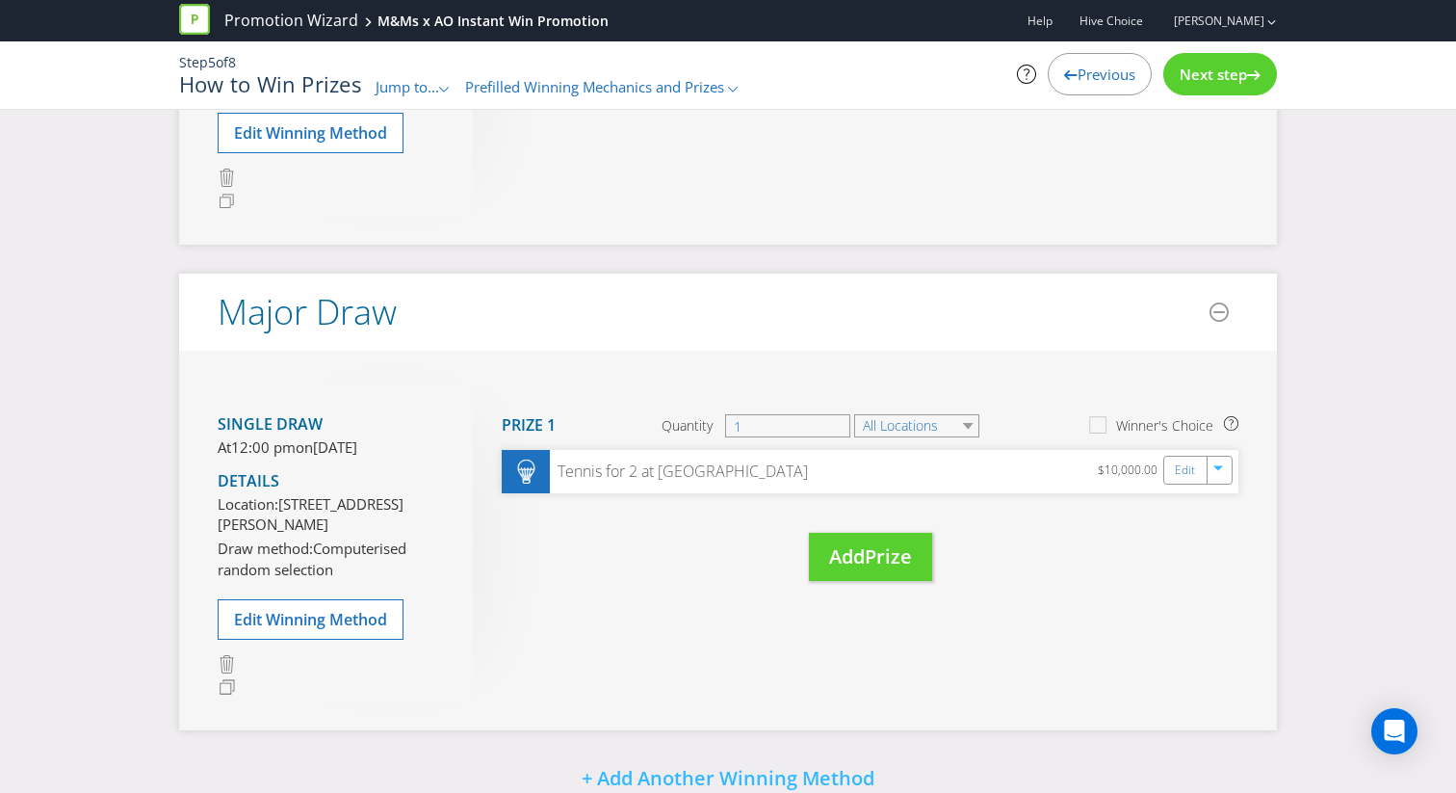
scroll to position [584, 0]
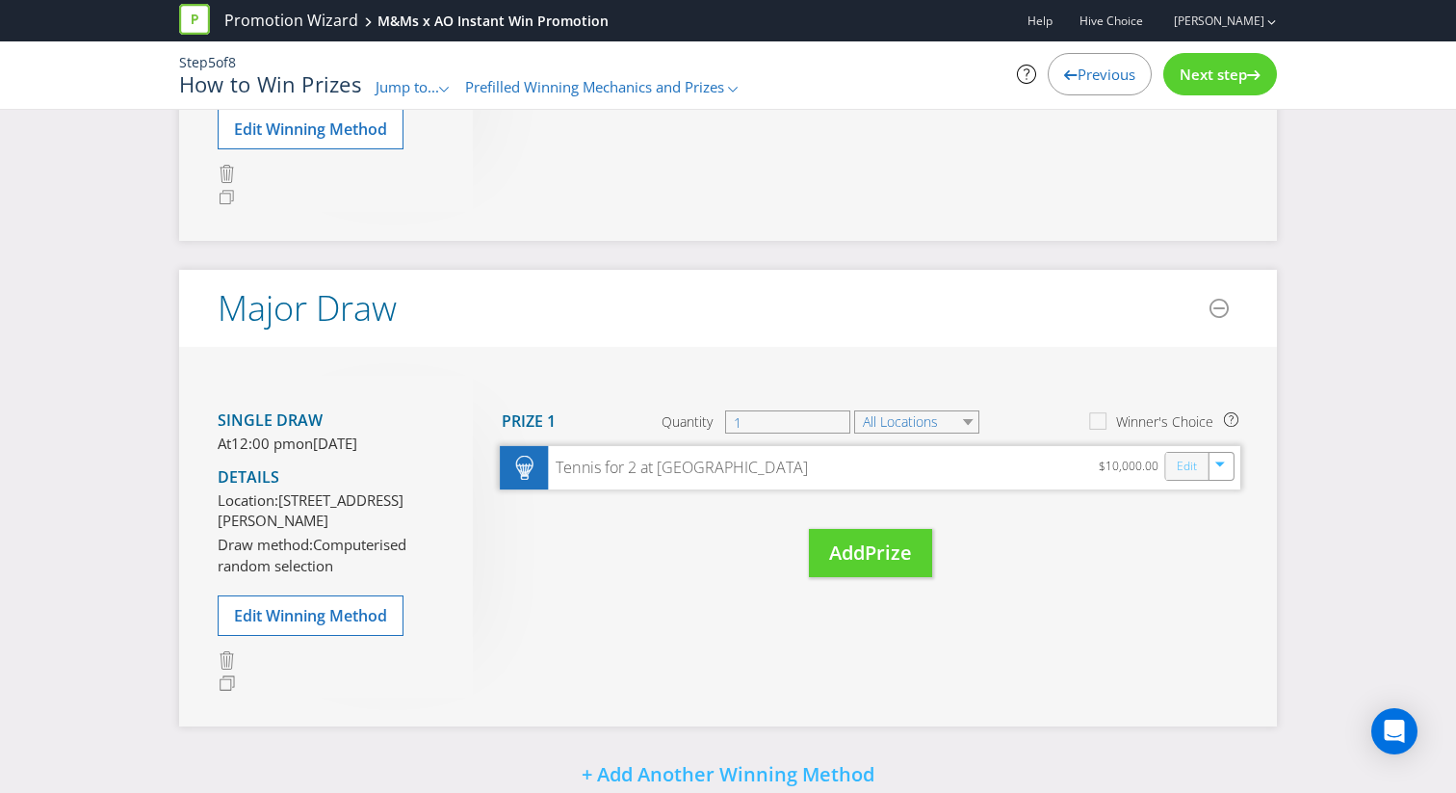
click at [1185, 466] on link "Edit" at bounding box center [1187, 467] width 20 height 22
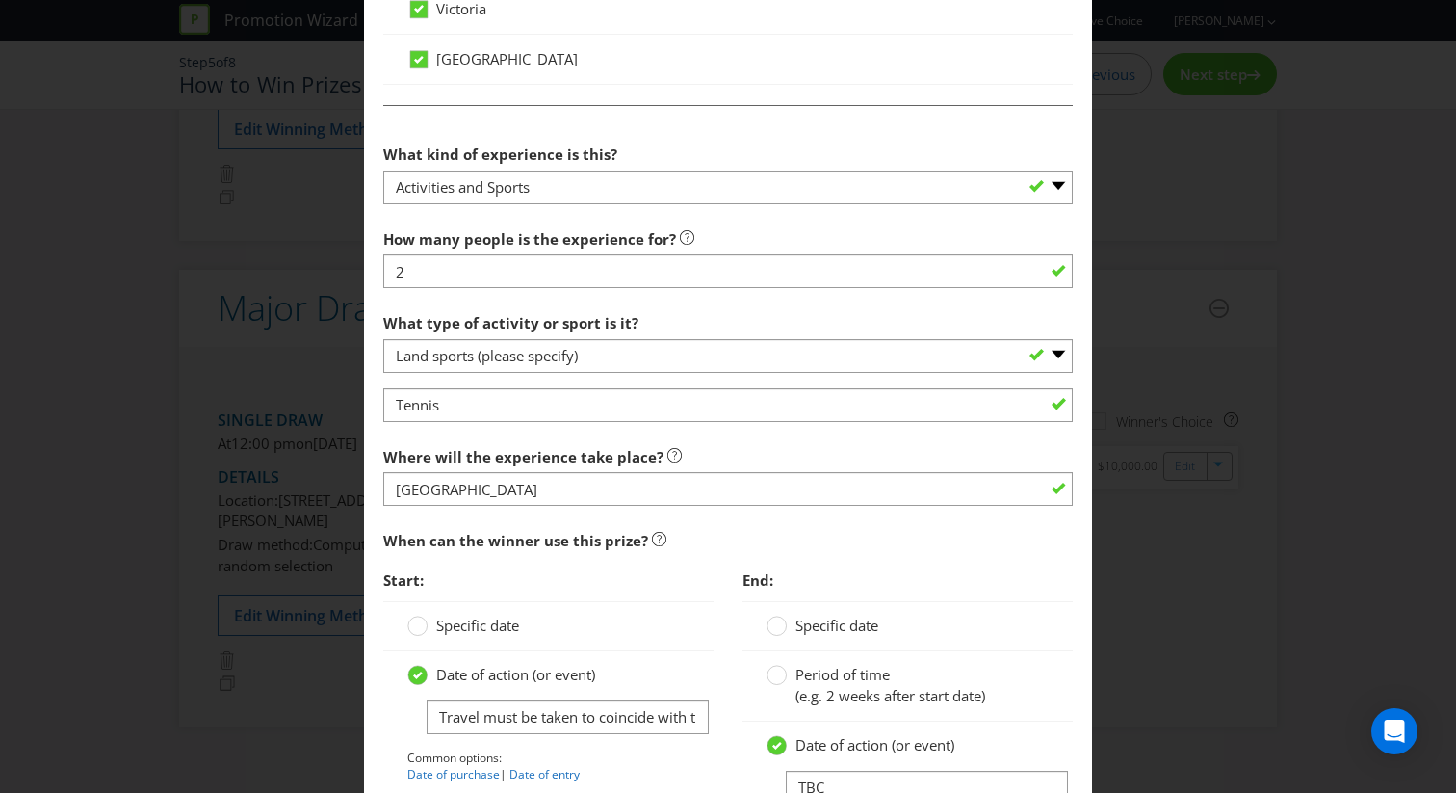
scroll to position [1588, 0]
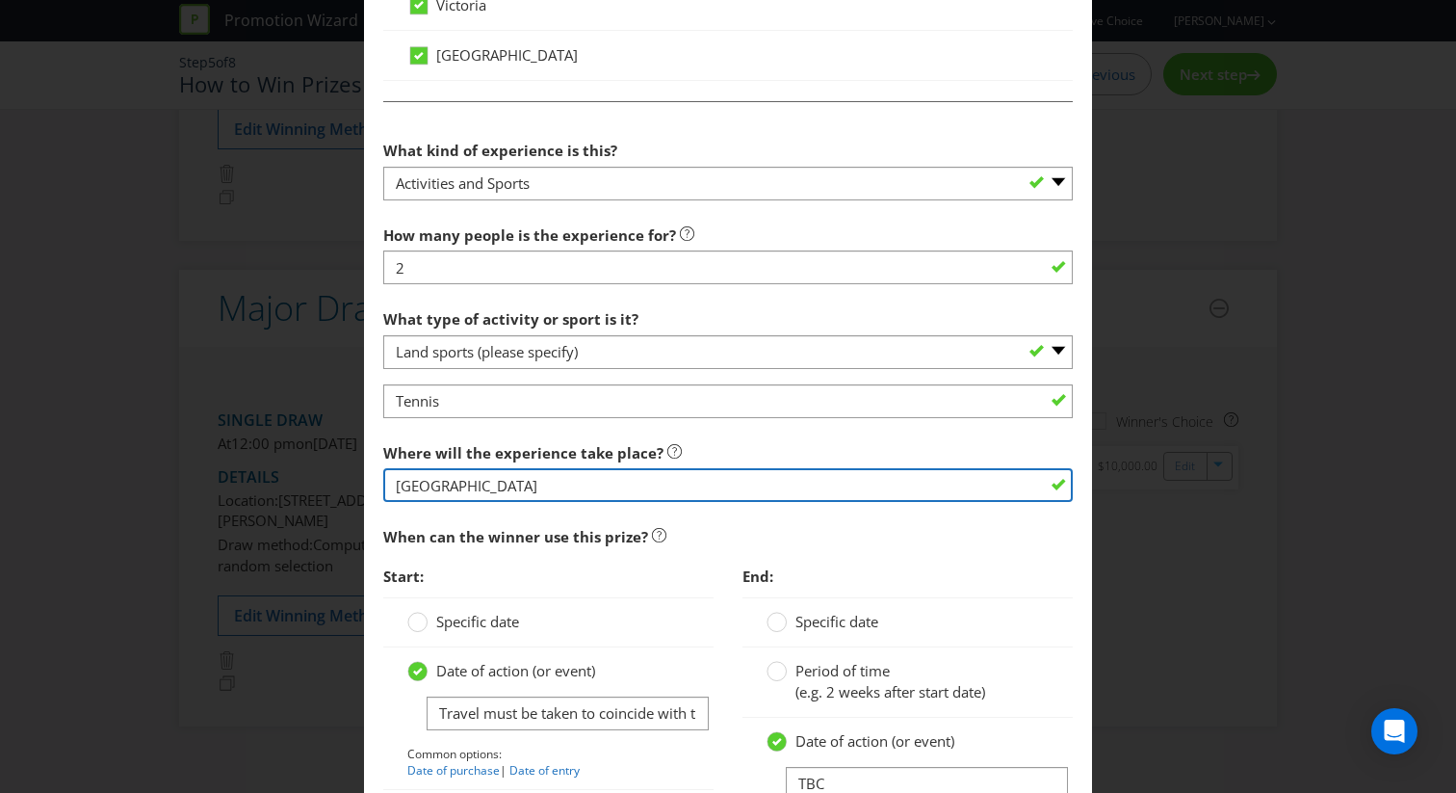
click at [393, 486] on input "[GEOGRAPHIC_DATA]" at bounding box center [728, 485] width 690 height 34
type input "[GEOGRAPHIC_DATA]"
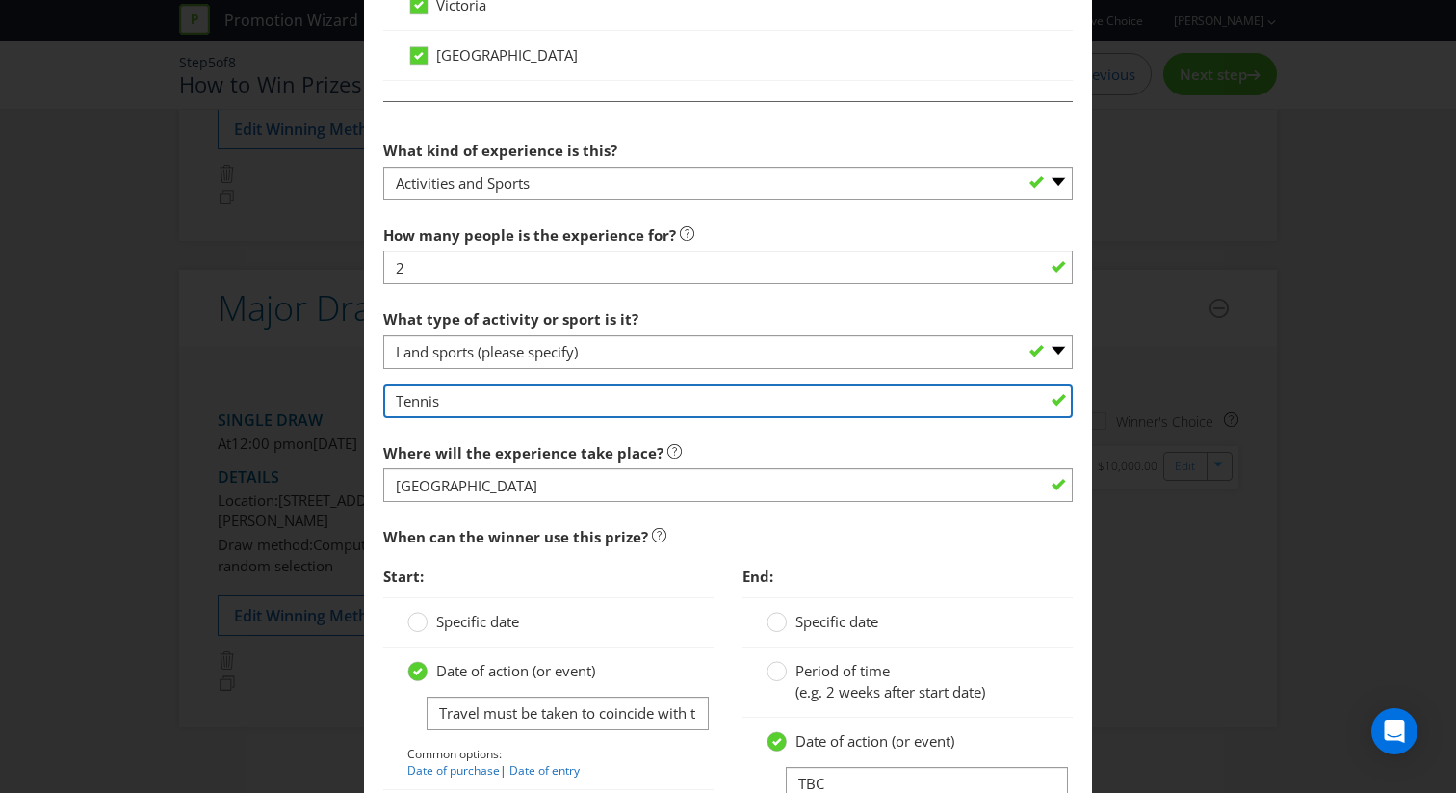
drag, startPoint x: 461, startPoint y: 406, endPoint x: 290, endPoint y: 406, distance: 171.4
click at [292, 406] on div "Edit Prize [GEOGRAPHIC_DATA] [GEOGRAPHIC_DATA] [GEOGRAPHIC_DATA] [GEOGRAPHIC_DA…" at bounding box center [728, 396] width 1456 height 793
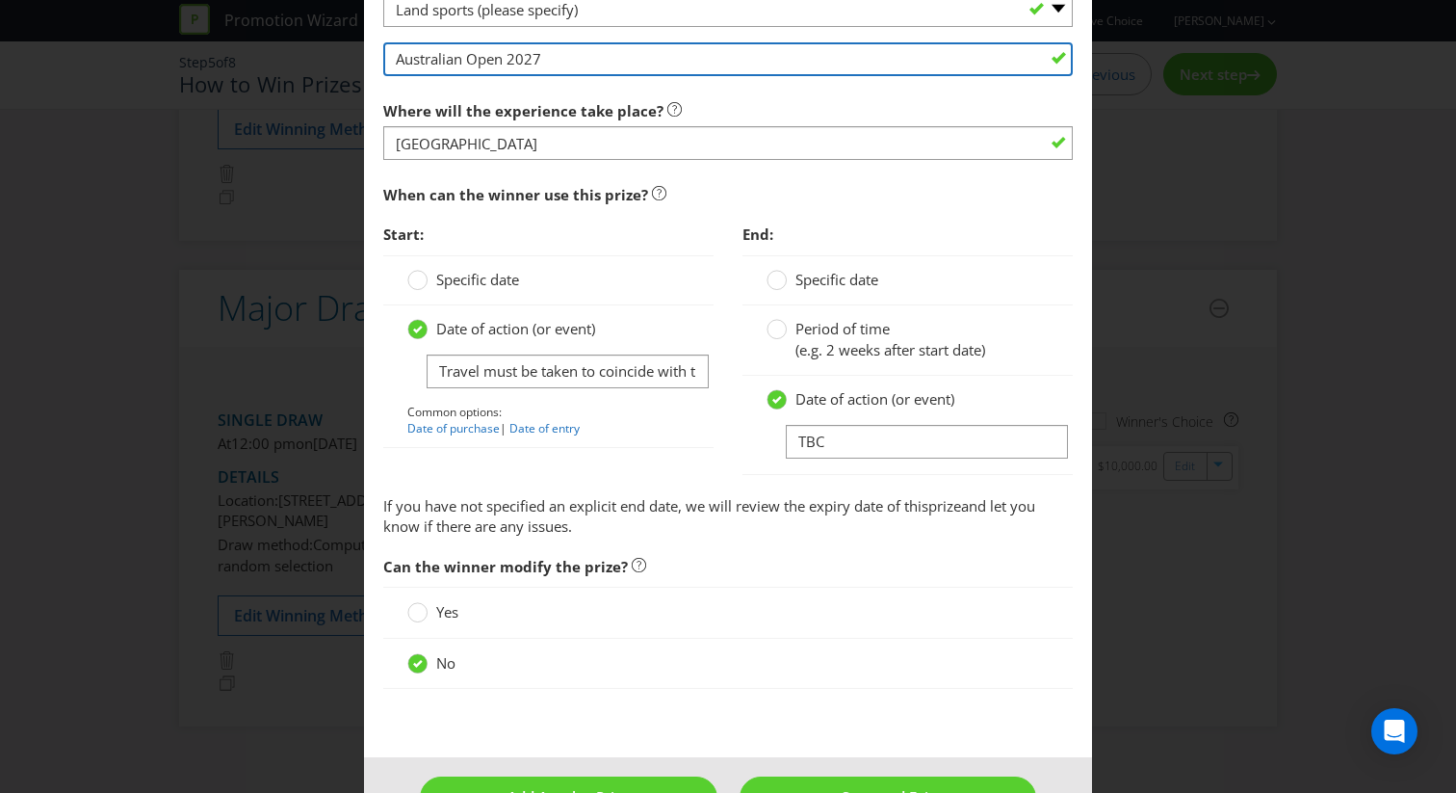
scroll to position [1989, 0]
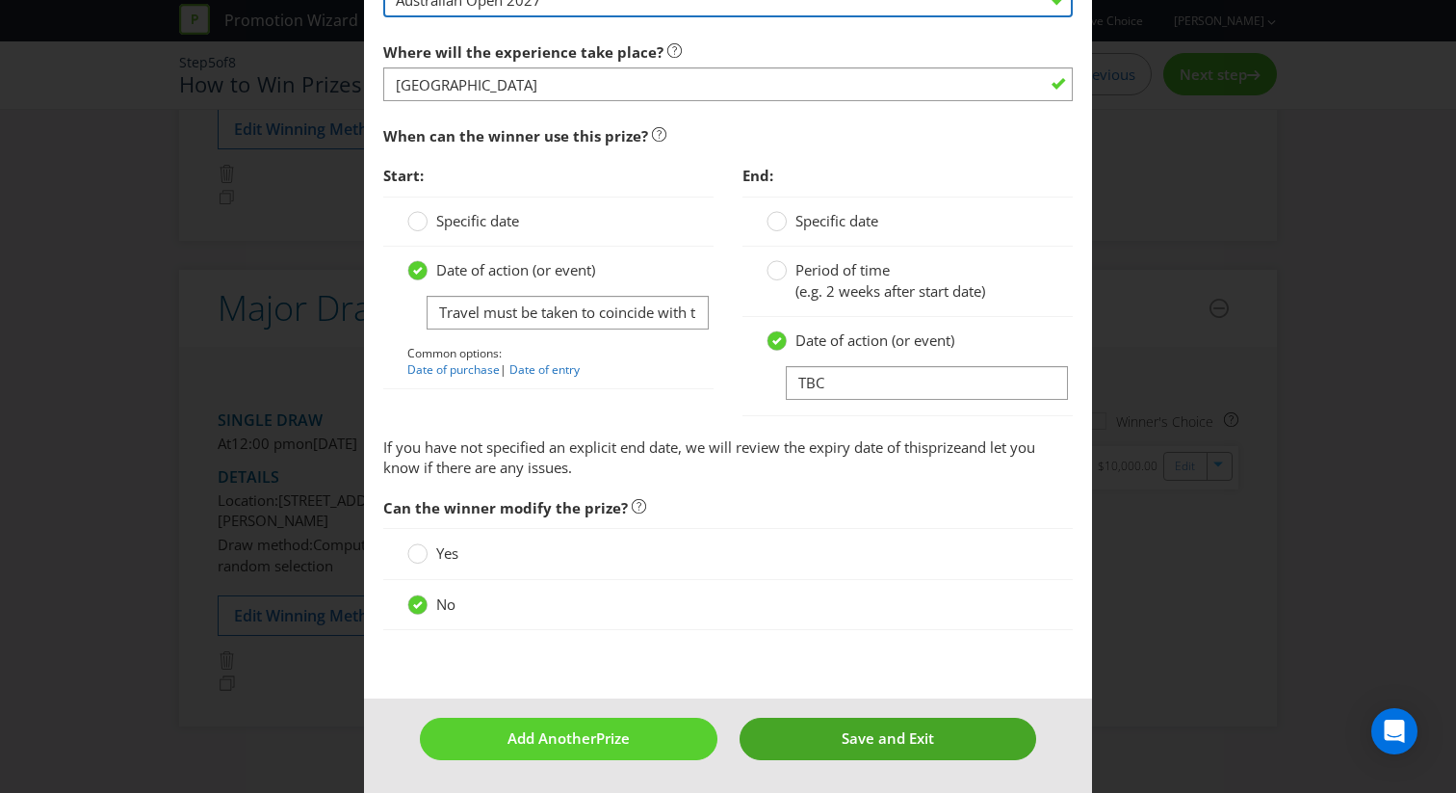
type input "Australian Open 2027"
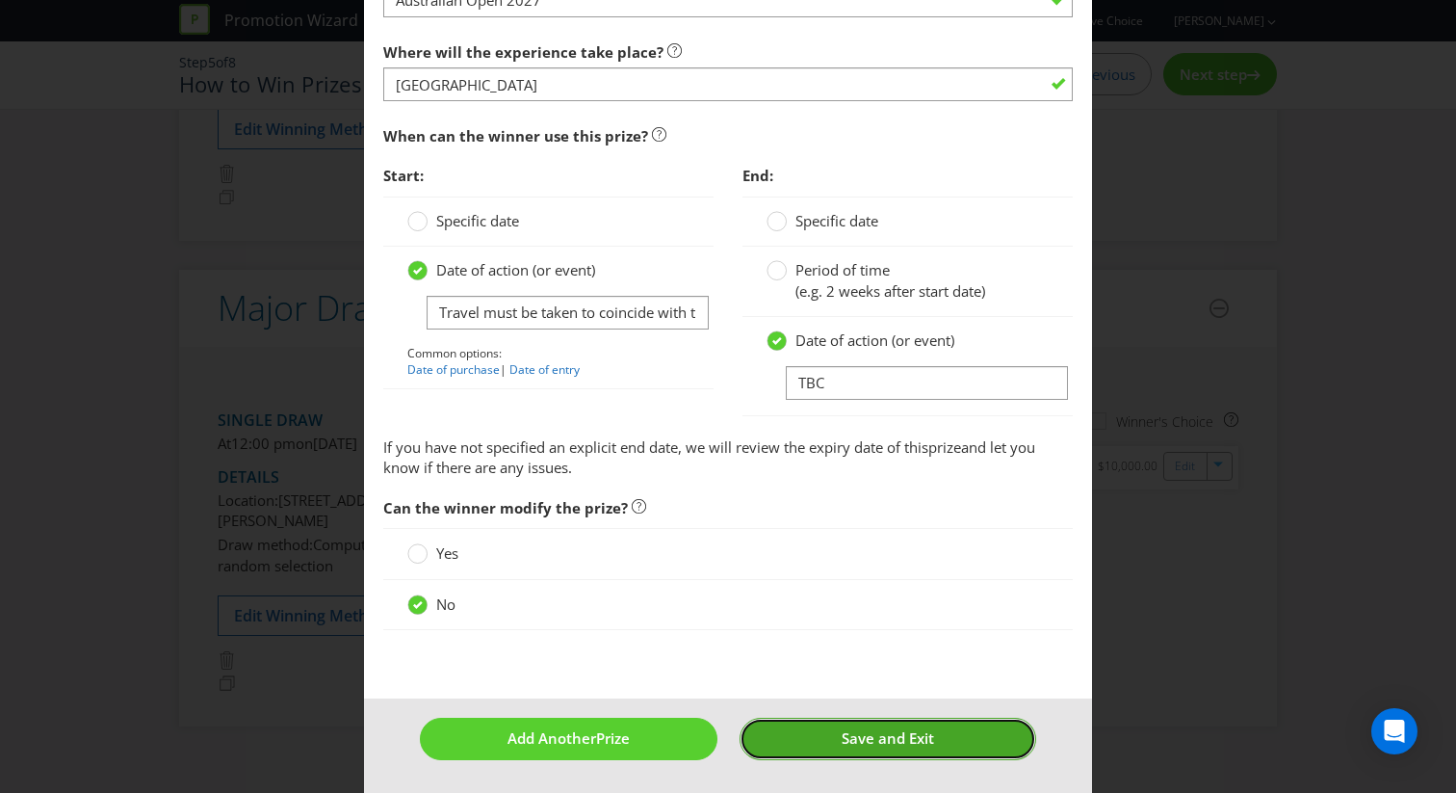
click at [895, 741] on span "Save and Exit" at bounding box center [888, 737] width 92 height 19
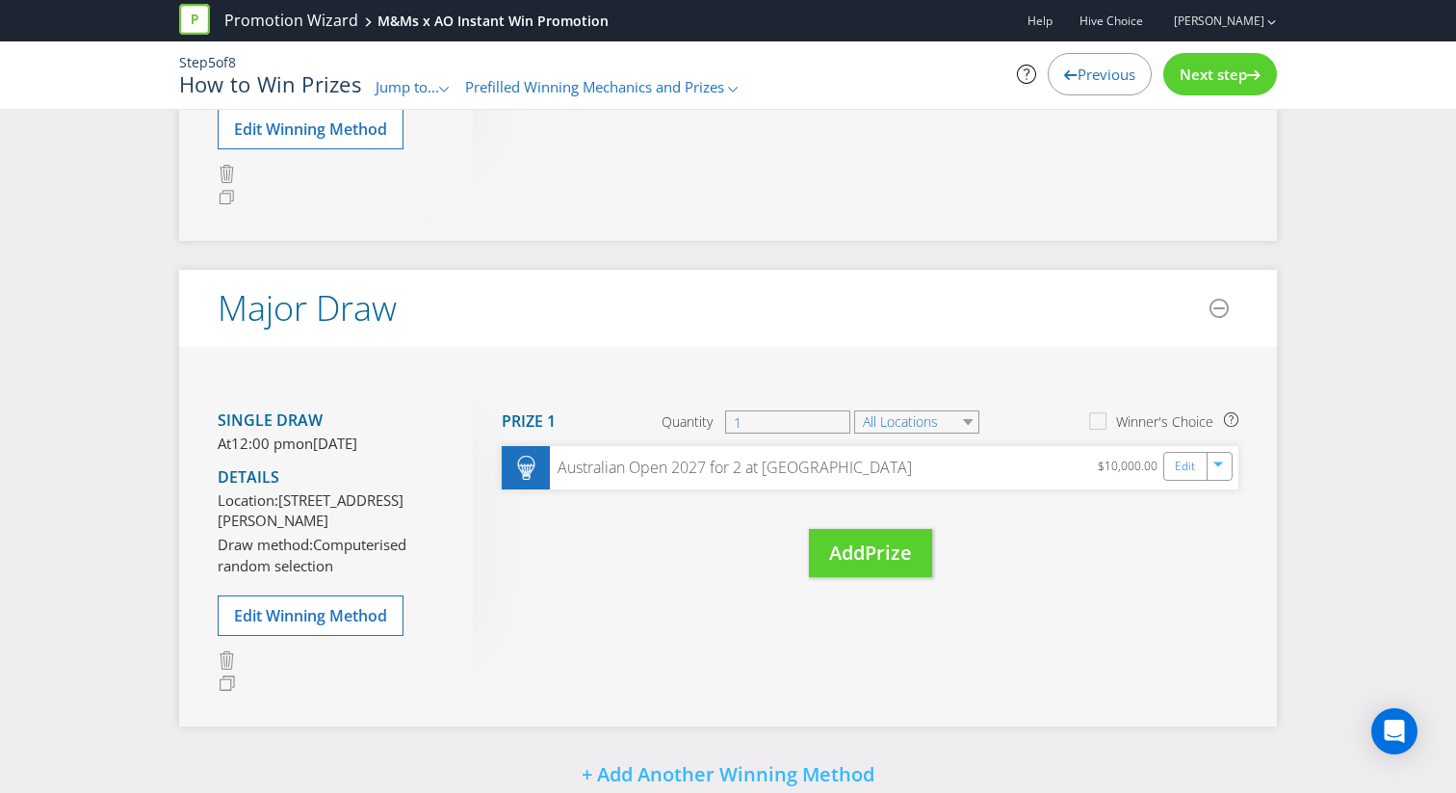
click at [1234, 71] on span "Next step" at bounding box center [1213, 74] width 67 height 19
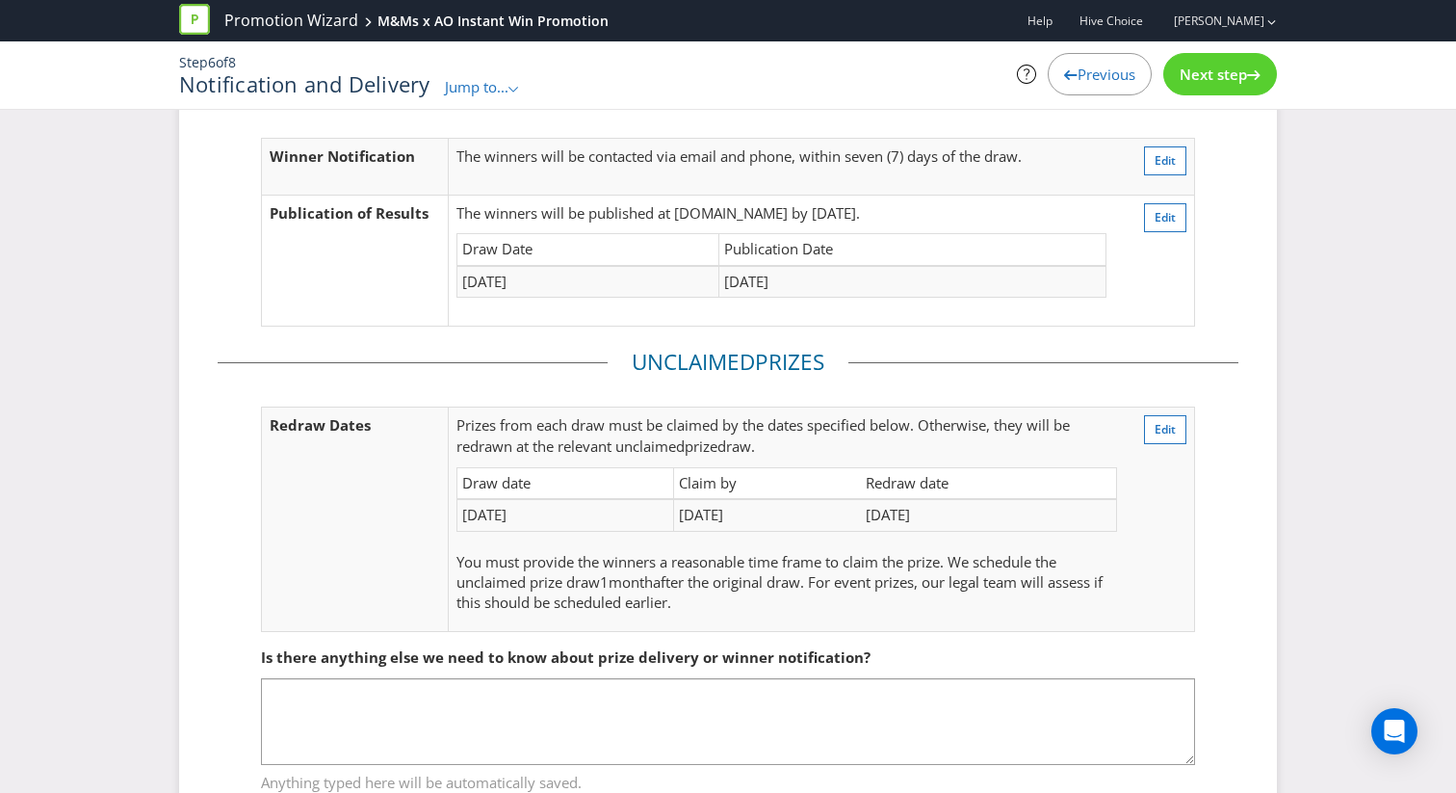
scroll to position [110, 0]
click at [1199, 90] on div "Next step" at bounding box center [1221, 74] width 114 height 42
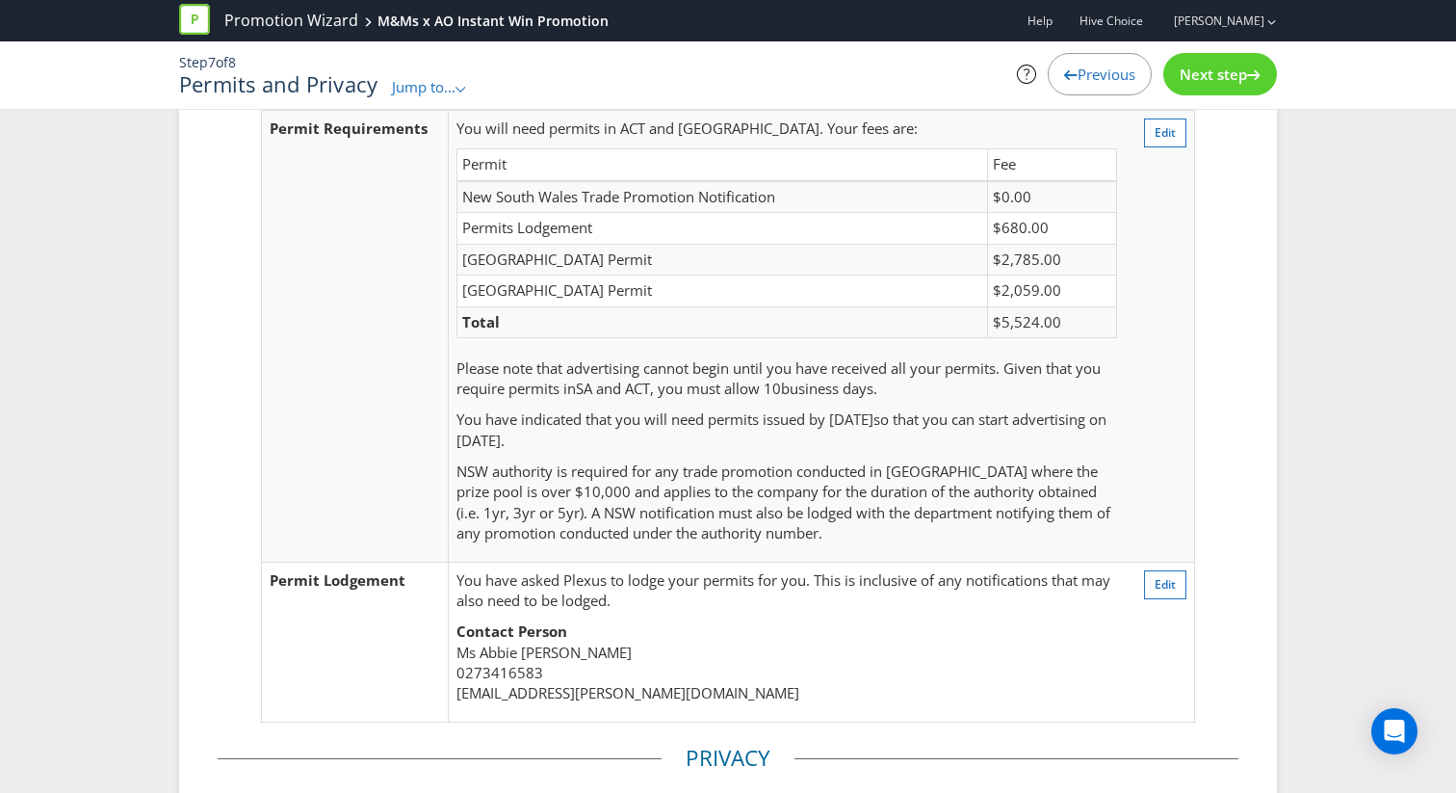
click at [1199, 90] on div "Next step" at bounding box center [1221, 74] width 114 height 42
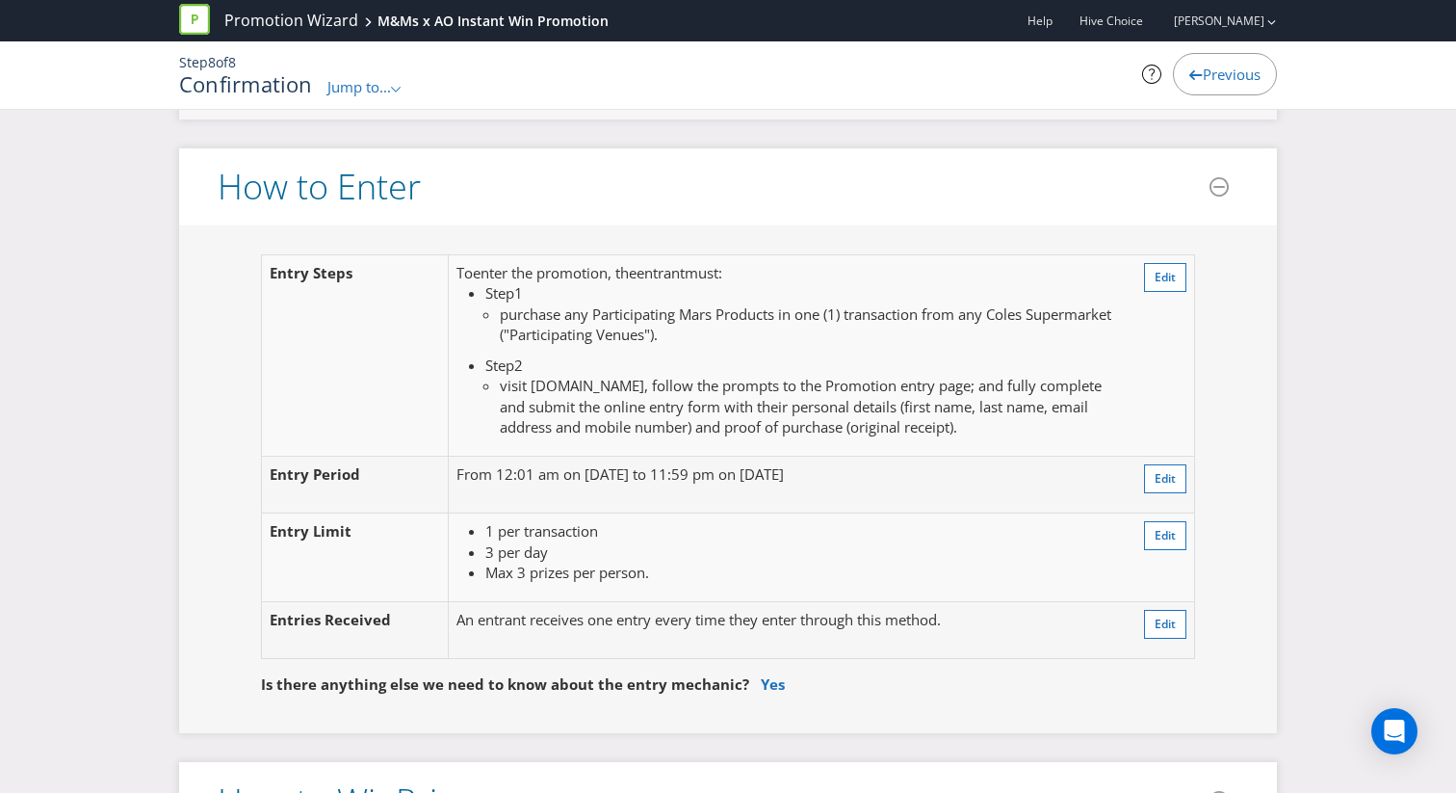
scroll to position [1641, 0]
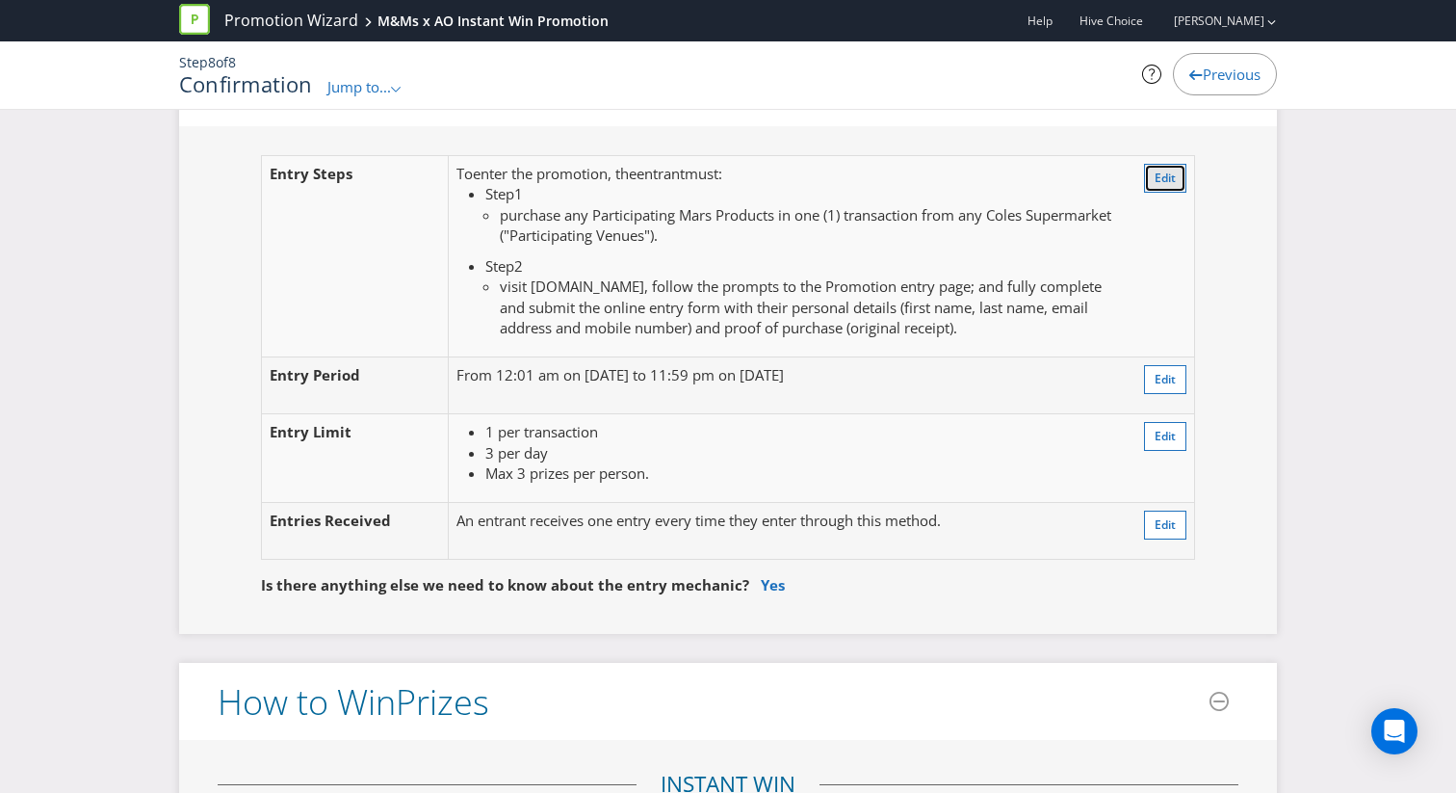
click at [1172, 178] on span "Edit" at bounding box center [1165, 178] width 21 height 16
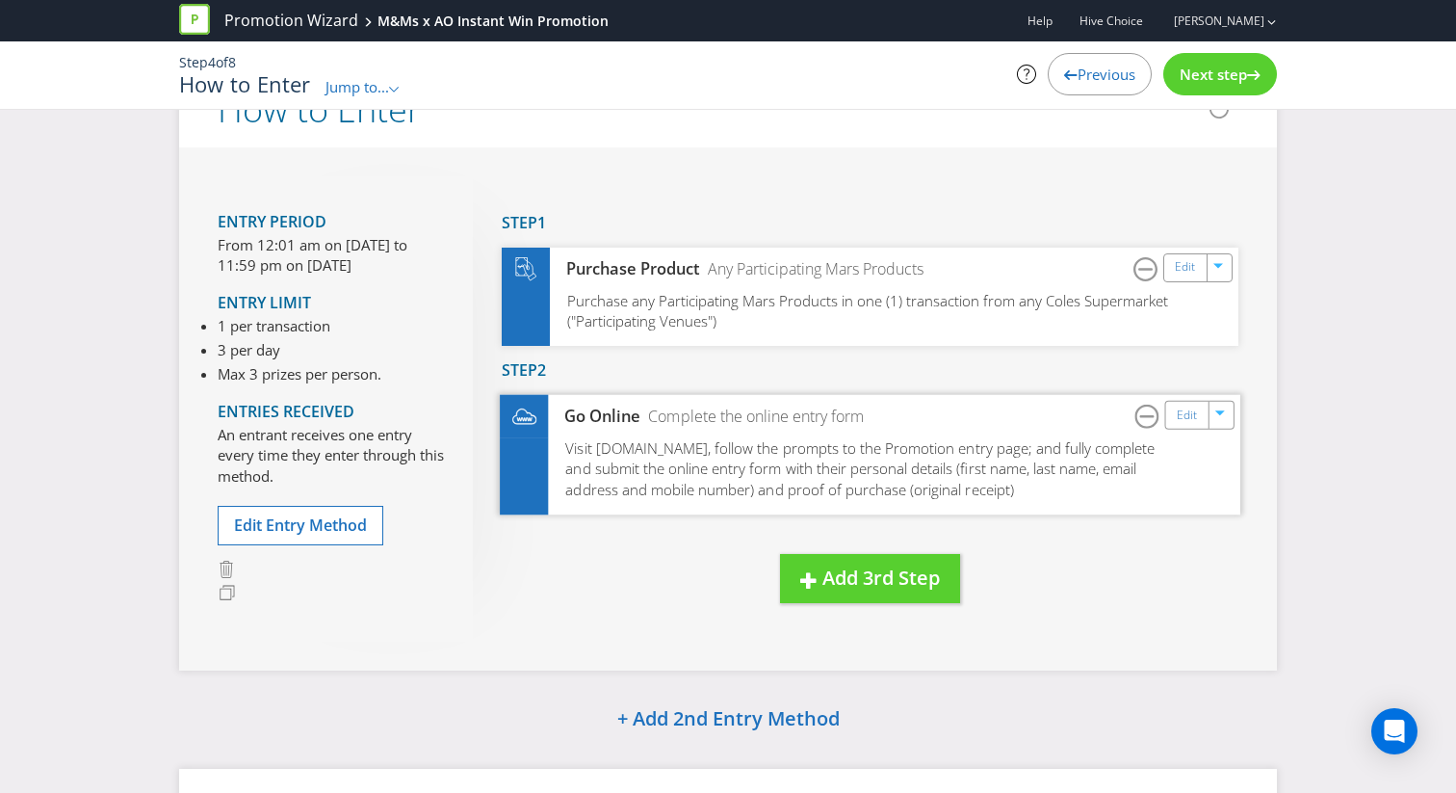
scroll to position [18, 0]
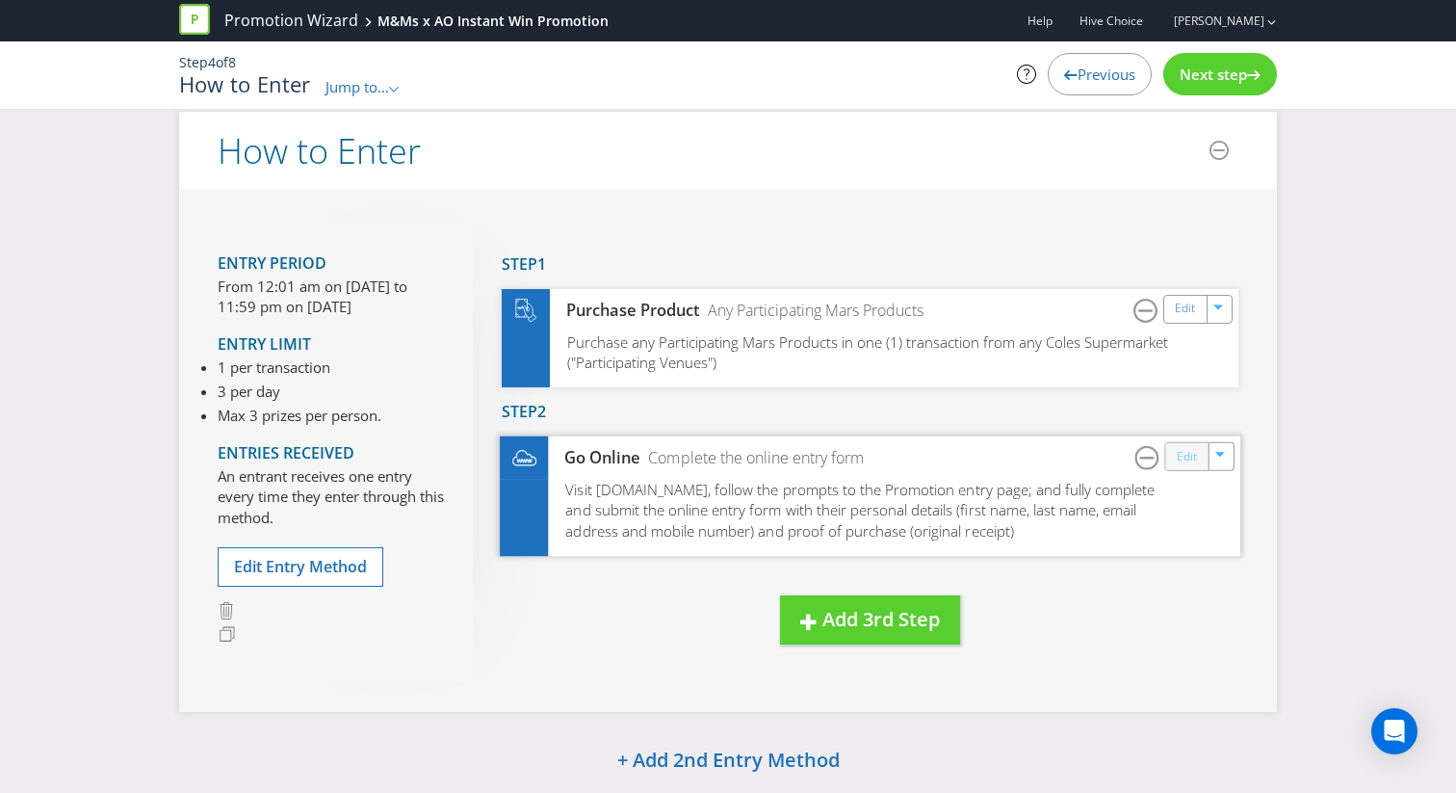
click at [1194, 459] on link "Edit" at bounding box center [1187, 456] width 20 height 22
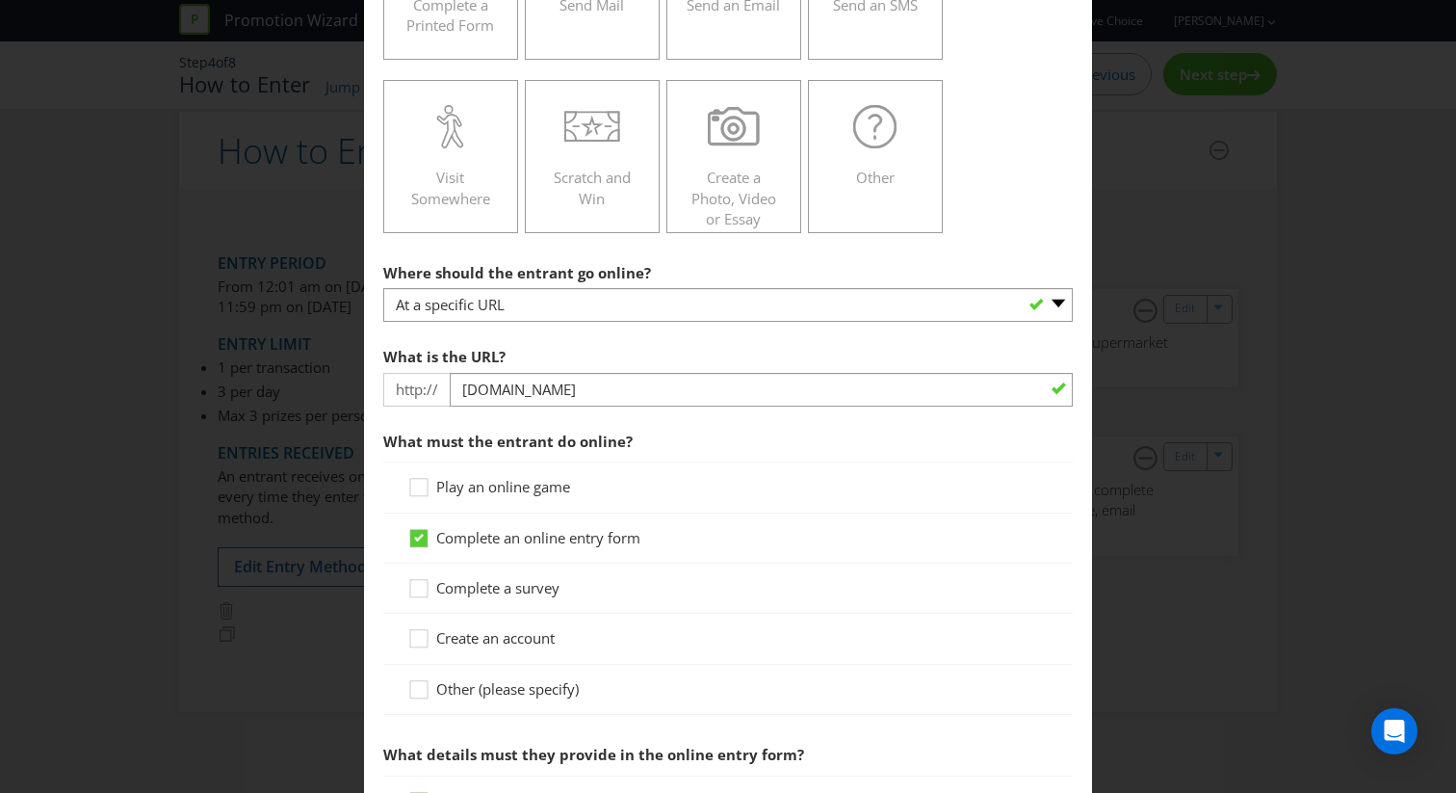
scroll to position [612, 0]
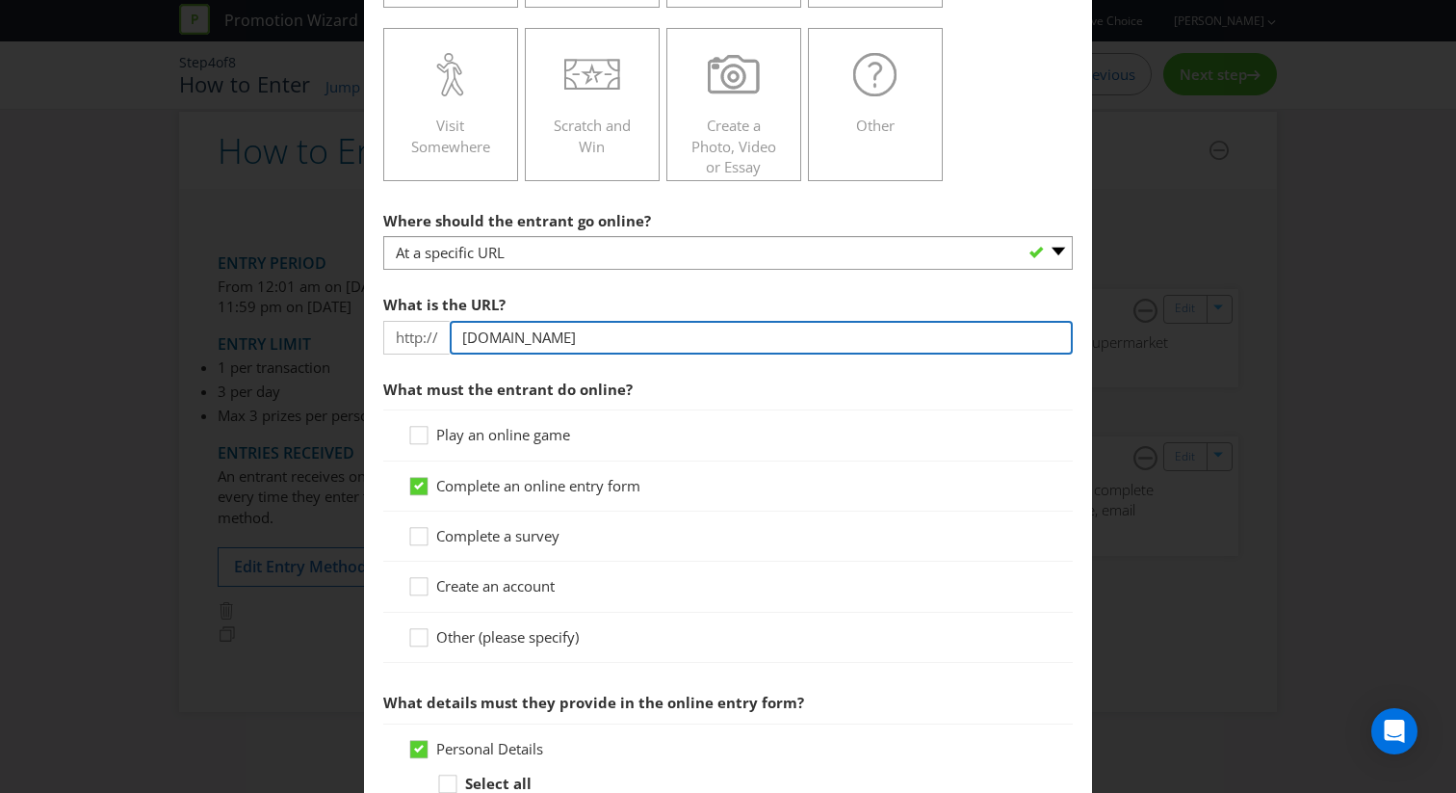
click at [549, 337] on input "[DOMAIN_NAME]" at bounding box center [761, 338] width 623 height 34
click at [585, 338] on input "[DOMAIN_NAME]" at bounding box center [761, 338] width 623 height 34
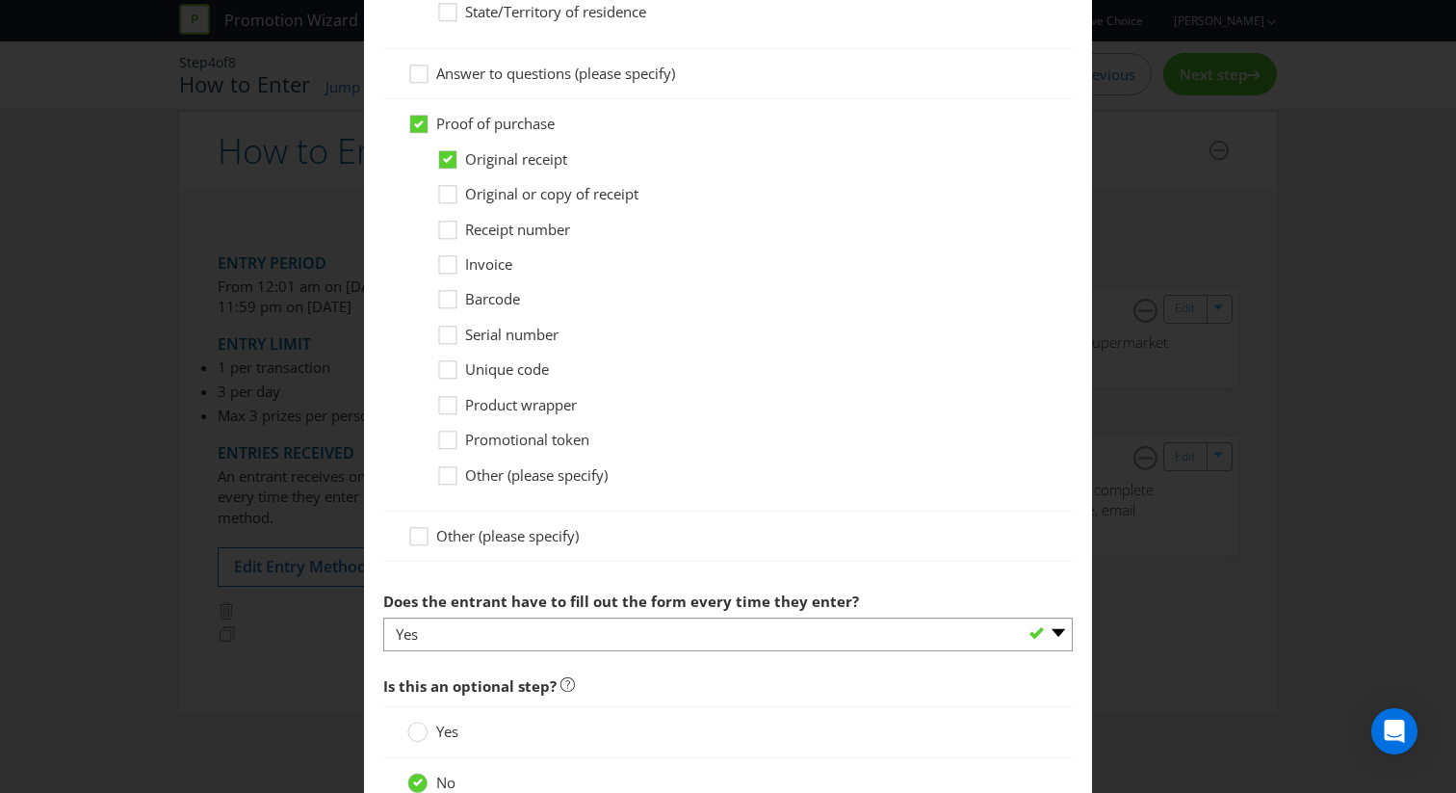
scroll to position [1813, 0]
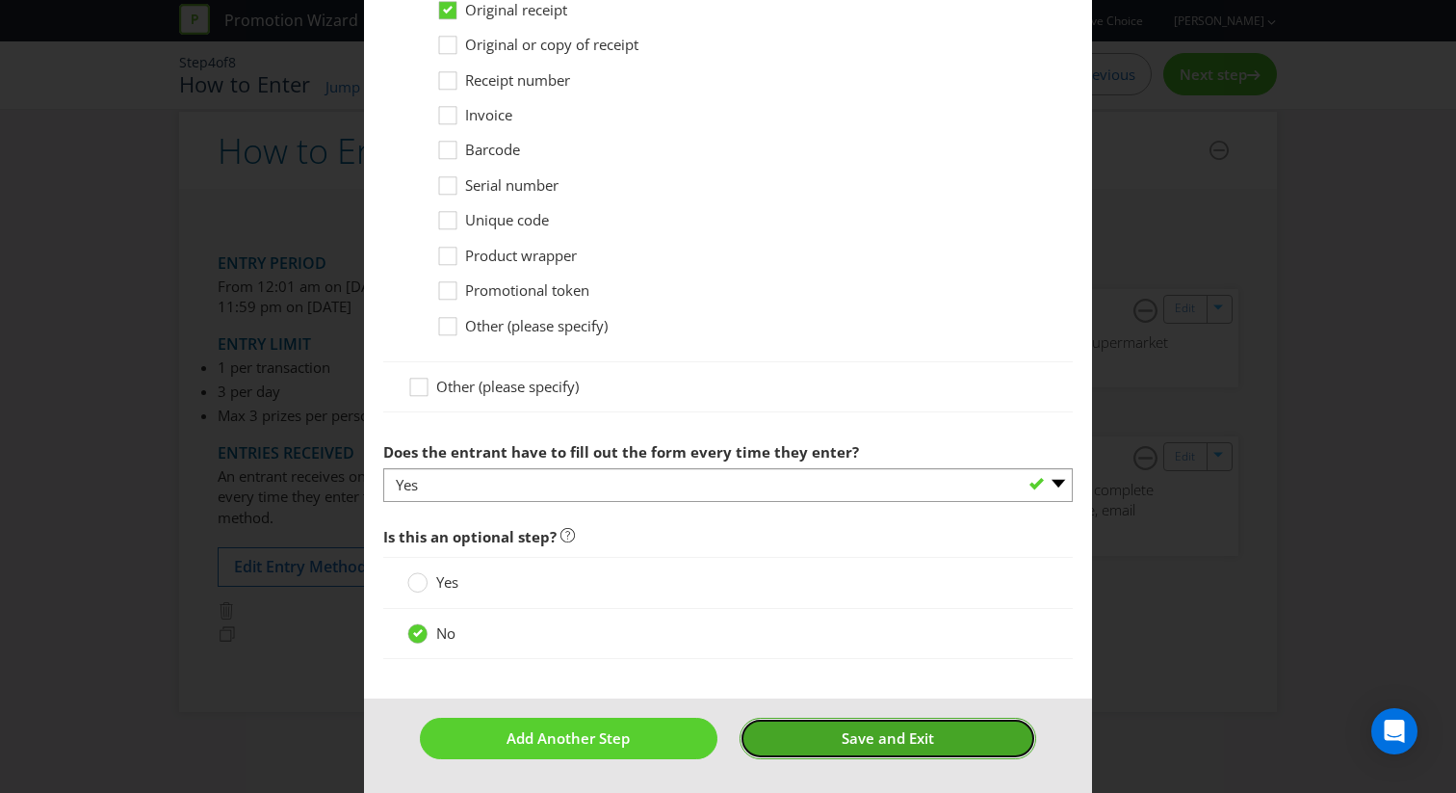
click at [859, 742] on span "Save and Exit" at bounding box center [888, 737] width 92 height 19
